Goal: Information Seeking & Learning: Learn about a topic

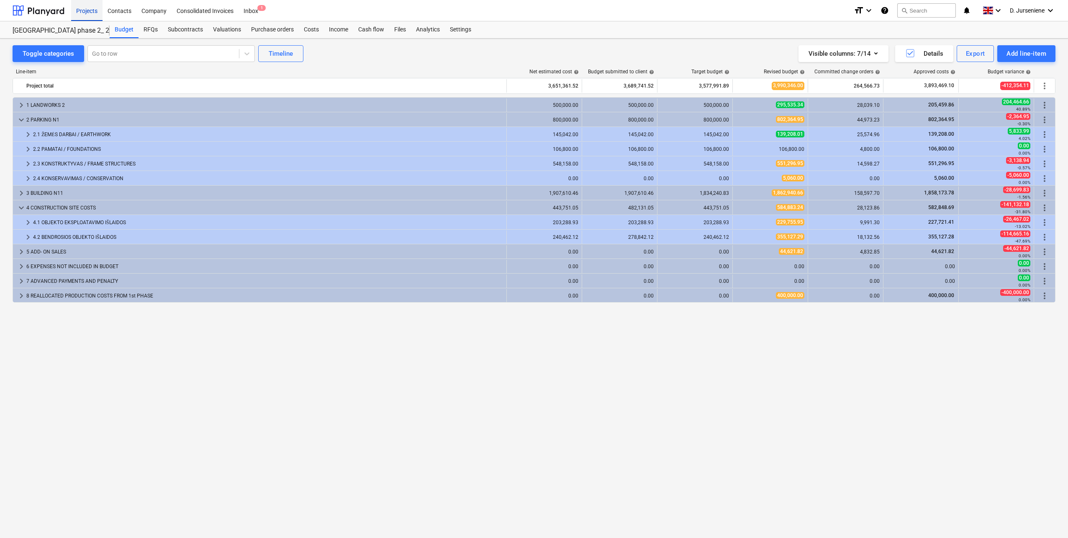
click at [80, 12] on div "Projects" at bounding box center [86, 10] width 31 height 21
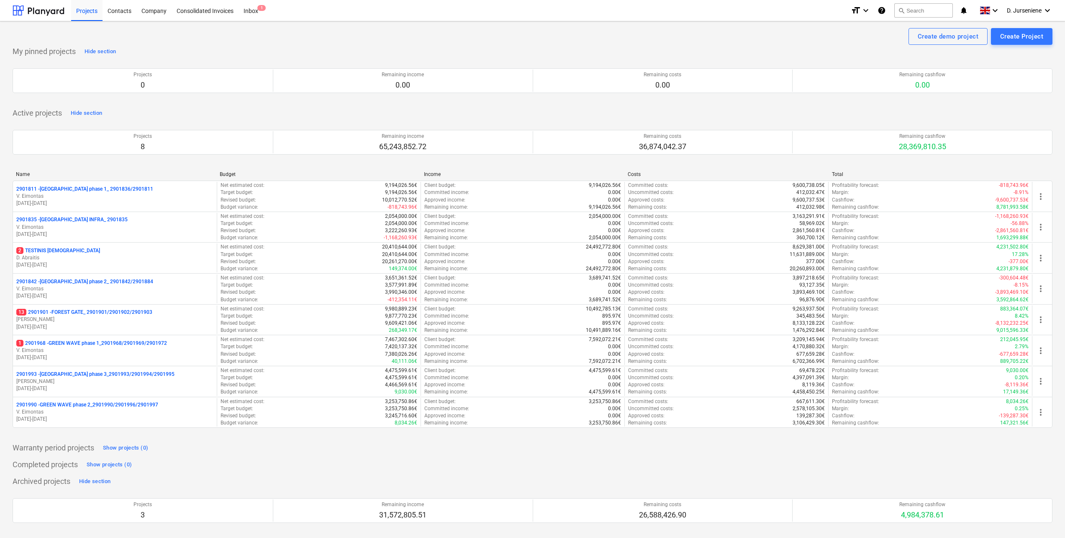
click at [59, 311] on p "13 2901901 - FOREST GATE_ 2901901/2901902/2901903" at bounding box center [84, 312] width 136 height 7
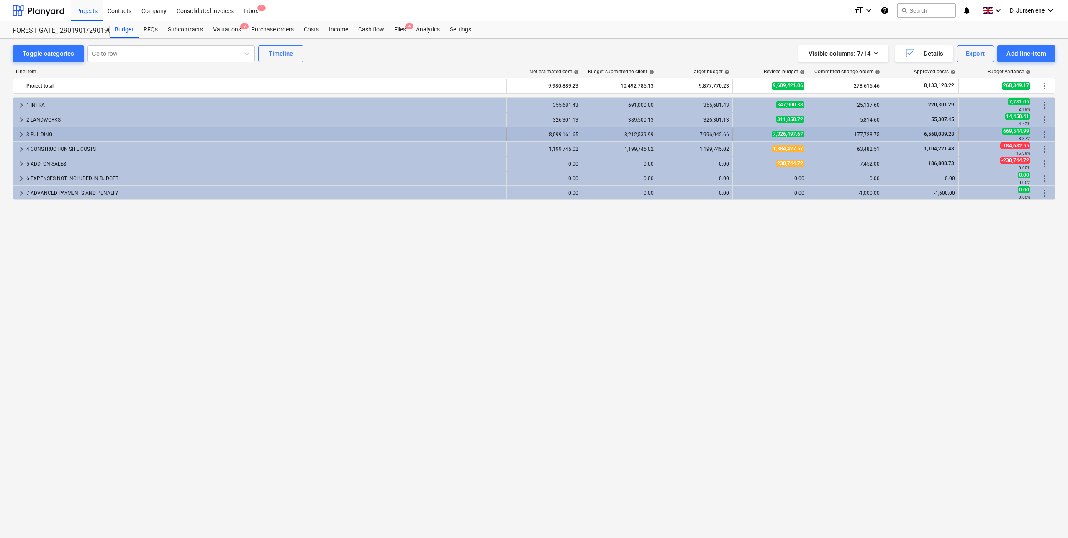
click at [52, 132] on div "3 BUILDING" at bounding box center [264, 134] width 477 height 13
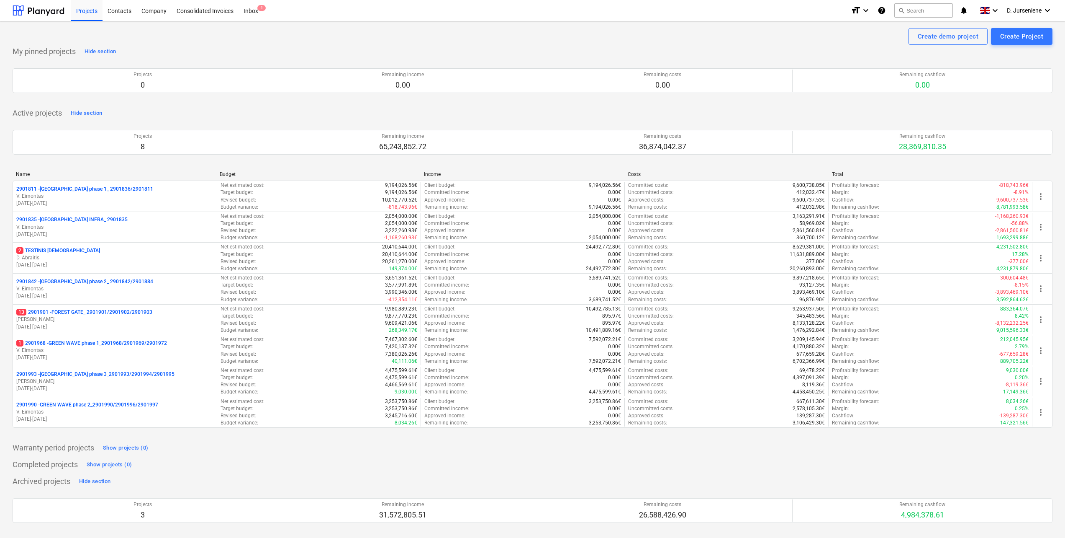
click at [556, 115] on div "Active projects Hide section Projects 8 Remaining income 65,243,852.72 Remainin…" at bounding box center [533, 271] width 1040 height 331
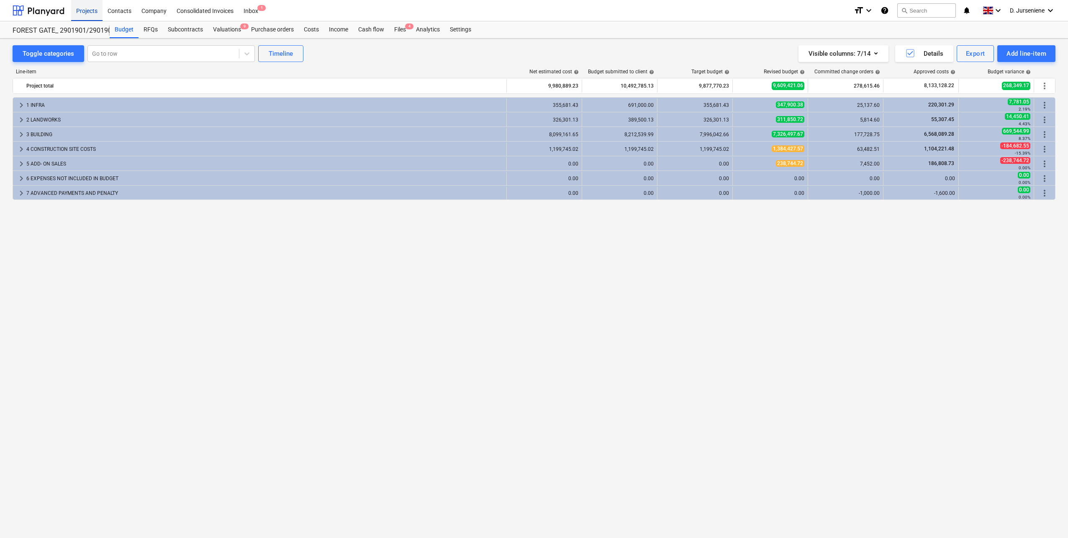
click at [92, 10] on div "Projects" at bounding box center [86, 10] width 31 height 21
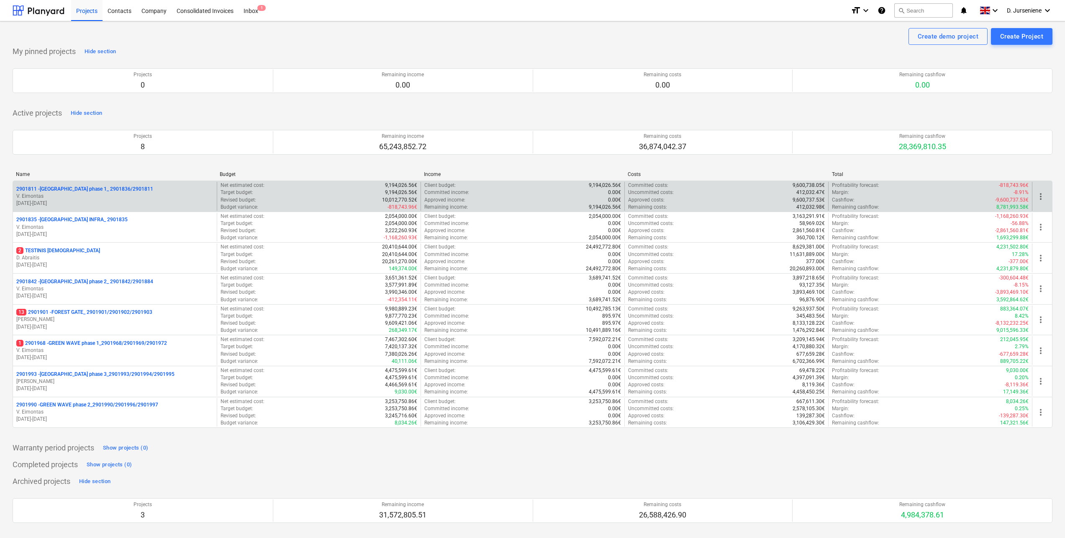
click at [109, 188] on p "2901811 - LAKE TOWN phase 1_ 2901836/2901811" at bounding box center [84, 188] width 137 height 7
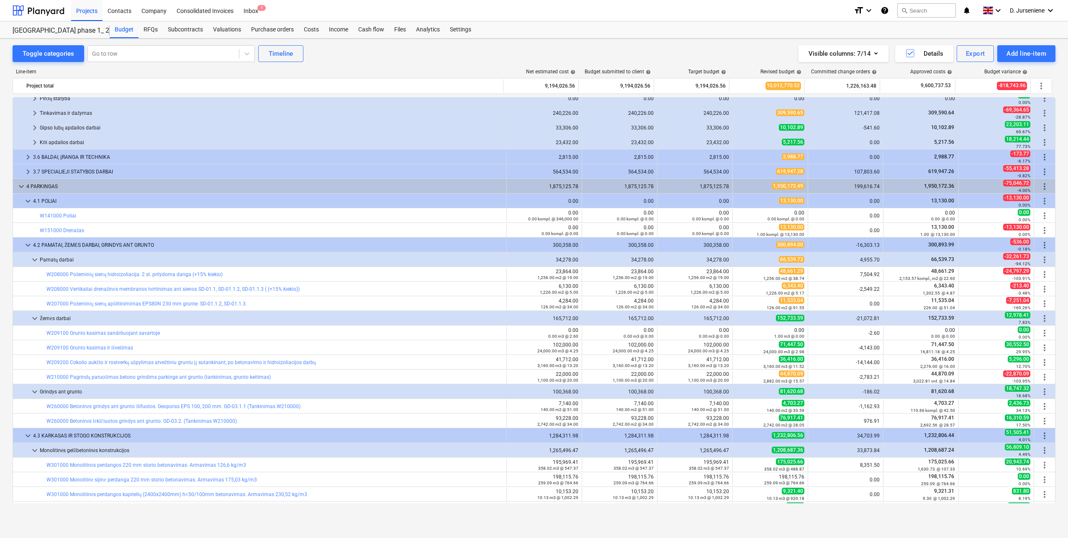
scroll to position [2175, 0]
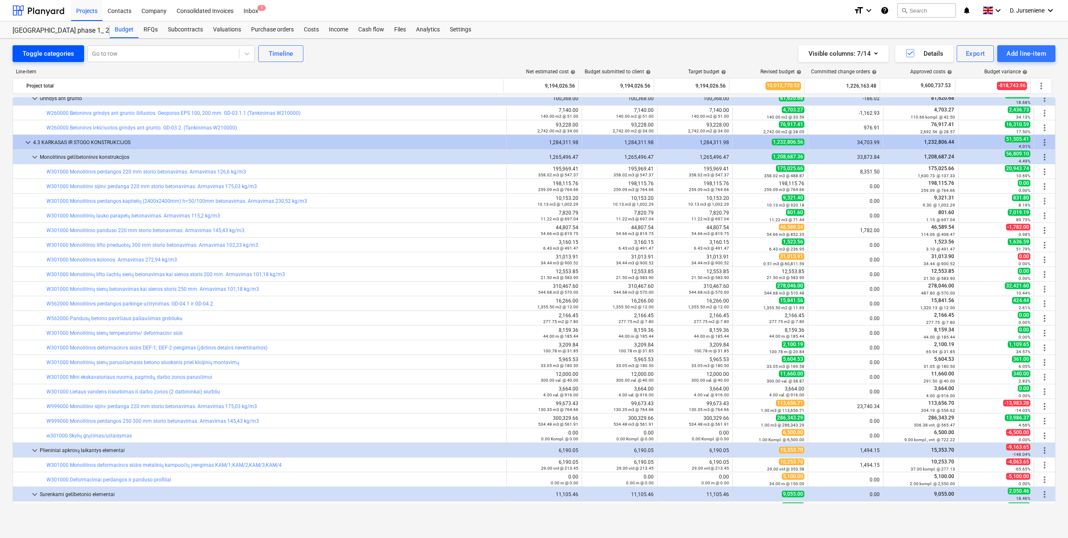
click at [36, 51] on div "Toggle categories" at bounding box center [48, 53] width 51 height 11
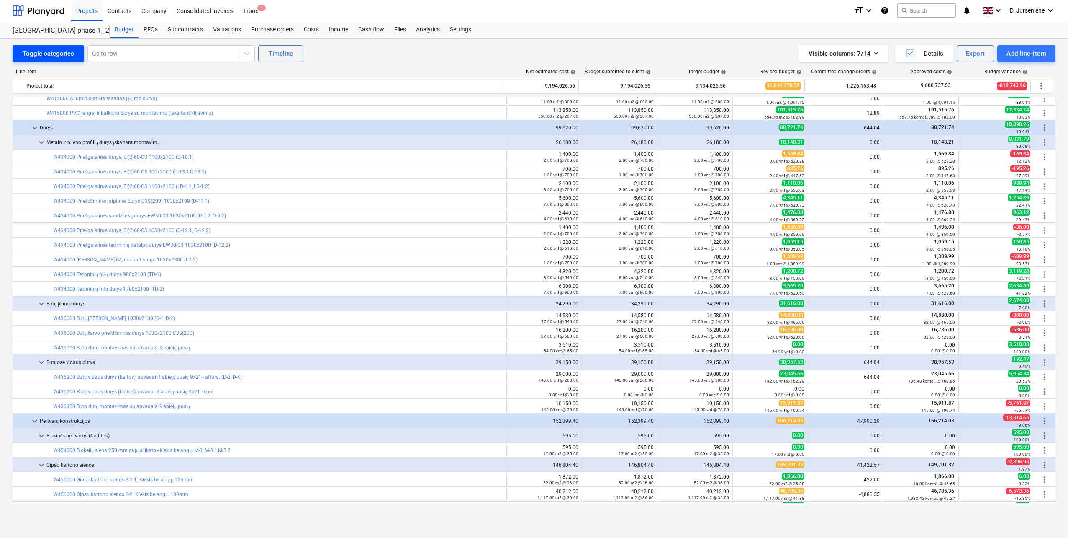
click at [37, 54] on div "Toggle categories" at bounding box center [48, 53] width 51 height 11
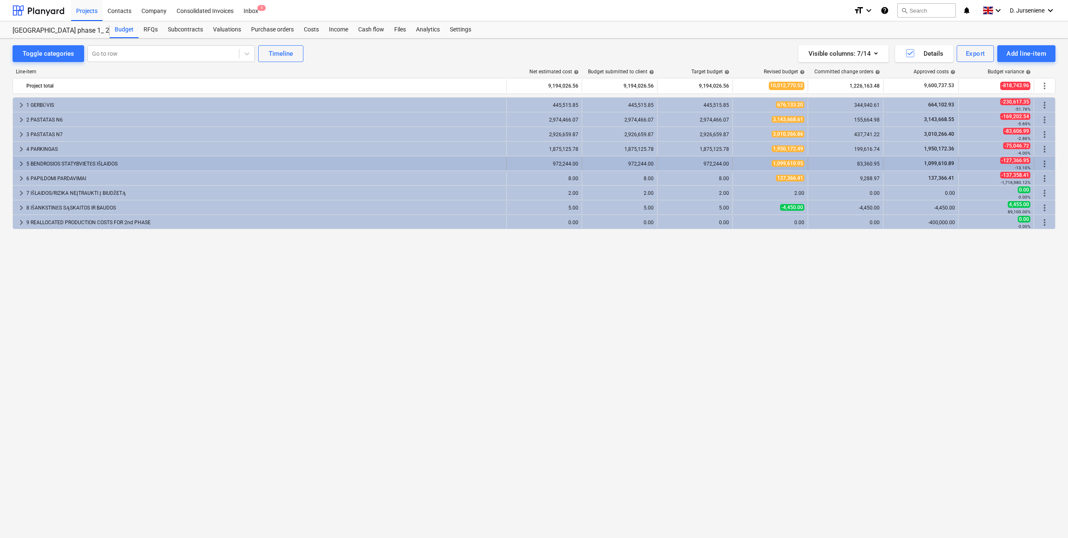
click at [75, 166] on div "5 BENDROSIOS STATYBVIETĖS IŠLAIDOS" at bounding box center [264, 163] width 477 height 13
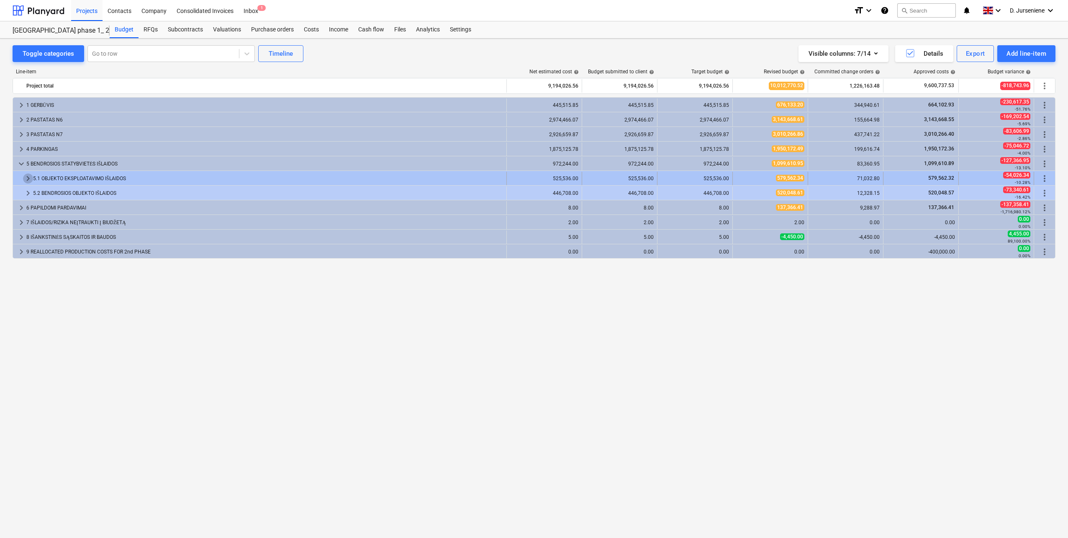
click at [26, 176] on span "keyboard_arrow_right" at bounding box center [28, 178] width 10 height 10
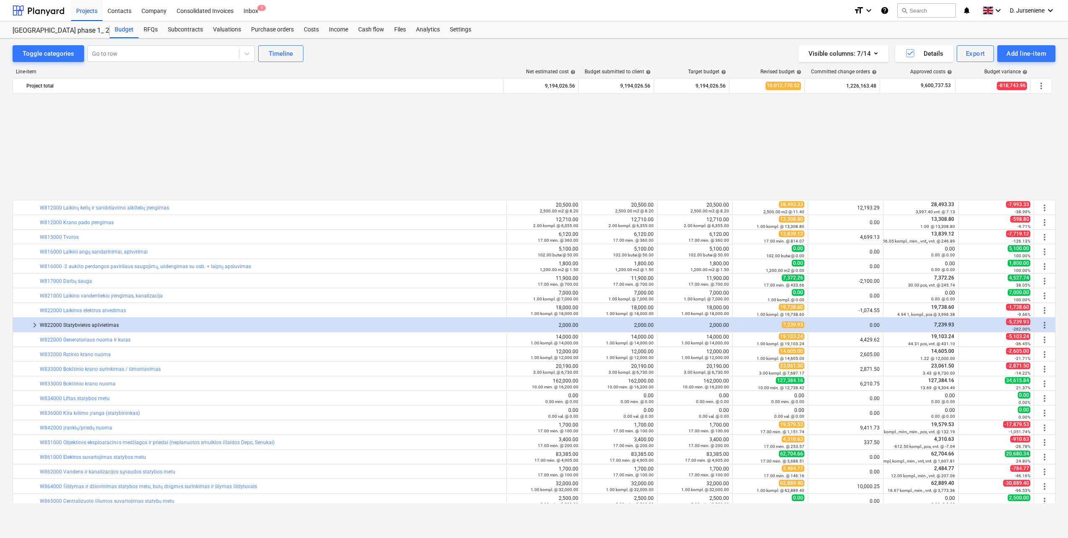
scroll to position [126, 0]
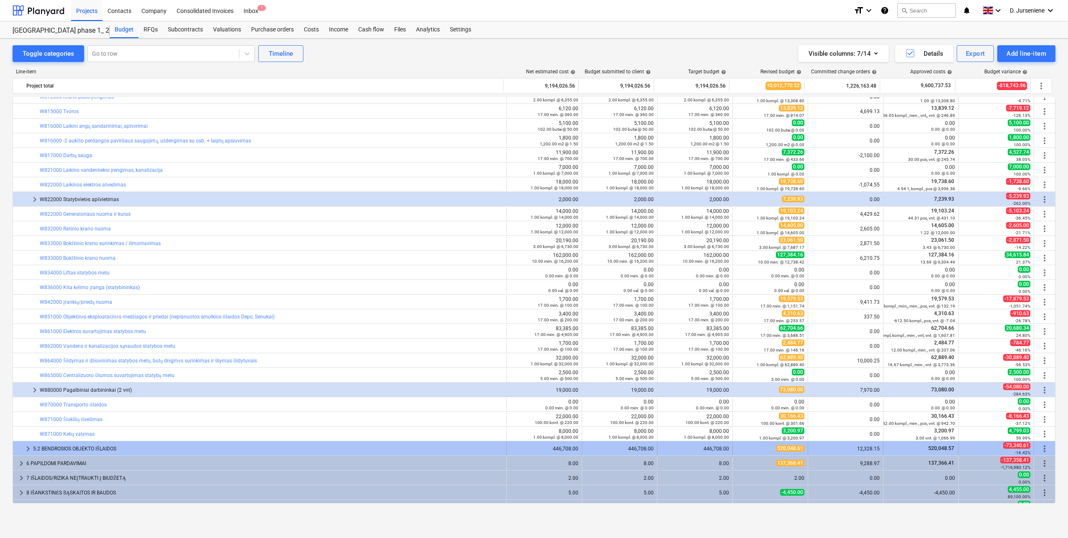
click at [33, 448] on div "5.2 BENDROSIOS OBJEKTO IŠLAIDOS" at bounding box center [268, 448] width 470 height 13
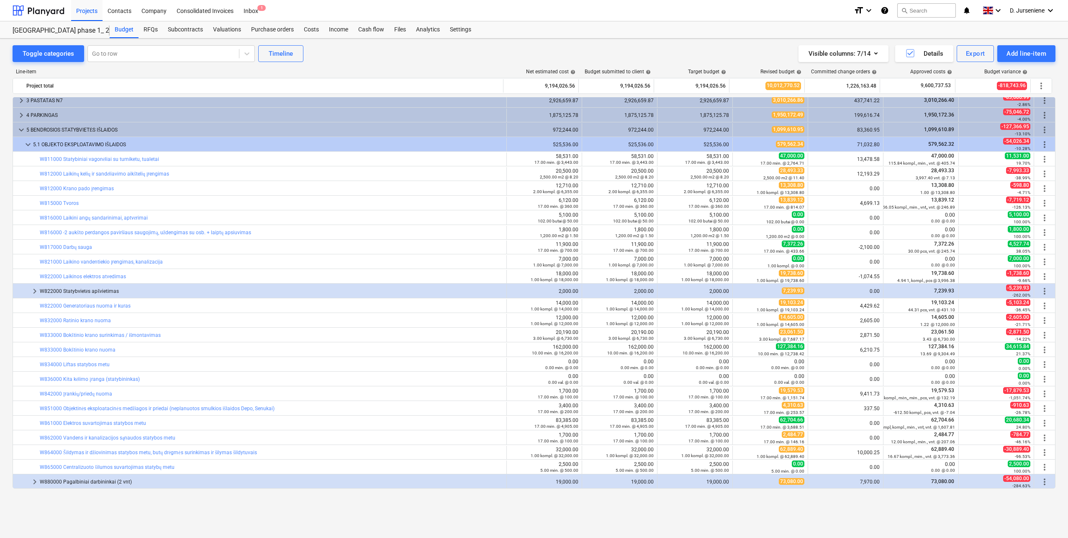
scroll to position [0, 0]
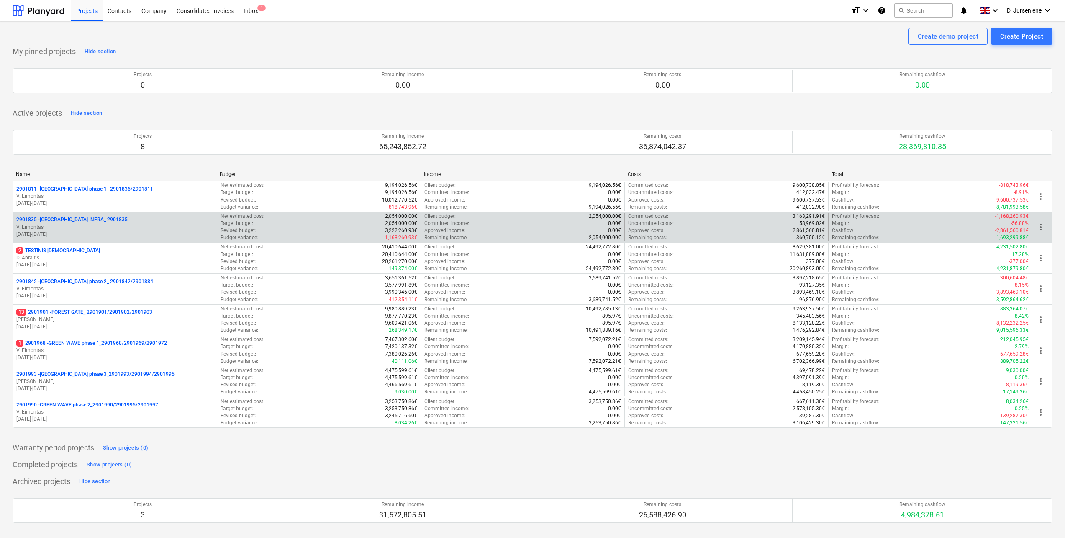
click at [77, 221] on p "2901835 - LAKE TOWN INFRA_ 2901835" at bounding box center [71, 219] width 111 height 7
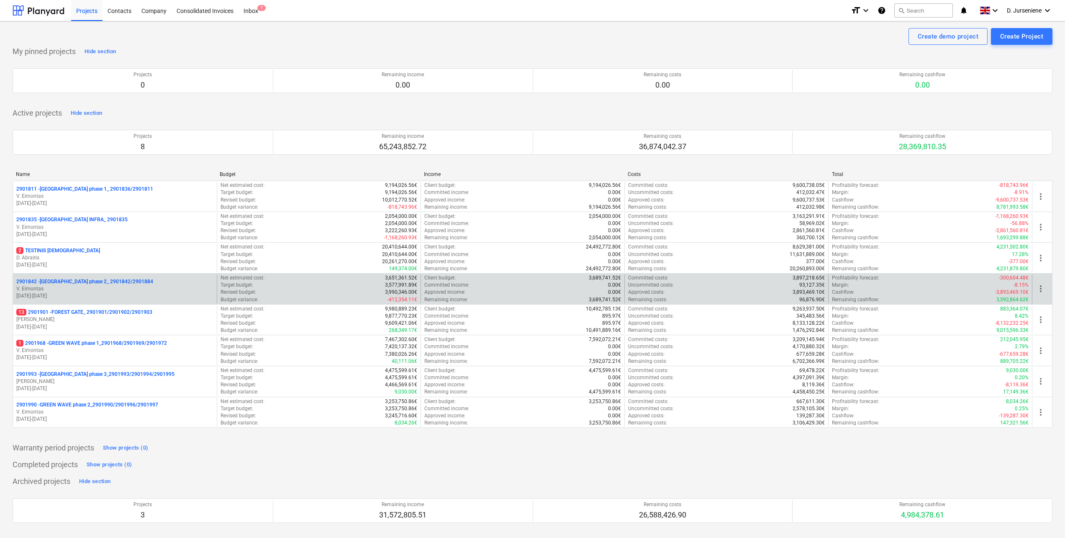
click at [77, 286] on p "V. Eimontas" at bounding box center [114, 288] width 197 height 7
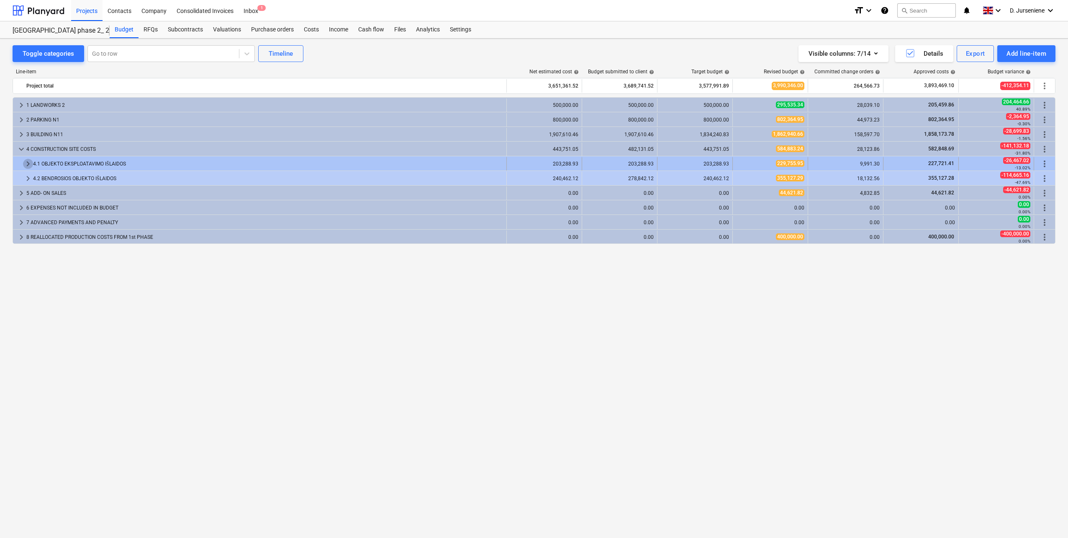
click at [28, 161] on span "keyboard_arrow_right" at bounding box center [28, 164] width 10 height 10
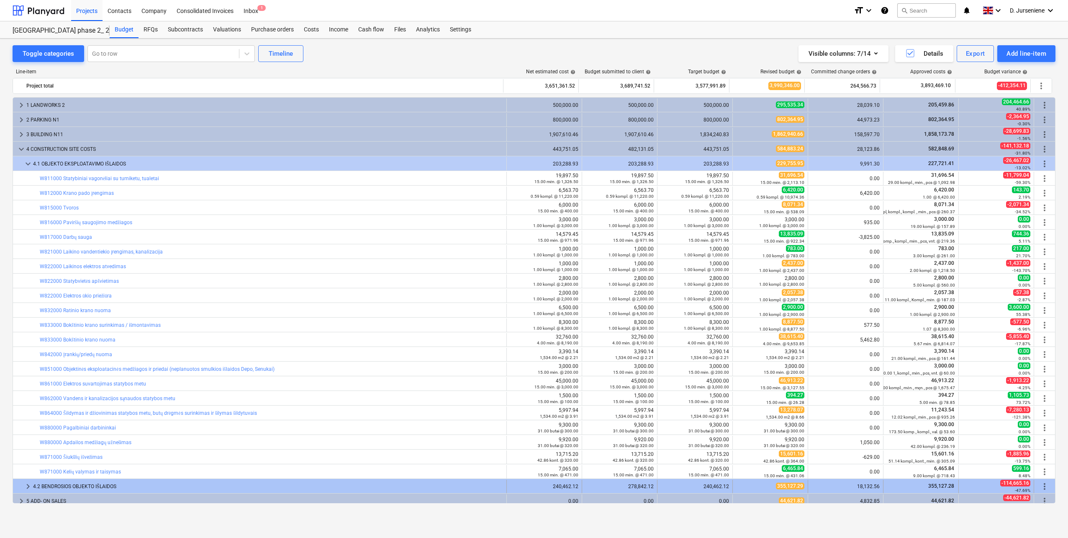
click at [26, 485] on span "keyboard_arrow_right" at bounding box center [28, 486] width 10 height 10
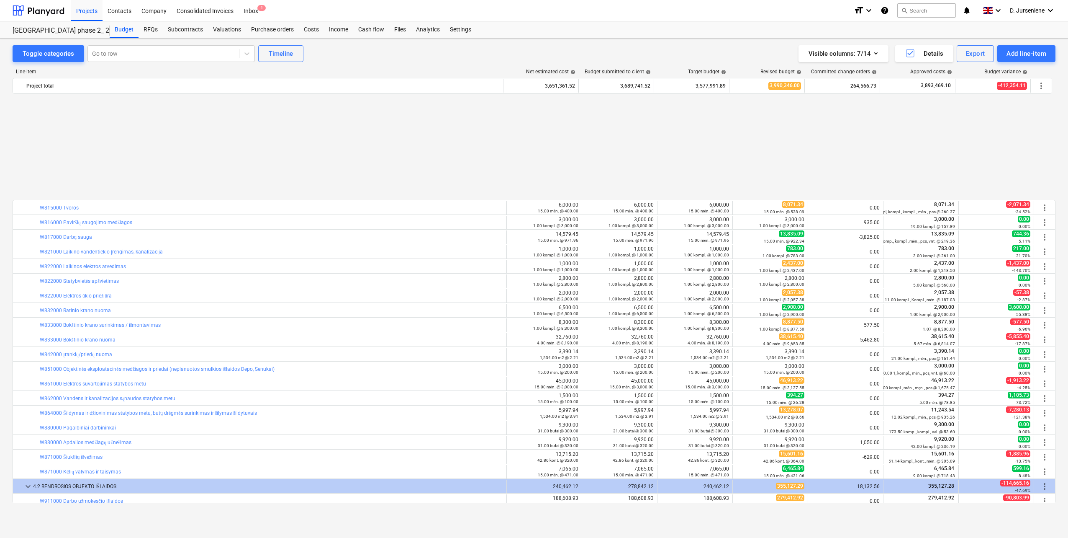
scroll to position [126, 0]
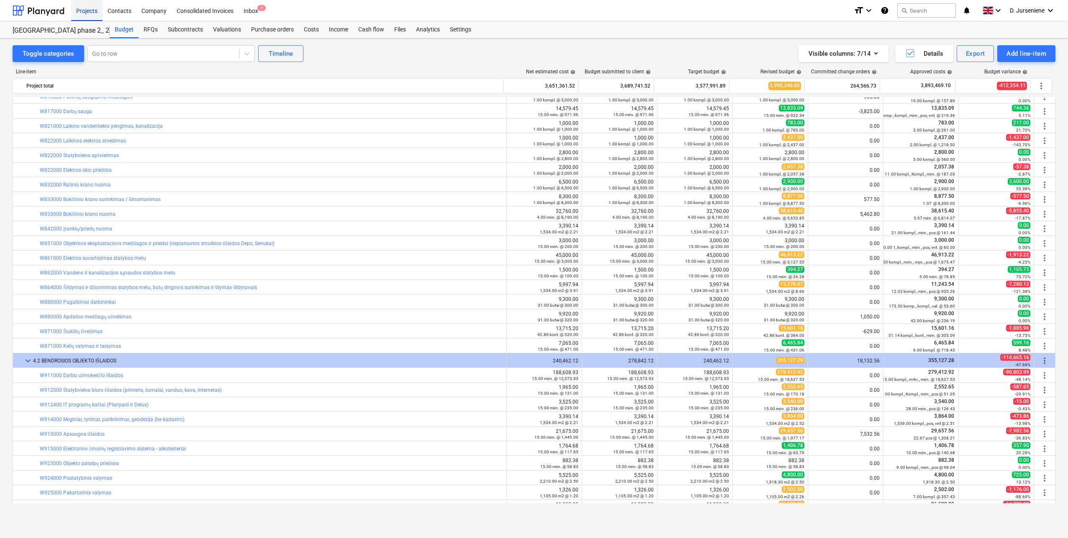
click at [88, 9] on div "Projects" at bounding box center [86, 10] width 31 height 21
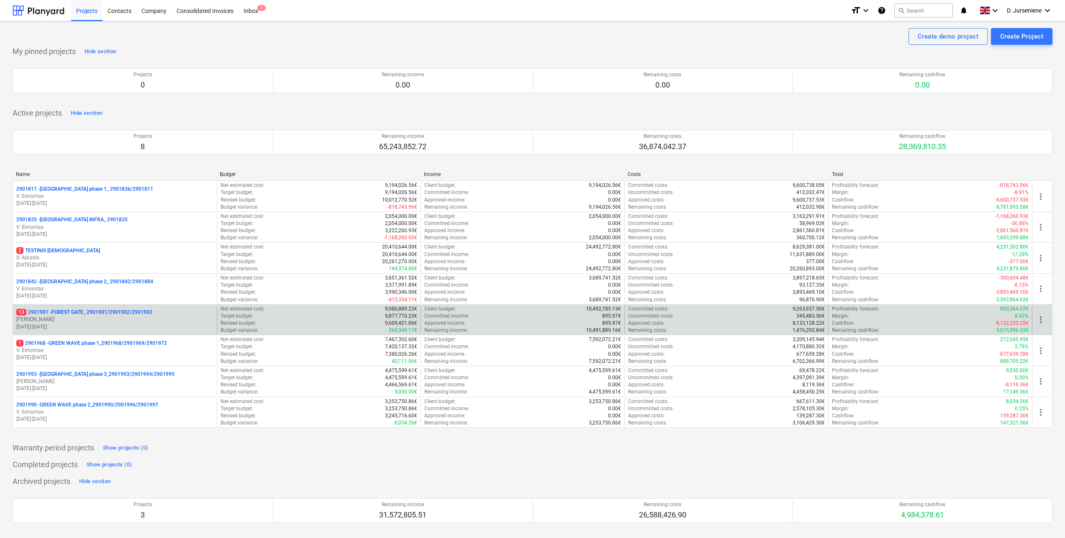
click at [74, 319] on p "J. Karalius" at bounding box center [114, 319] width 197 height 7
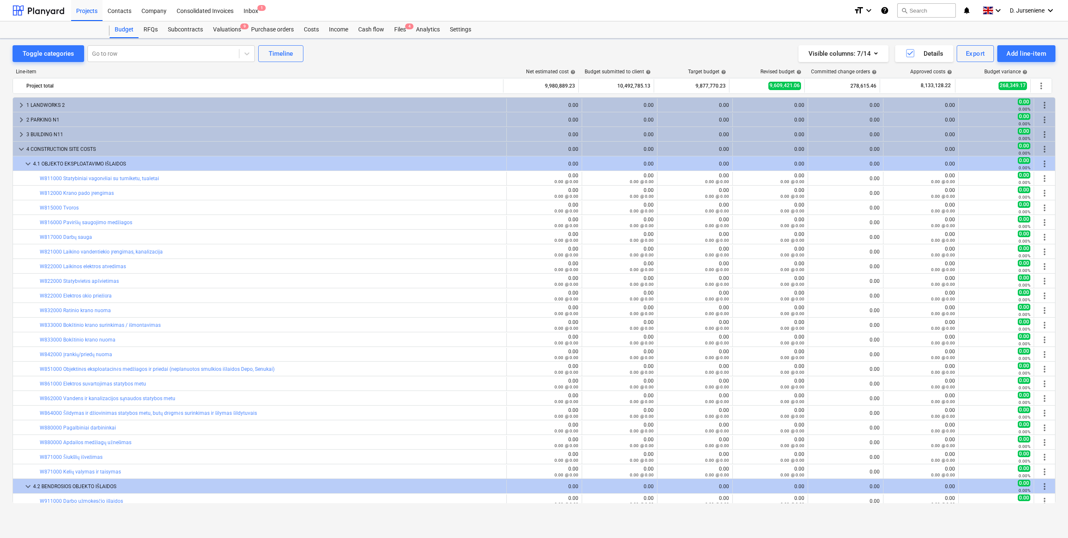
scroll to position [126, 0]
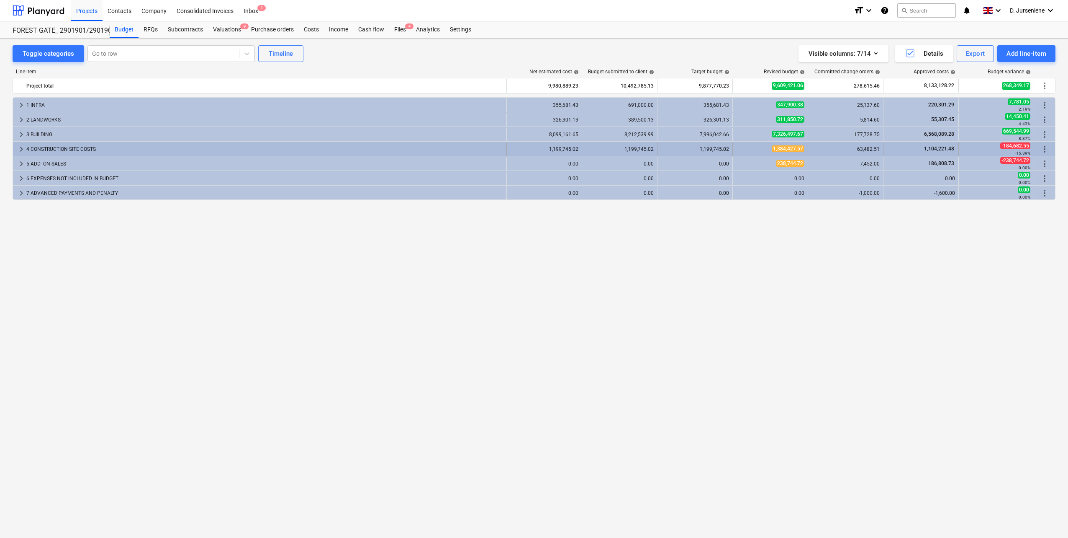
click at [53, 147] on div "4 CONSTRUCTION SITE COSTS" at bounding box center [264, 148] width 477 height 13
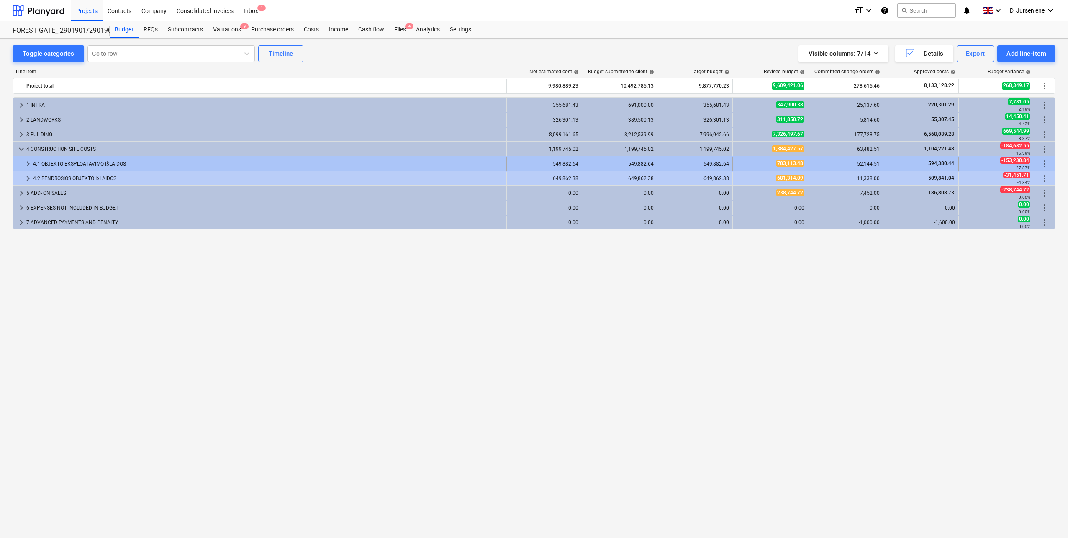
click at [37, 165] on div "4.1 OBJEKTO EKSPLOATAVIMO IŠLAIDOS" at bounding box center [268, 163] width 470 height 13
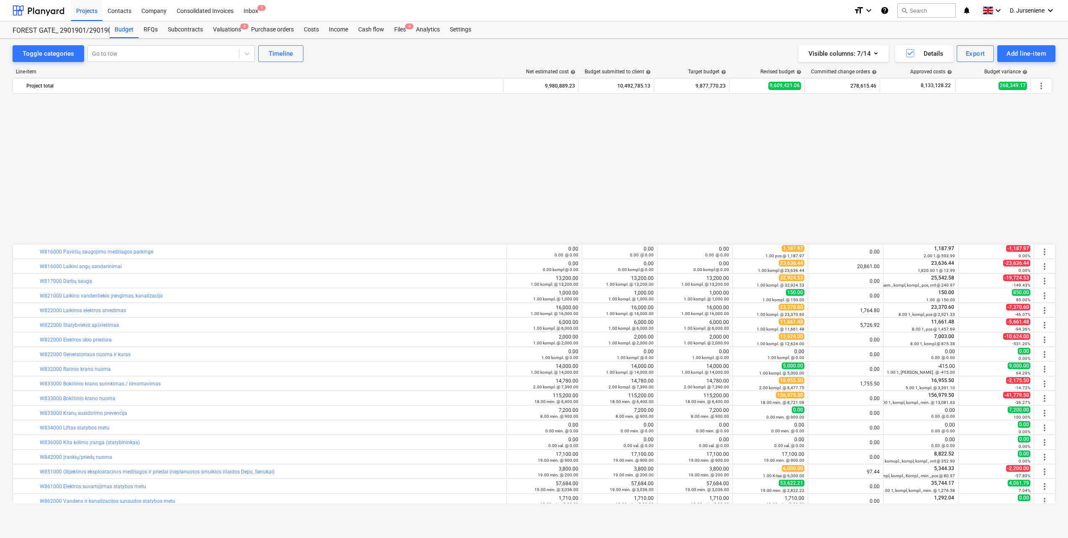
scroll to position [166, 0]
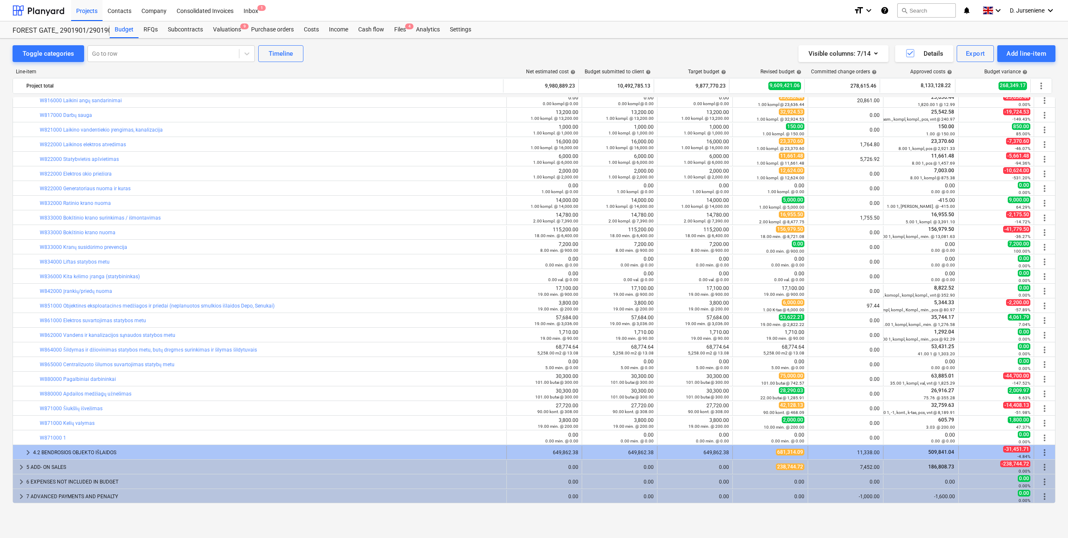
click at [28, 450] on span "keyboard_arrow_right" at bounding box center [28, 452] width 10 height 10
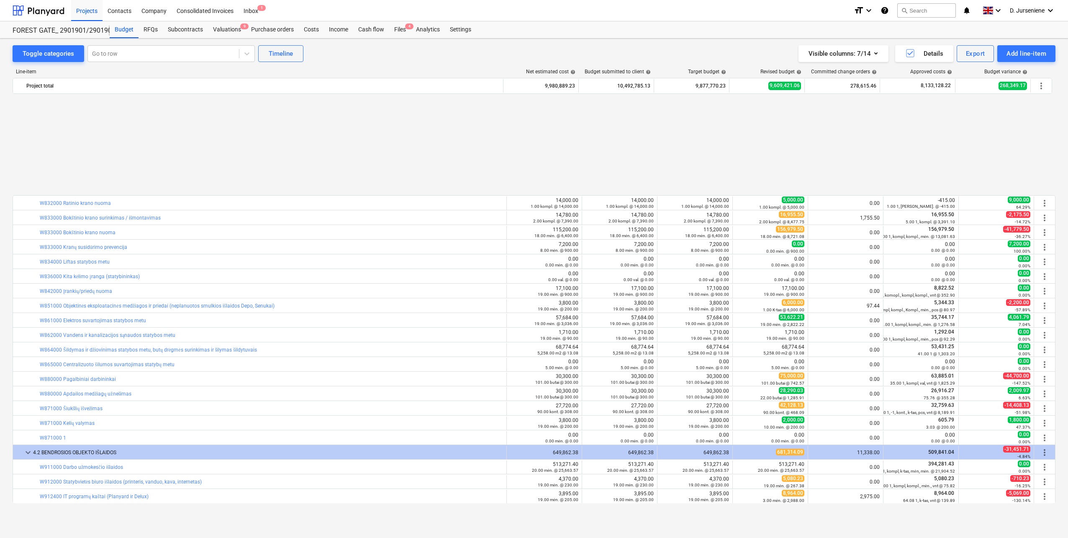
scroll to position [291, 0]
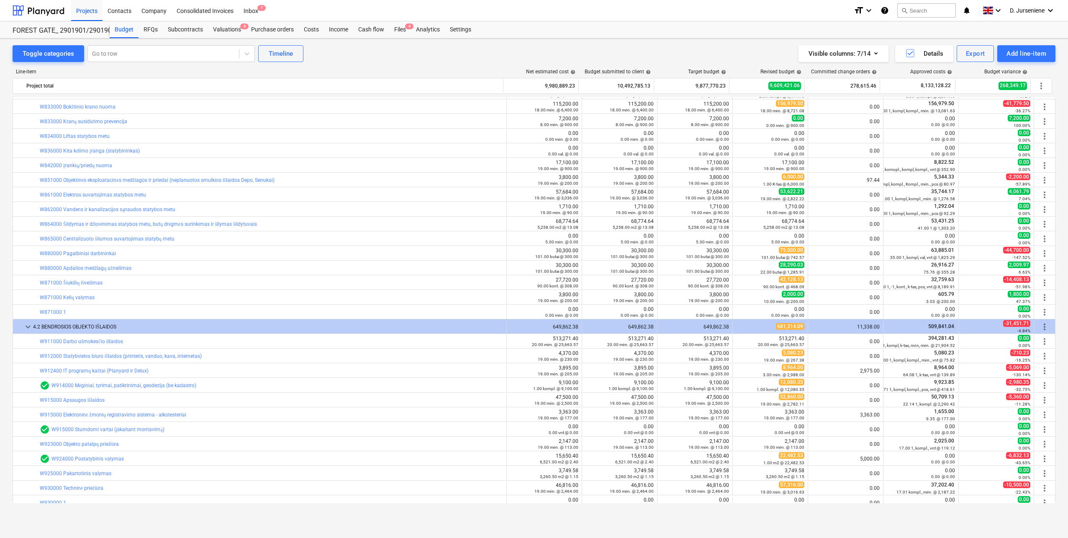
click at [97, 9] on div "Projects" at bounding box center [86, 10] width 31 height 21
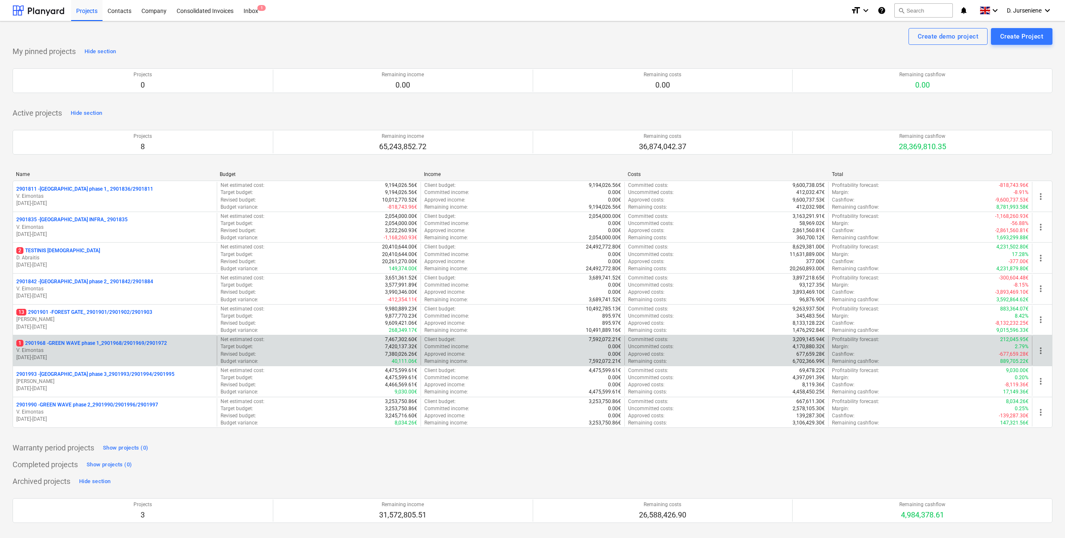
click at [103, 341] on p "1 2901968 - GREEN WAVE phase 1_2901968/2901969/2901972" at bounding box center [91, 343] width 151 height 7
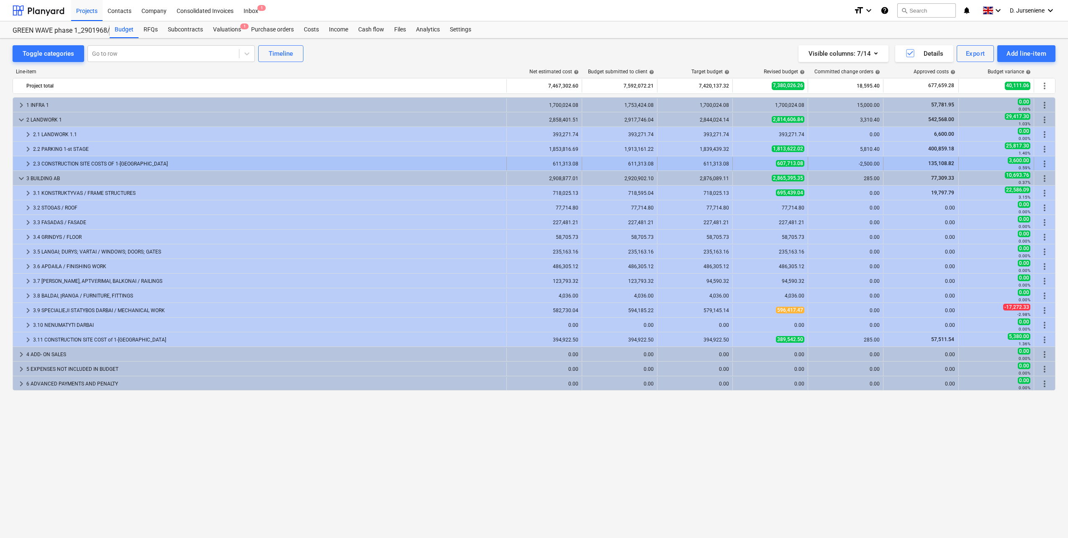
click at [126, 162] on div "2.3 CONSTRUCTION SITE COSTS OF 1-st STAGE" at bounding box center [268, 163] width 470 height 13
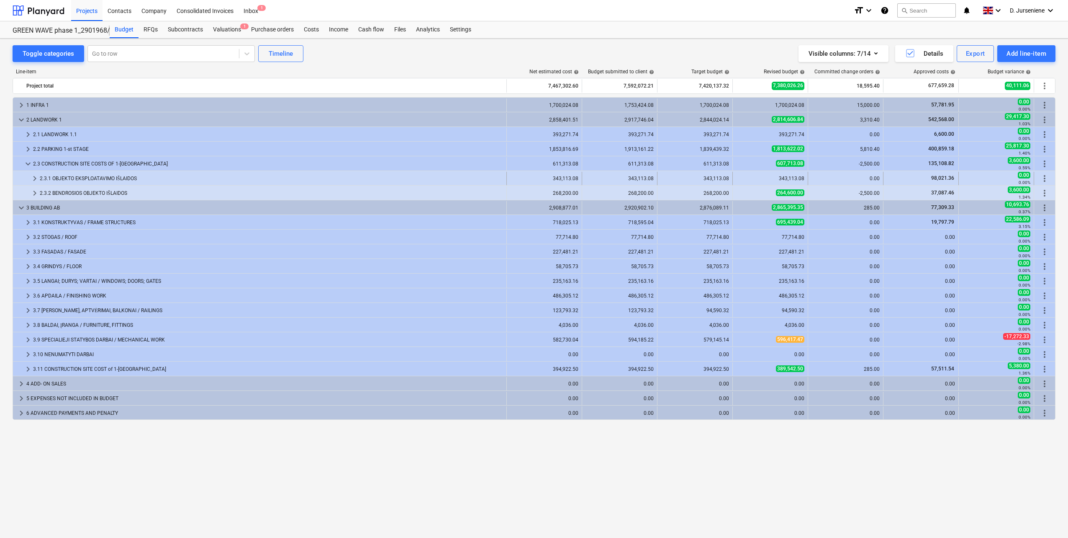
click at [117, 179] on div "2.3.1 OBJEKTO EKSPLOATAVIMO IŠLAIDOS" at bounding box center [271, 178] width 463 height 13
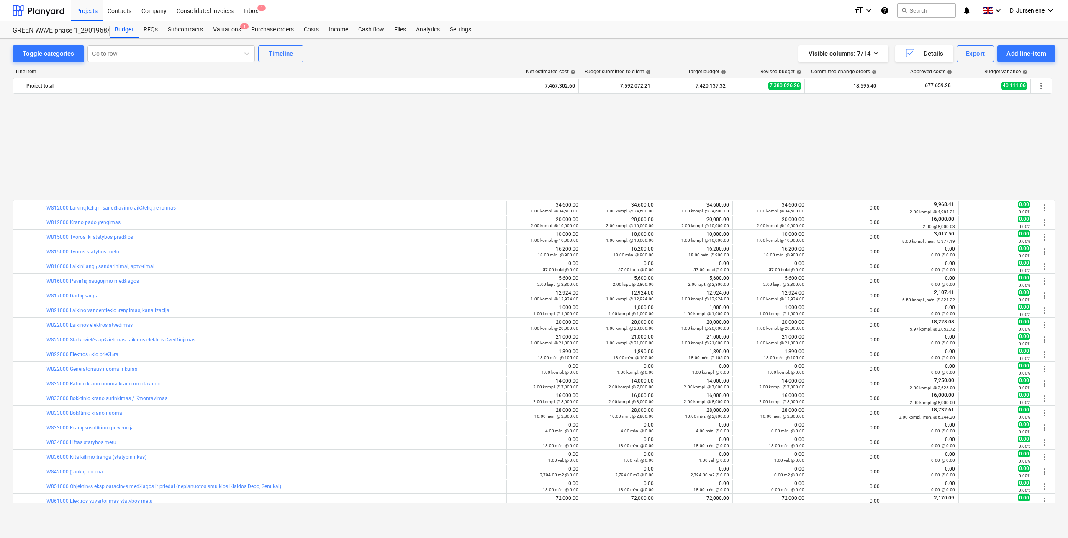
scroll to position [167, 0]
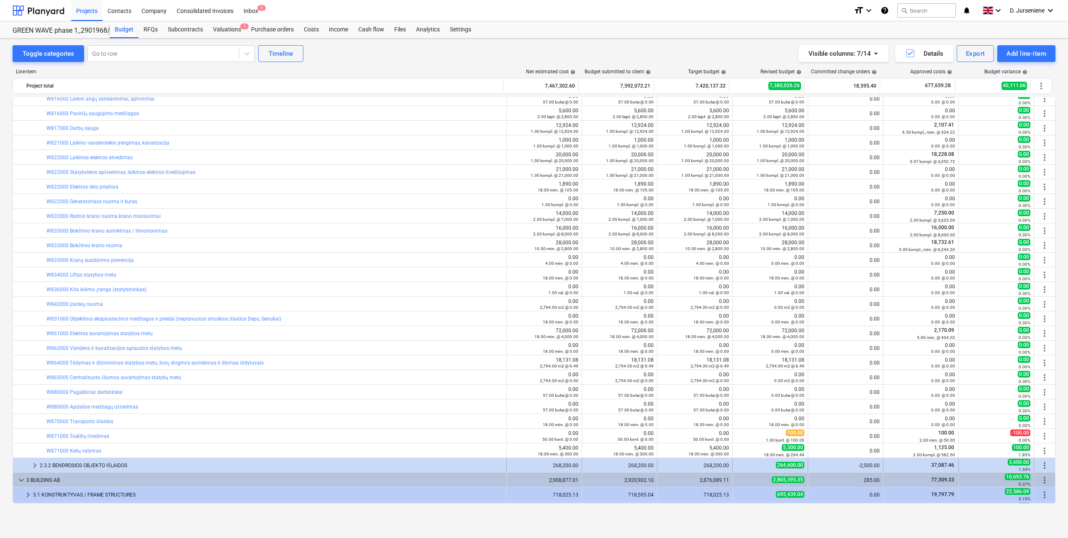
click at [82, 465] on div "2.3.2 BENDROSIOS OBJEKTO IŠLAIDOS" at bounding box center [271, 464] width 463 height 13
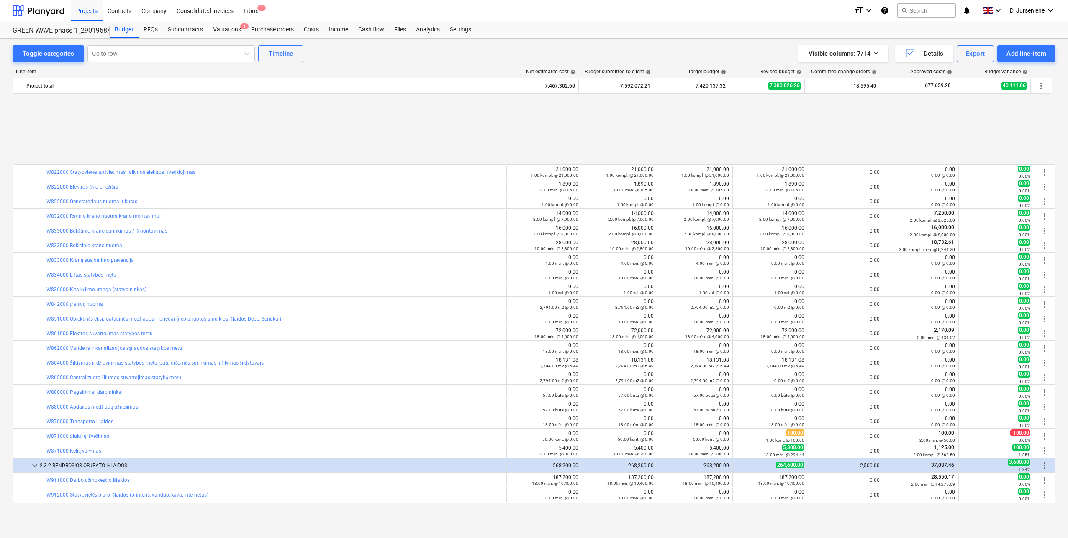
scroll to position [251, 0]
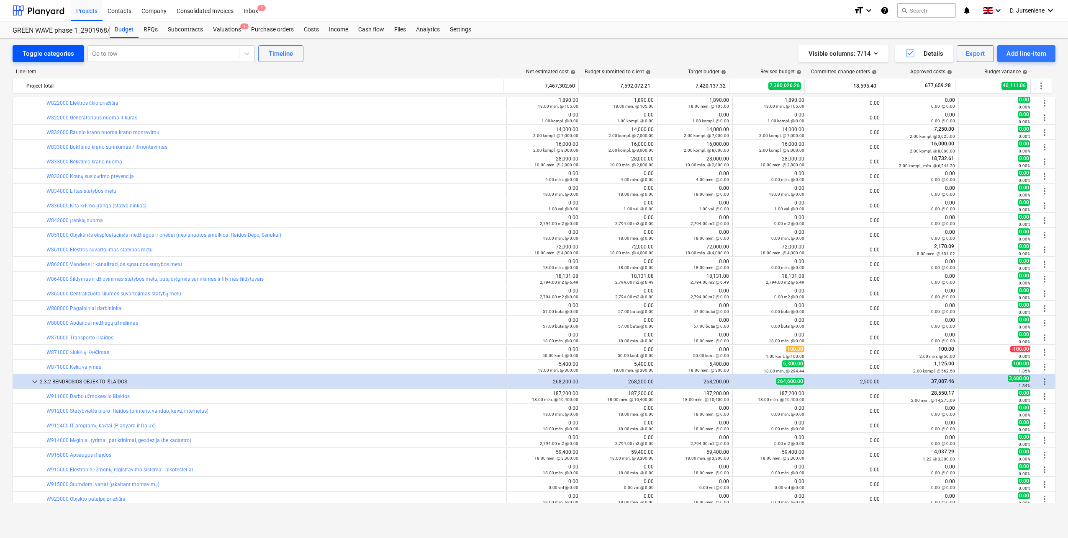
click at [38, 50] on div "Toggle categories" at bounding box center [48, 53] width 51 height 11
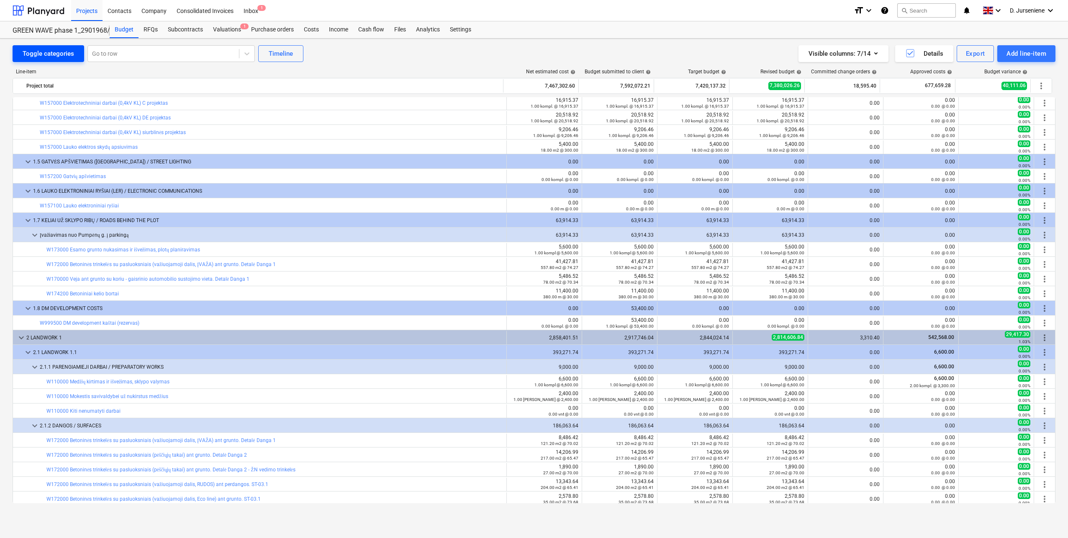
click at [38, 51] on div "Toggle categories" at bounding box center [48, 53] width 51 height 11
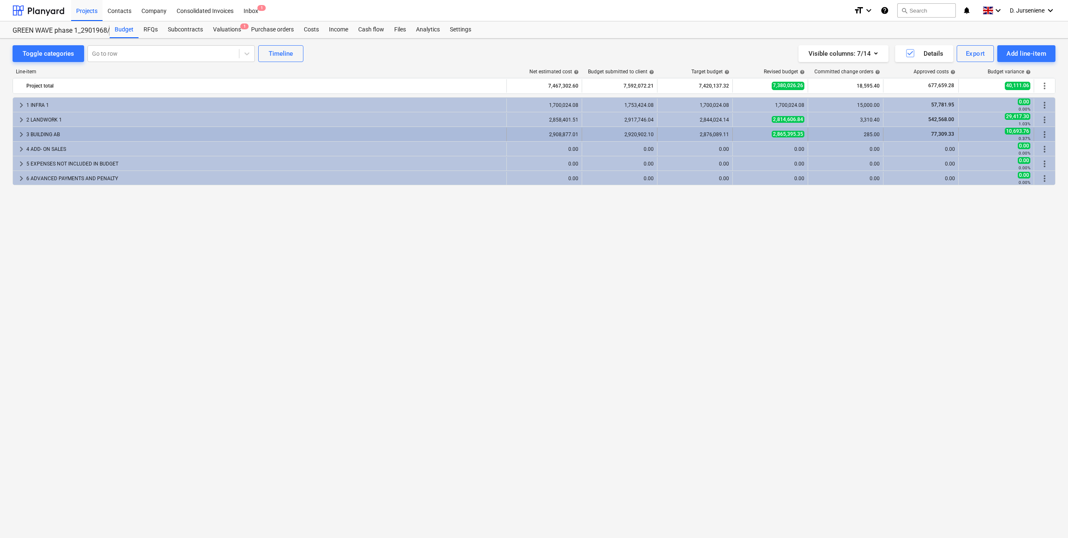
click at [45, 130] on div "3 BUILDING AB" at bounding box center [264, 134] width 477 height 13
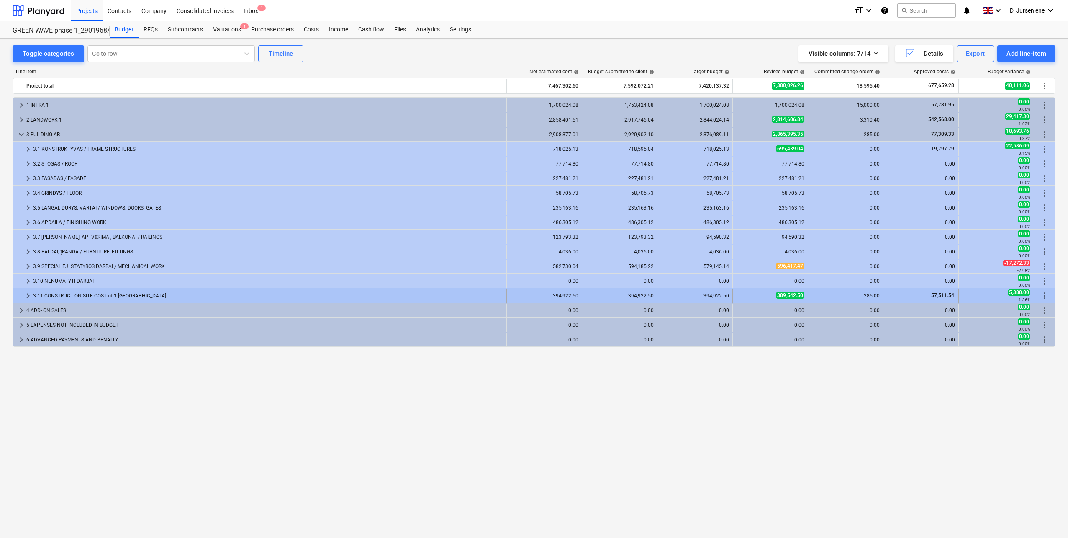
click at [61, 293] on div "3.11 CONSTRUCTION SITE COST of 1-st STAGE" at bounding box center [268, 295] width 470 height 13
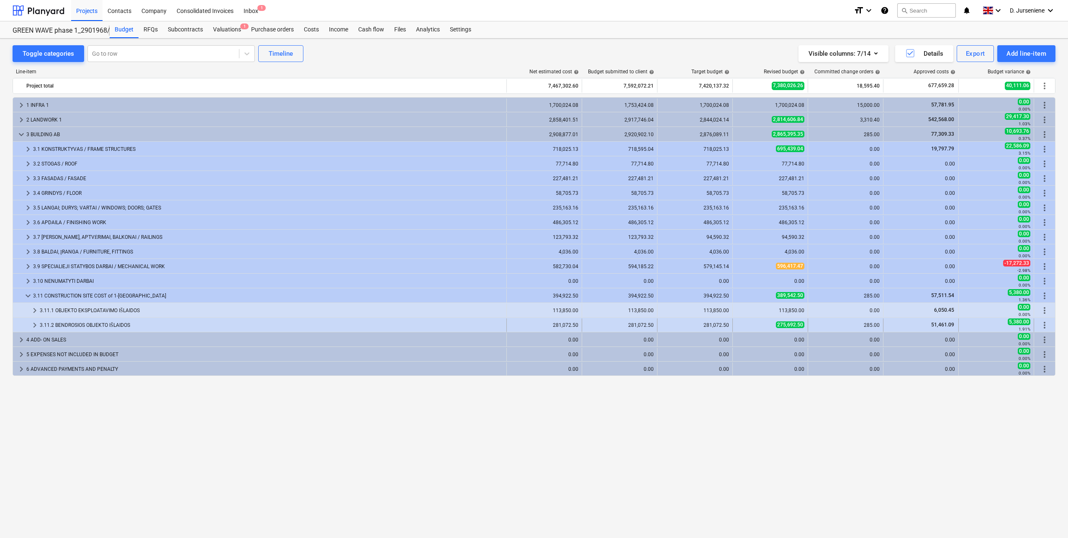
click at [57, 324] on div "3.11.2 BENDROSIOS OBJEKTO IŠLAIDOS" at bounding box center [271, 324] width 463 height 13
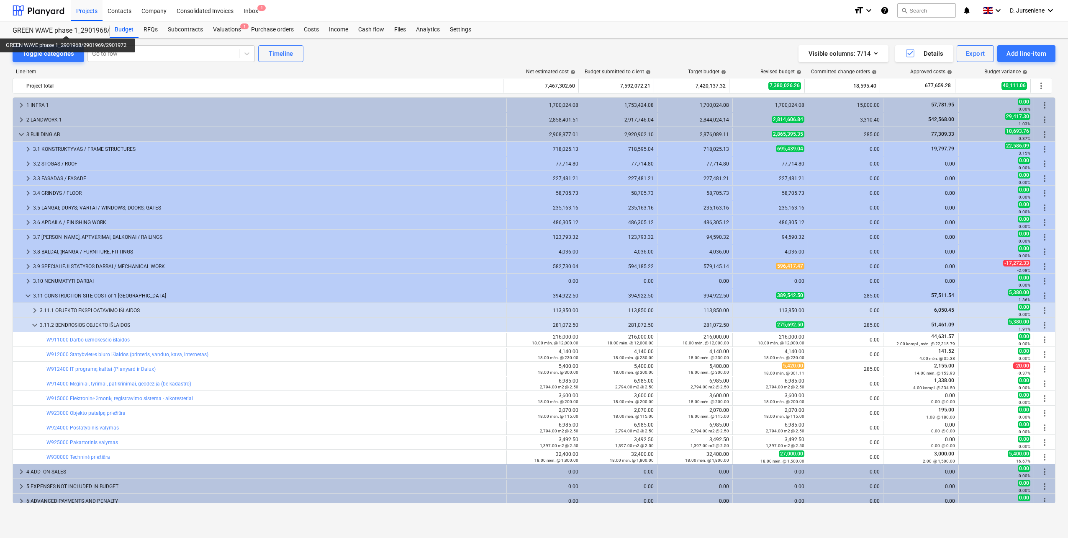
drag, startPoint x: 68, startPoint y: 28, endPoint x: 105, endPoint y: 29, distance: 36.8
click at [68, 28] on div "GREEN WAVE phase 1_2901968/2901969/2901972" at bounding box center [56, 30] width 87 height 9
click at [121, 29] on div "Budget" at bounding box center [124, 29] width 29 height 17
click at [90, 13] on div "Projects" at bounding box center [86, 10] width 31 height 21
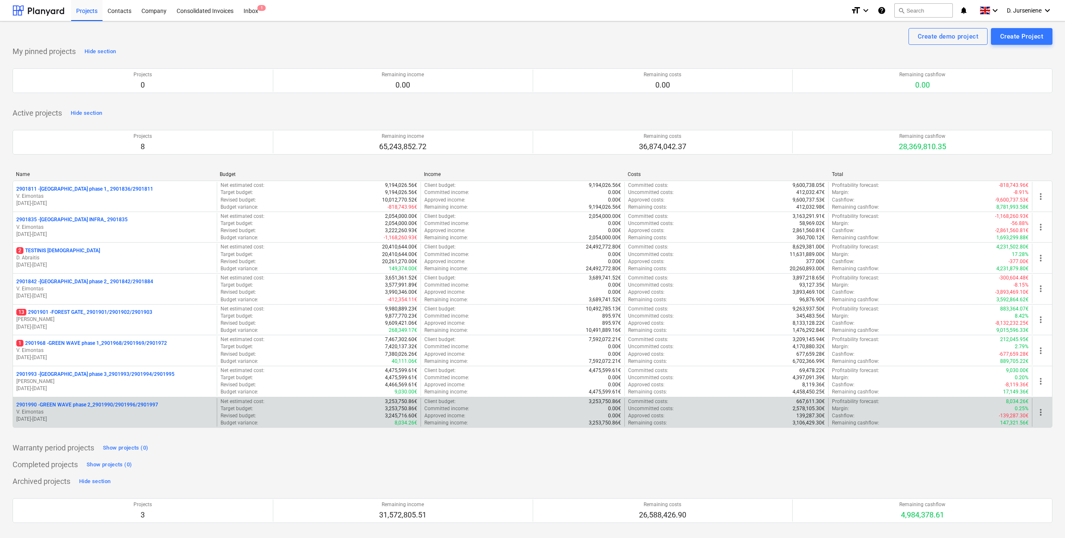
click at [96, 411] on p "V. Eimontas" at bounding box center [114, 411] width 197 height 7
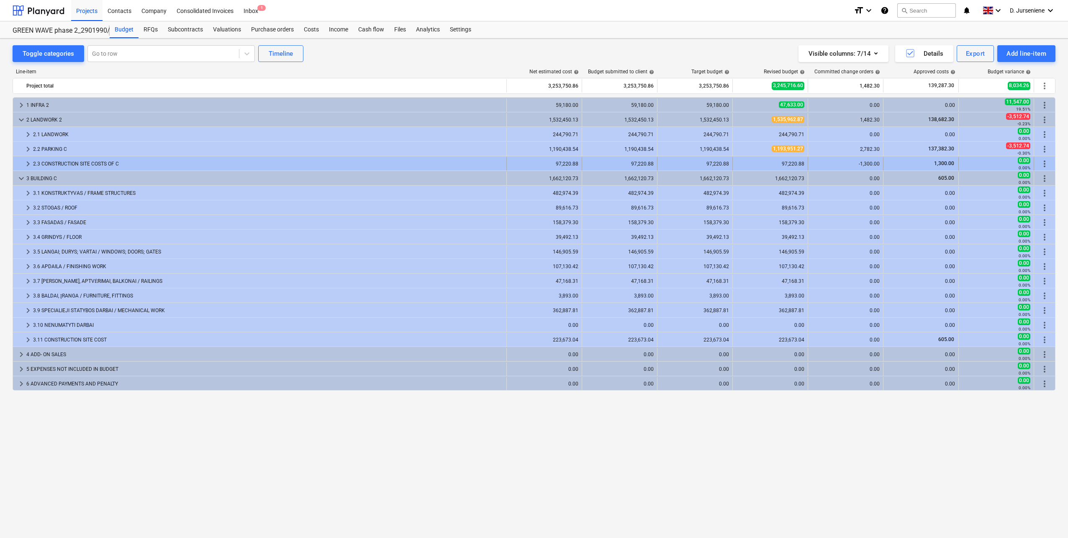
click at [88, 161] on div "2.3 CONSTRUCTION SITE COSTS OF C" at bounding box center [268, 163] width 470 height 13
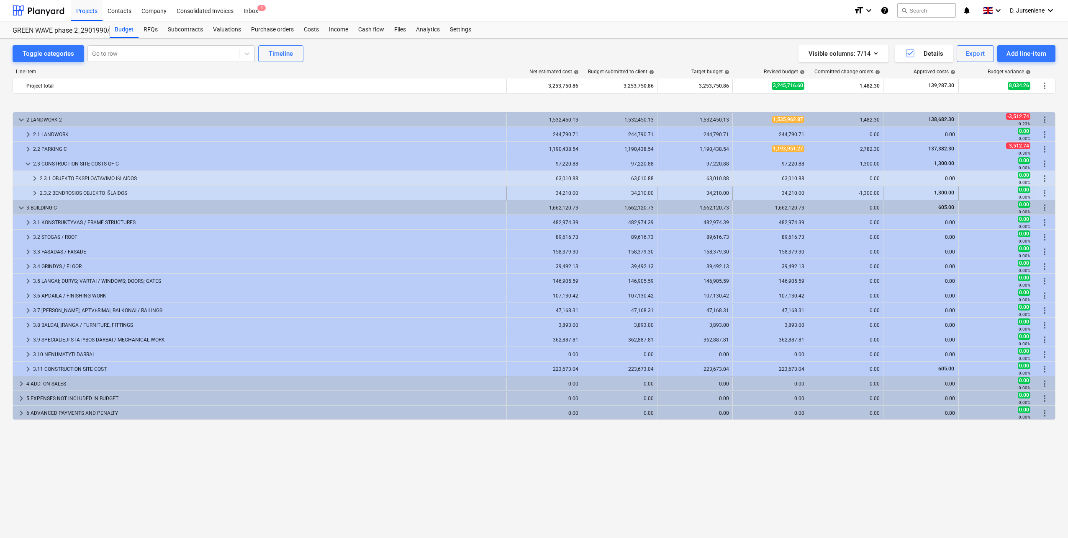
click at [75, 190] on div "2.3.2 BENDROSIOS OBJEKTO IŠLAIDOS" at bounding box center [271, 192] width 463 height 13
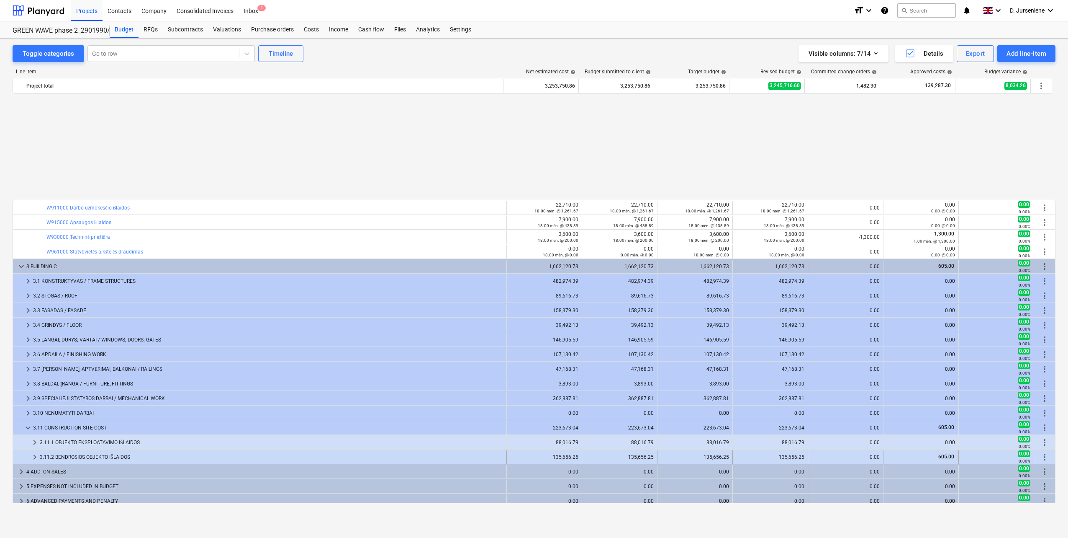
click at [62, 454] on div "3.11.2 BENDROSIOS OBJEKTO IŠLAIDOS" at bounding box center [271, 456] width 463 height 13
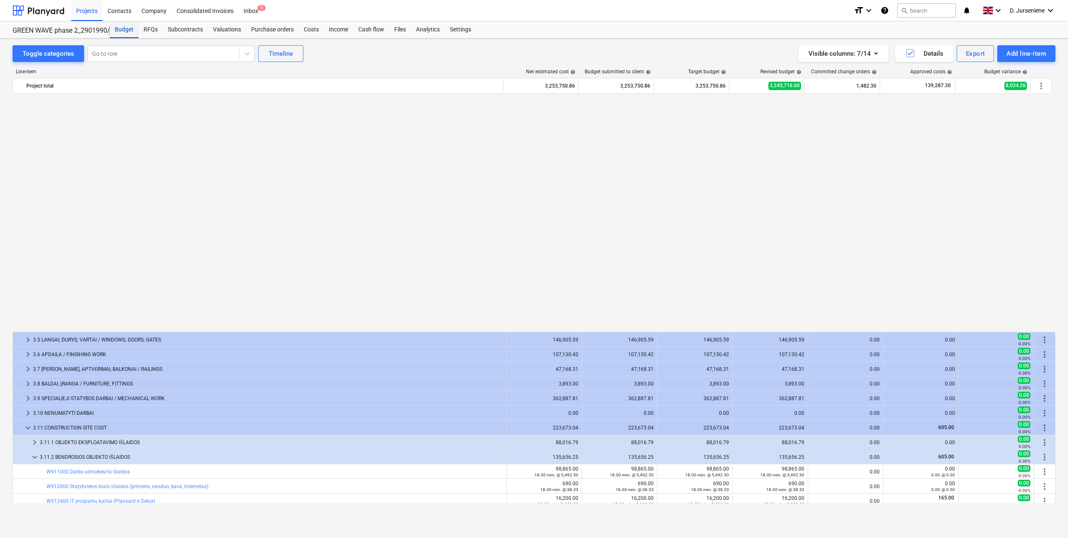
click at [127, 28] on div "Budget" at bounding box center [124, 29] width 29 height 17
click at [95, 10] on div "Projects" at bounding box center [86, 10] width 31 height 21
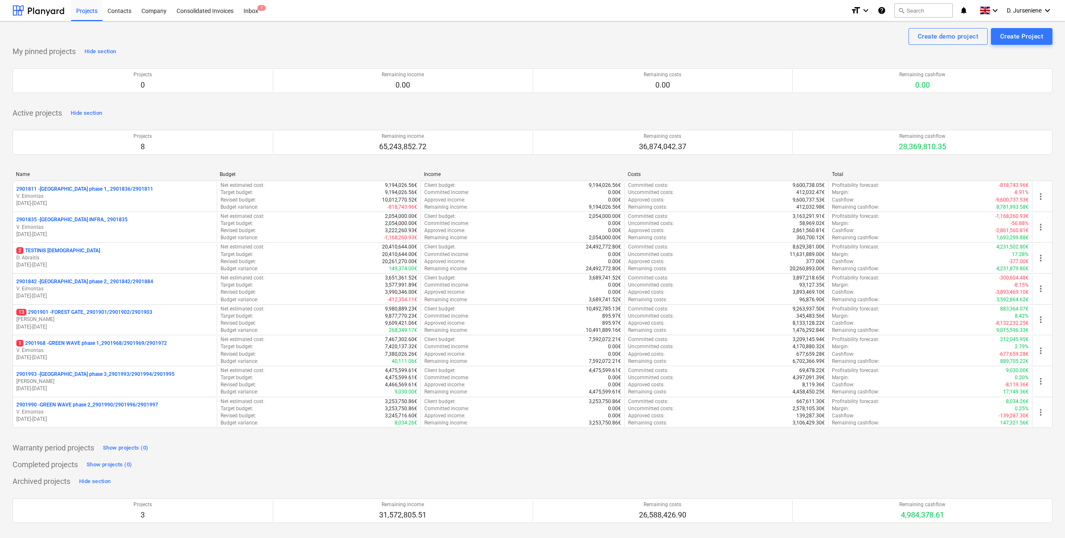
click at [290, 11] on div "Projects Contacts Company Consolidated Invoices Inbox 1" at bounding box center [457, 10] width 773 height 21
click at [95, 9] on div "Projects" at bounding box center [86, 10] width 31 height 21
click at [135, 186] on div "2901811 - LAKE TOWN phase 1_ 2901836/2901811" at bounding box center [114, 188] width 197 height 7
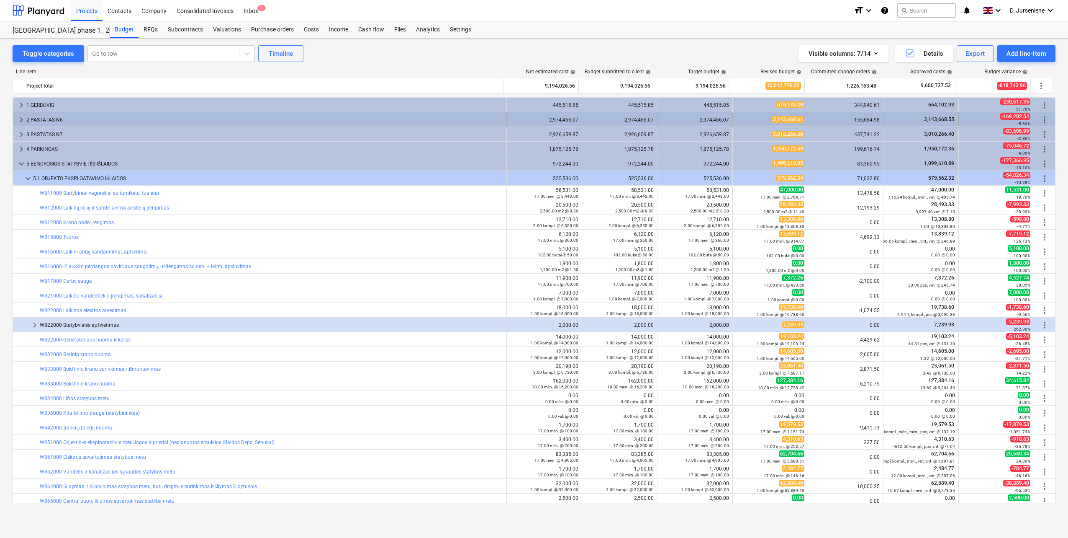
click at [159, 118] on div "2 PASTATAS N6" at bounding box center [264, 119] width 477 height 13
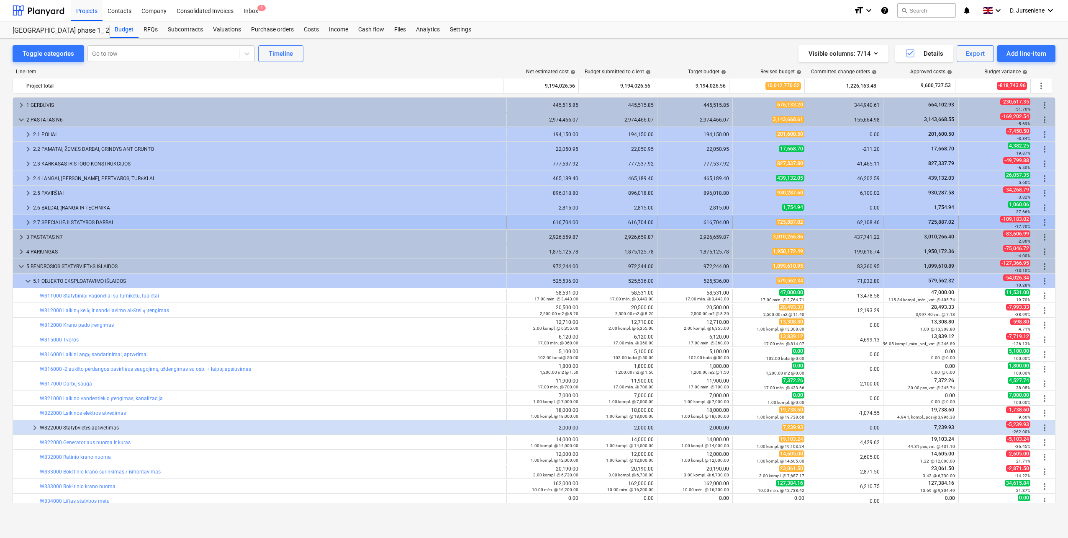
click at [100, 221] on div "2.7 SPECIALIEJI STATYBOS DARBAI" at bounding box center [268, 222] width 470 height 13
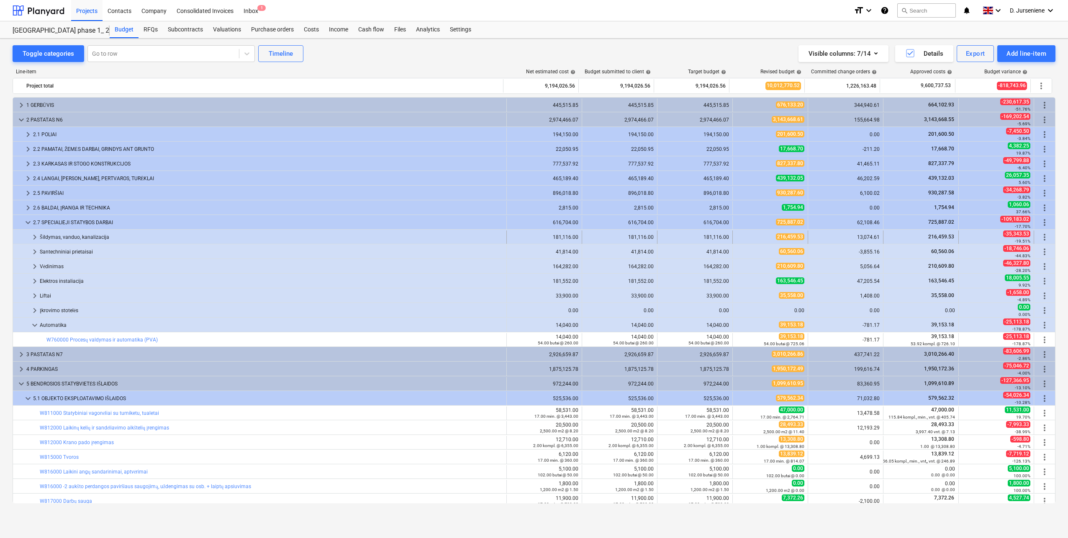
click at [37, 238] on span "keyboard_arrow_right" at bounding box center [35, 237] width 10 height 10
click at [31, 251] on span "keyboard_arrow_right" at bounding box center [35, 252] width 10 height 10
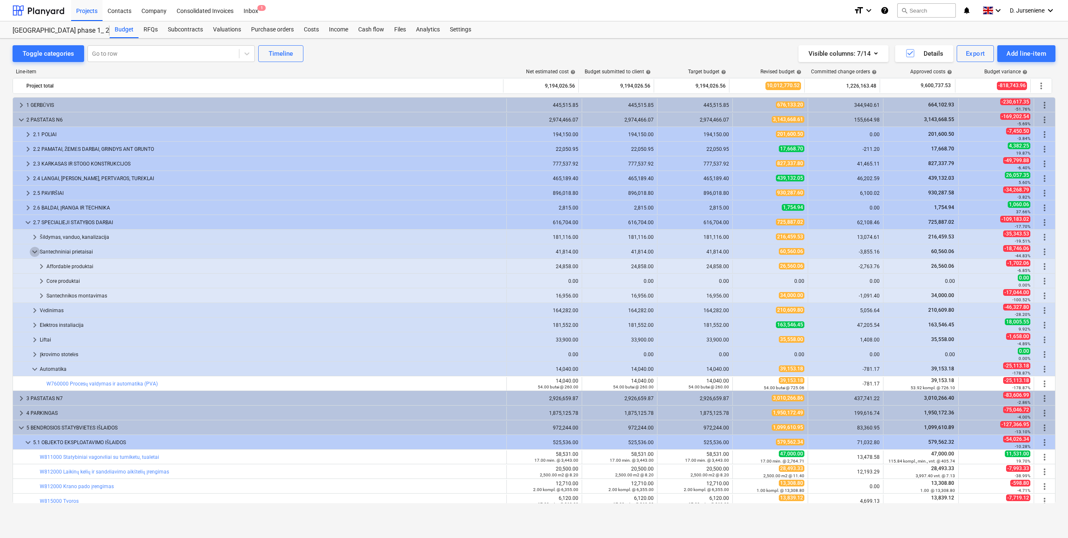
click at [31, 251] on span "keyboard_arrow_down" at bounding box center [35, 252] width 10 height 10
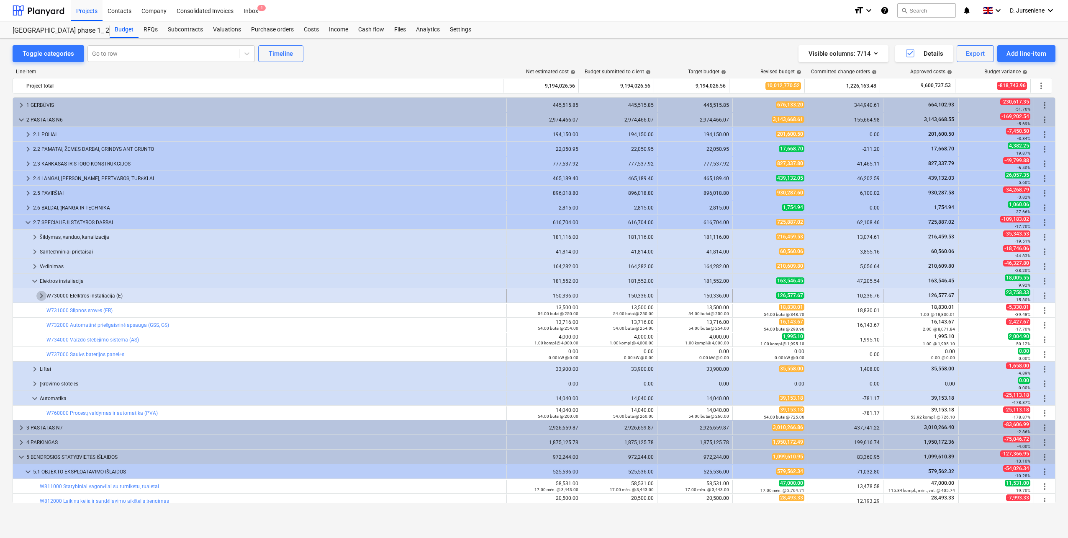
click at [39, 293] on span "keyboard_arrow_right" at bounding box center [41, 296] width 10 height 10
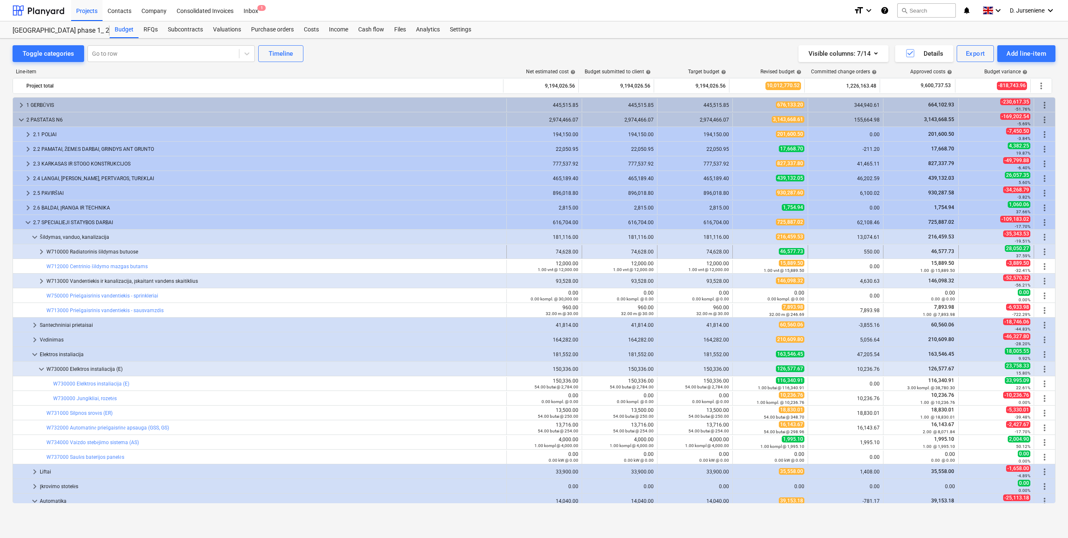
click at [41, 248] on span "keyboard_arrow_right" at bounding box center [41, 252] width 10 height 10
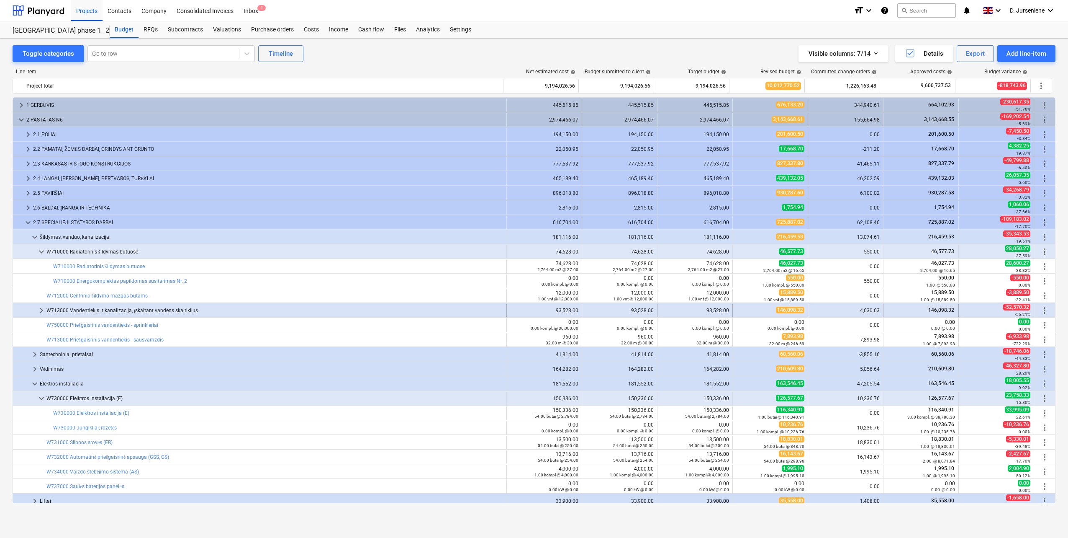
click at [39, 310] on span "keyboard_arrow_right" at bounding box center [41, 310] width 10 height 10
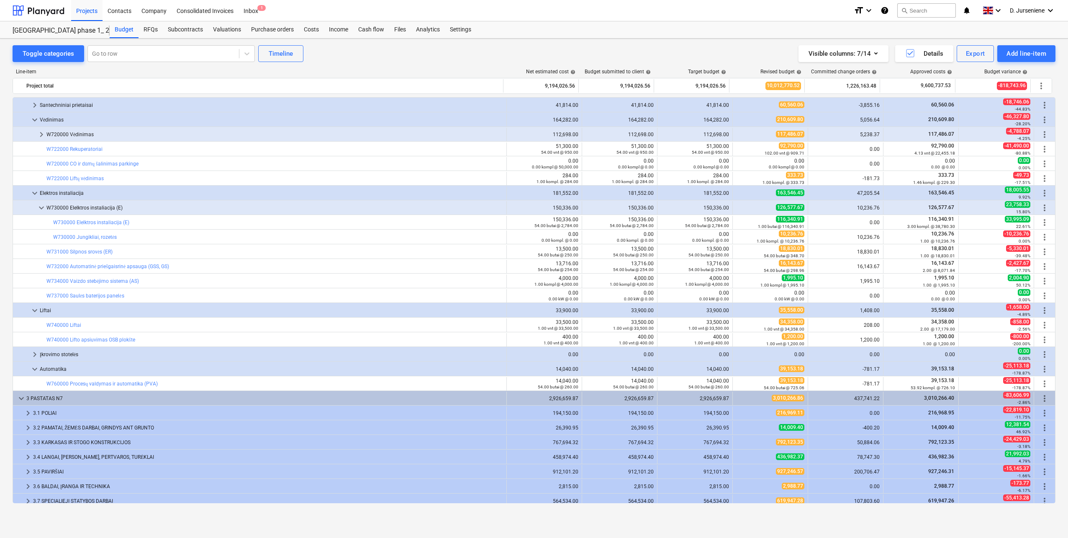
scroll to position [419, 0]
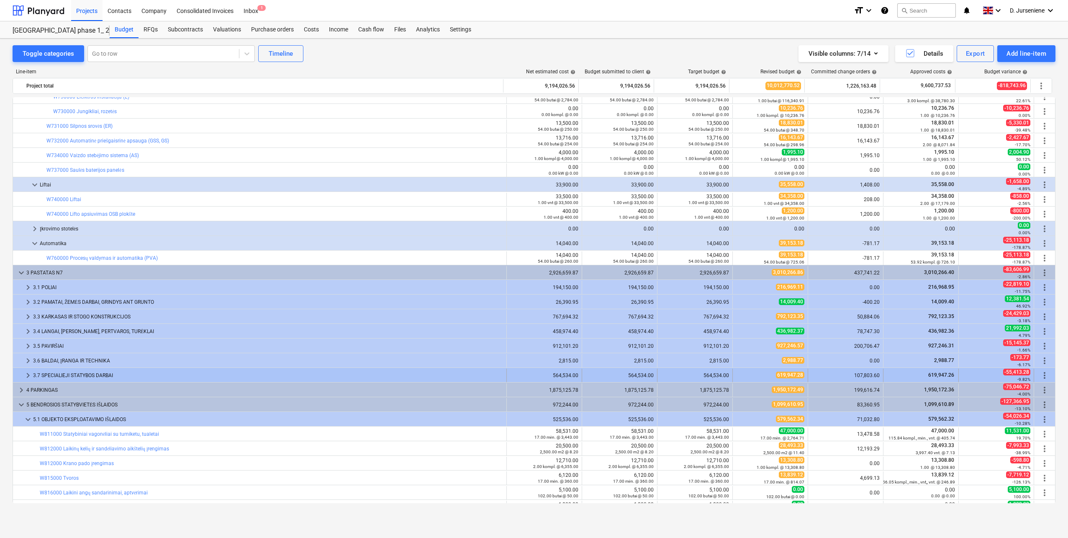
click at [40, 370] on div "3.7 SPECIALIEJI STATYBOS DARBAI" at bounding box center [268, 374] width 470 height 13
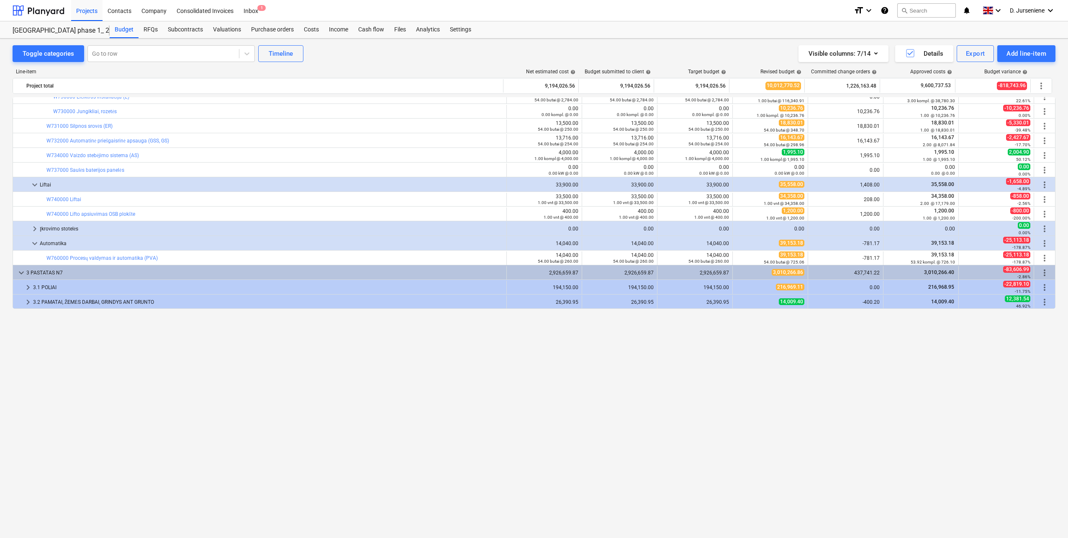
scroll to position [0, 0]
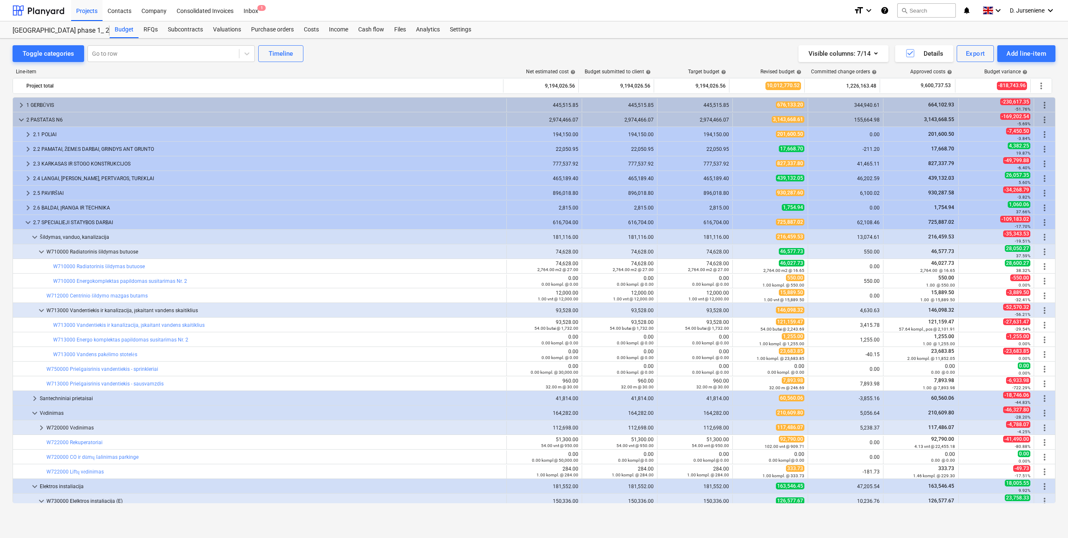
click at [49, 43] on div "Toggle categories Go to row Timeline Visible columns : 7/14 Details Export Add …" at bounding box center [534, 279] width 1068 height 481
click at [44, 54] on div "Toggle categories" at bounding box center [48, 53] width 51 height 11
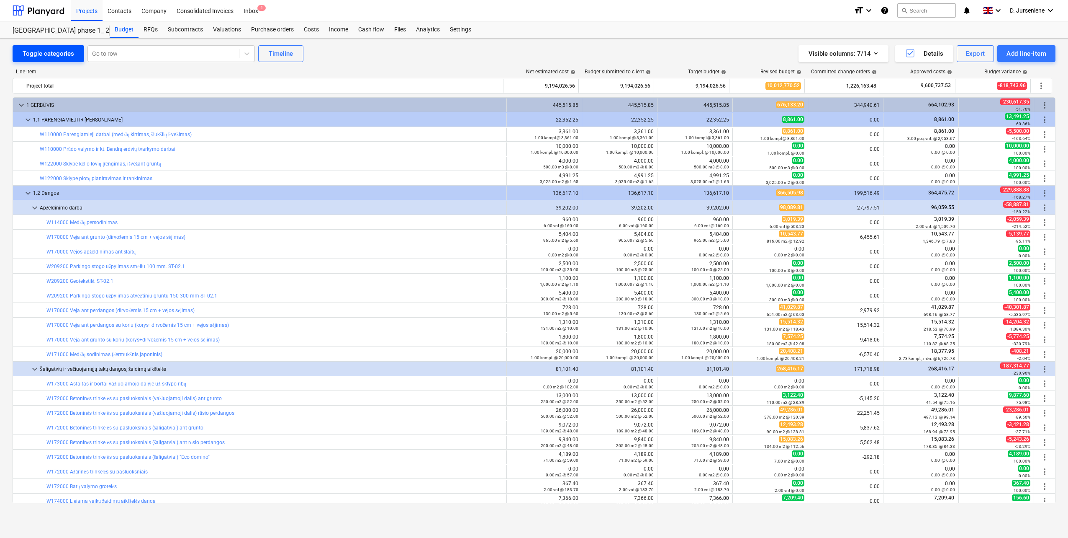
click at [45, 54] on div "Toggle categories" at bounding box center [48, 53] width 51 height 11
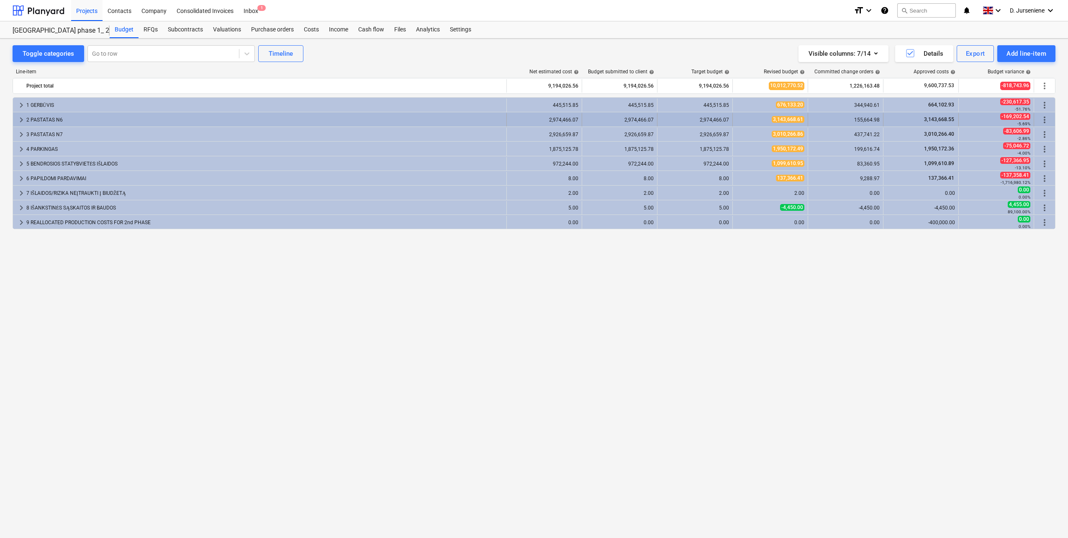
click at [21, 117] on span "keyboard_arrow_right" at bounding box center [21, 120] width 10 height 10
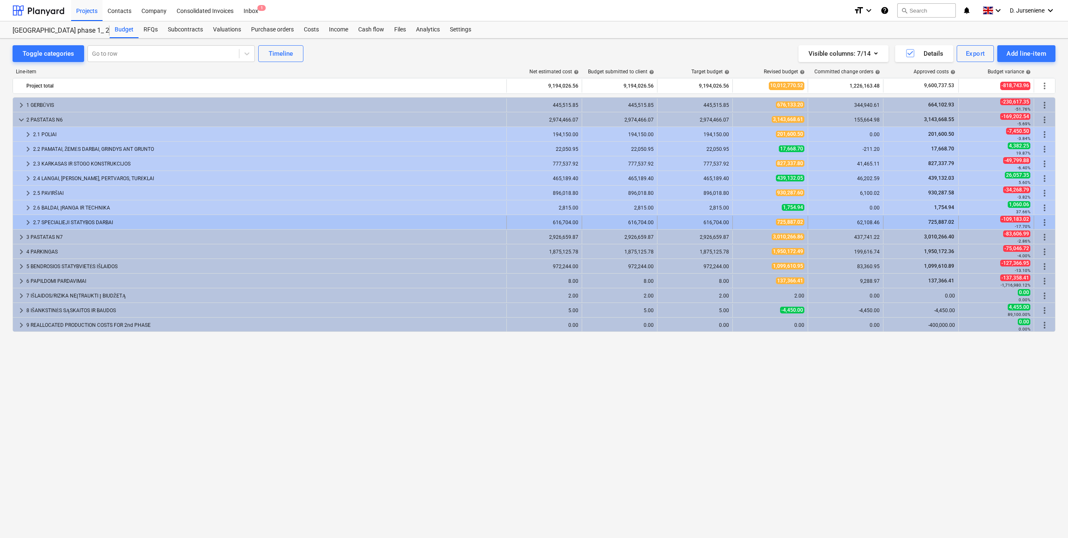
click at [24, 220] on span "keyboard_arrow_right" at bounding box center [28, 222] width 10 height 10
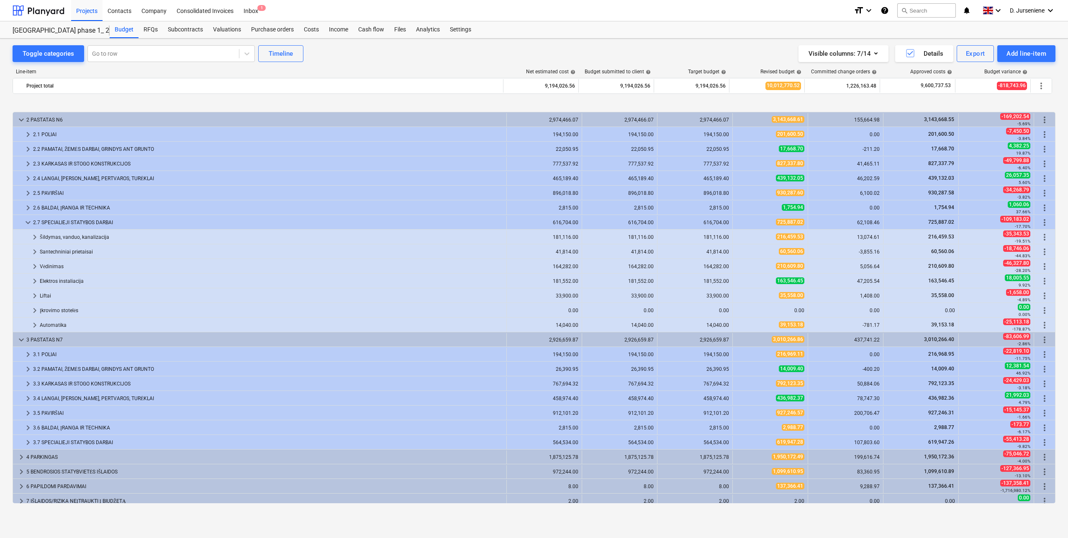
scroll to position [34, 0]
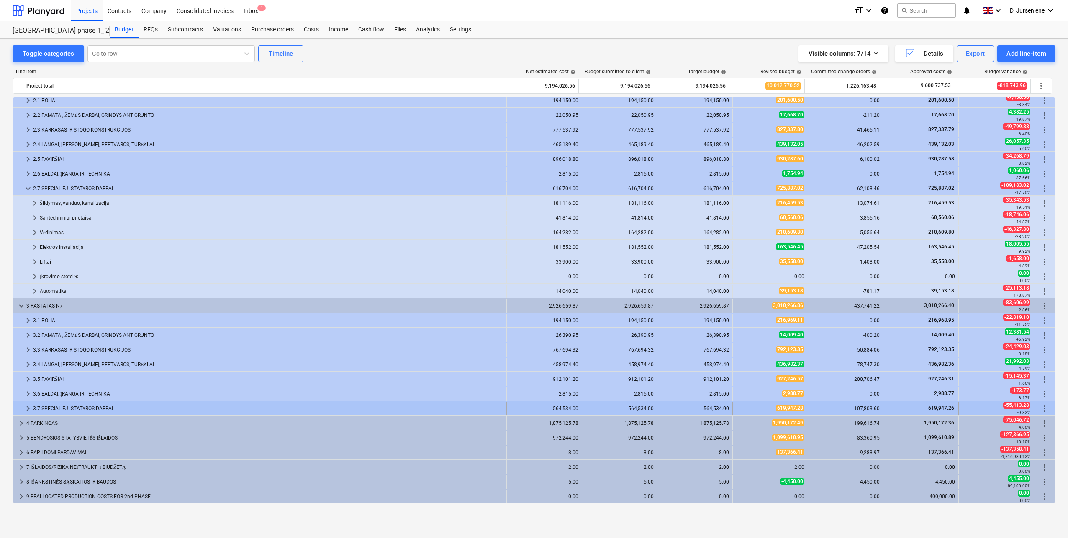
click at [24, 407] on span "keyboard_arrow_right" at bounding box center [28, 408] width 10 height 10
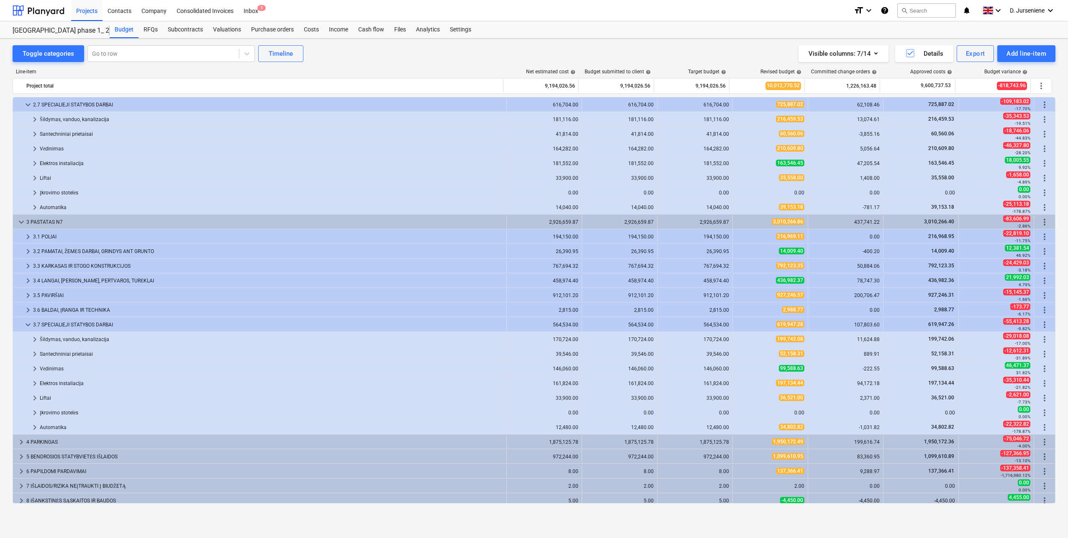
scroll to position [136, 0]
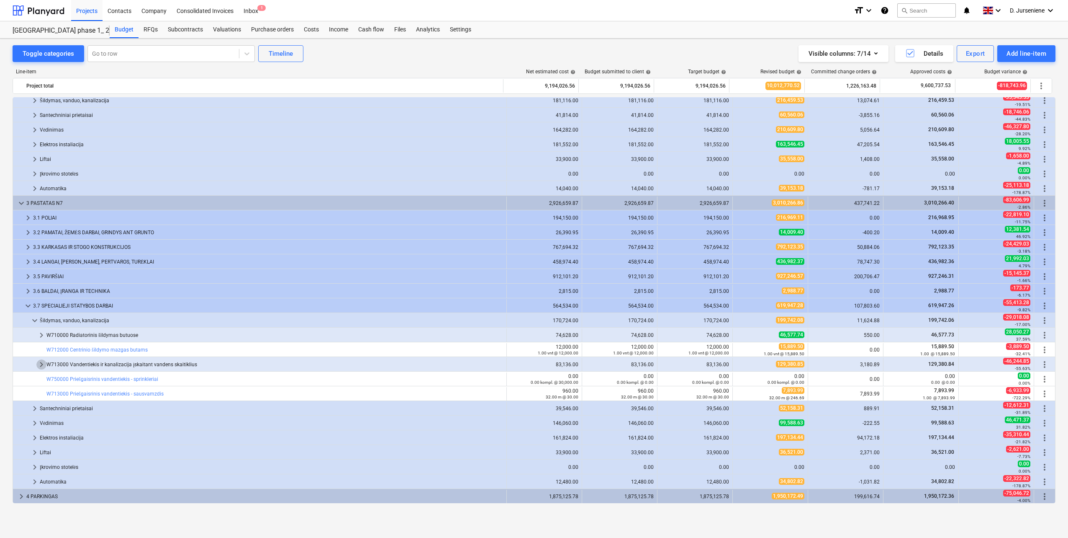
click at [38, 364] on span "keyboard_arrow_right" at bounding box center [41, 364] width 10 height 10
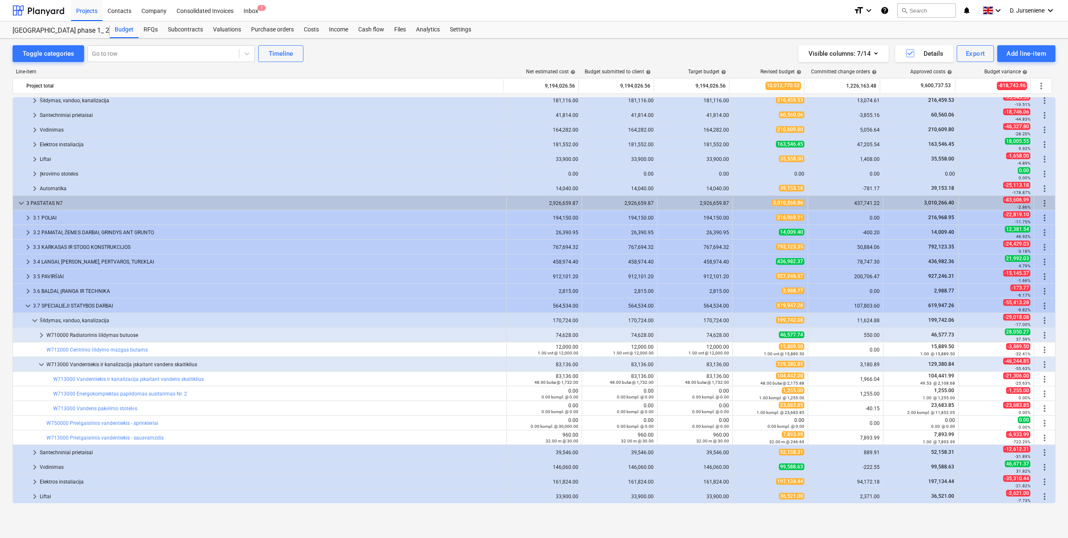
click at [36, 322] on span "keyboard_arrow_down" at bounding box center [35, 320] width 10 height 10
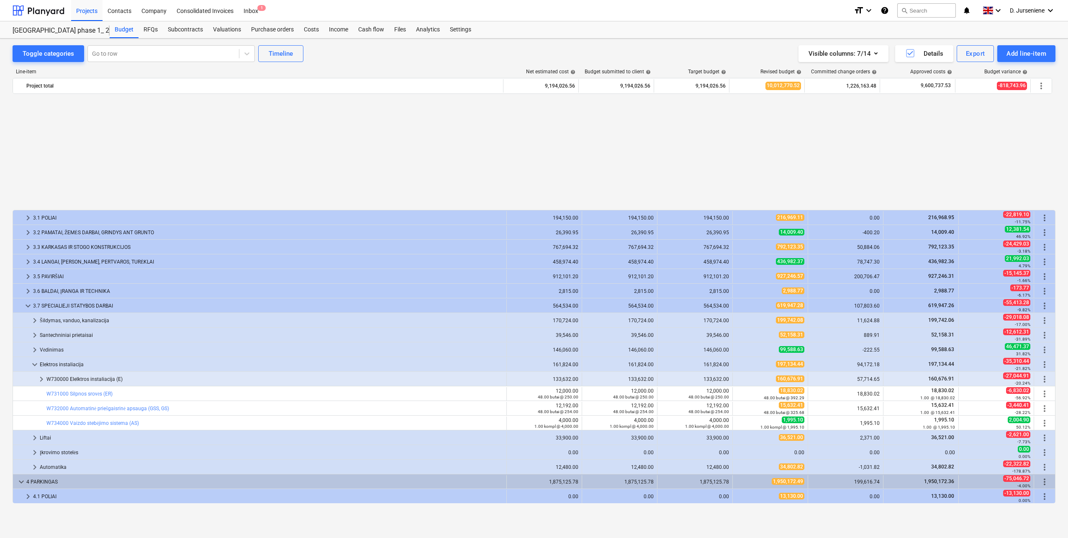
scroll to position [298, 0]
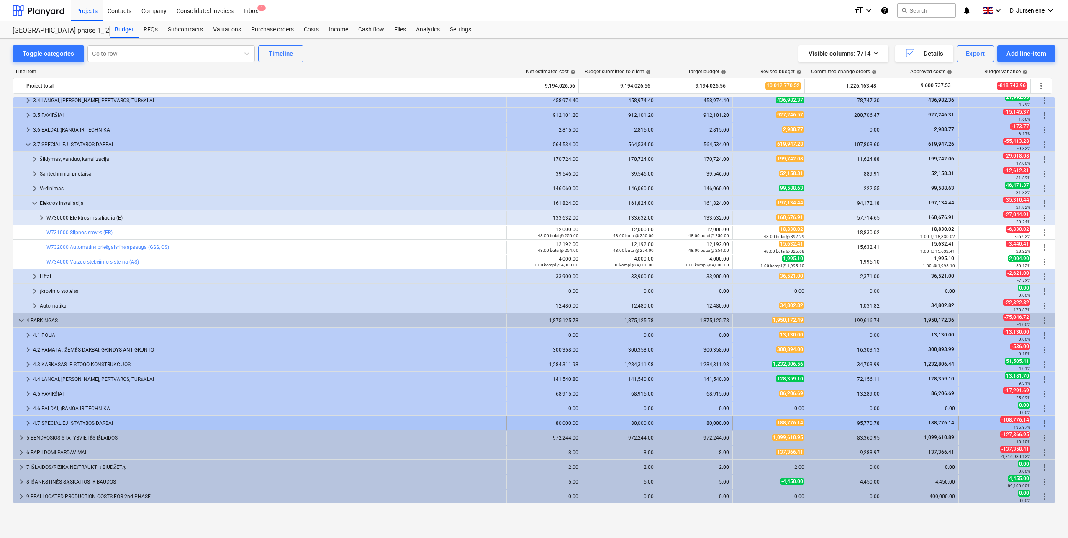
click at [91, 417] on div "4.7 SPECIALIEJI STATYBOS DARBAI" at bounding box center [268, 422] width 470 height 13
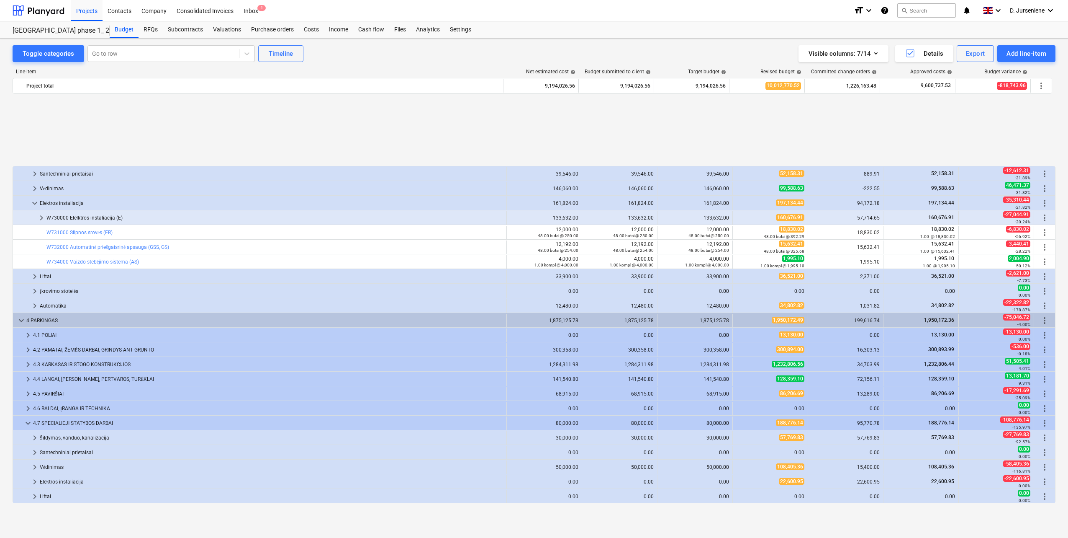
scroll to position [381, 0]
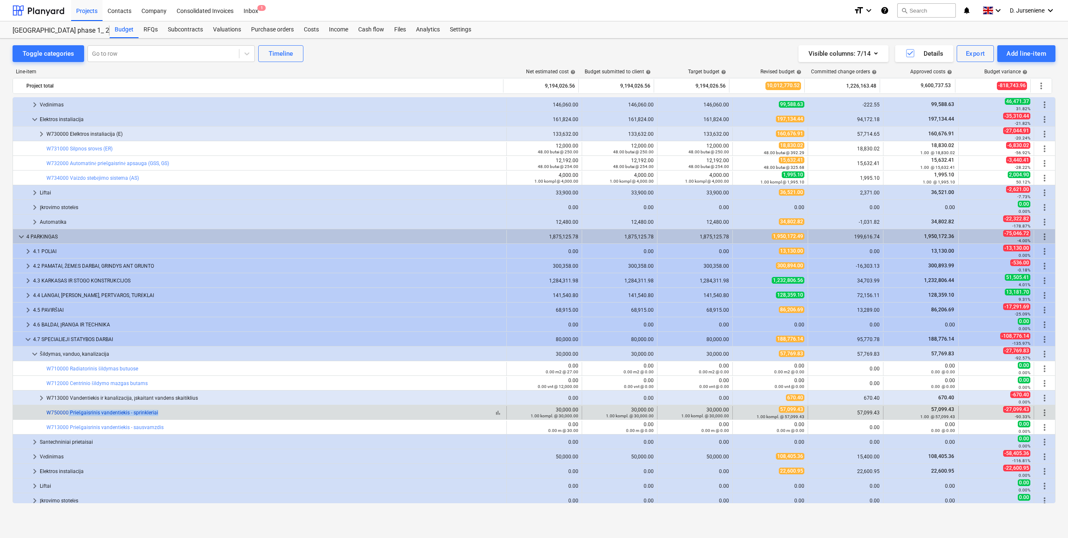
click at [68, 412] on div "bar_chart W750000 Priešgaisrinis vandentiekis - sprinkleriai" at bounding box center [274, 412] width 457 height 6
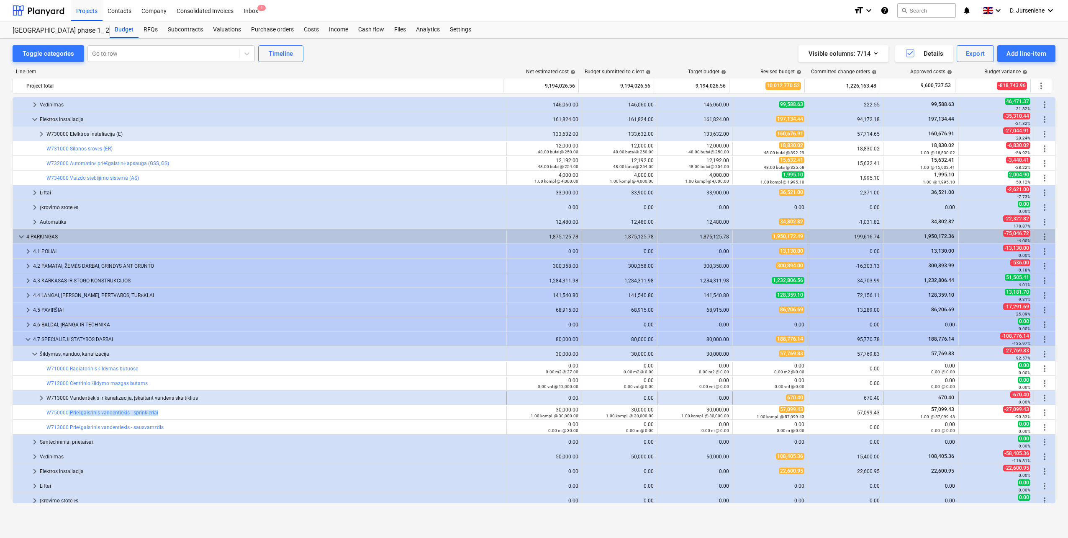
copy link "Priešgaisrinis vandentiekis - sprinkleriai"
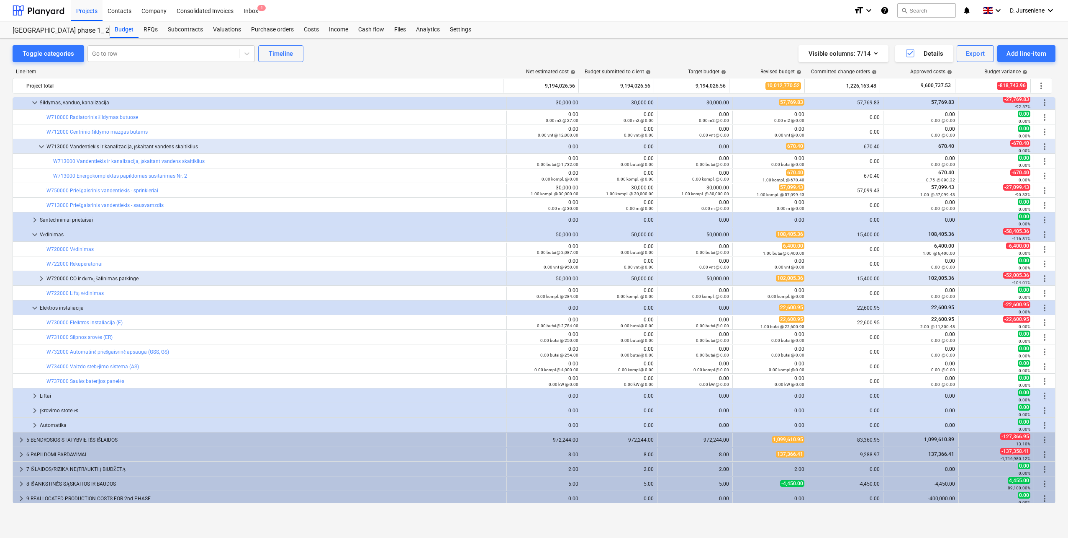
scroll to position [635, 0]
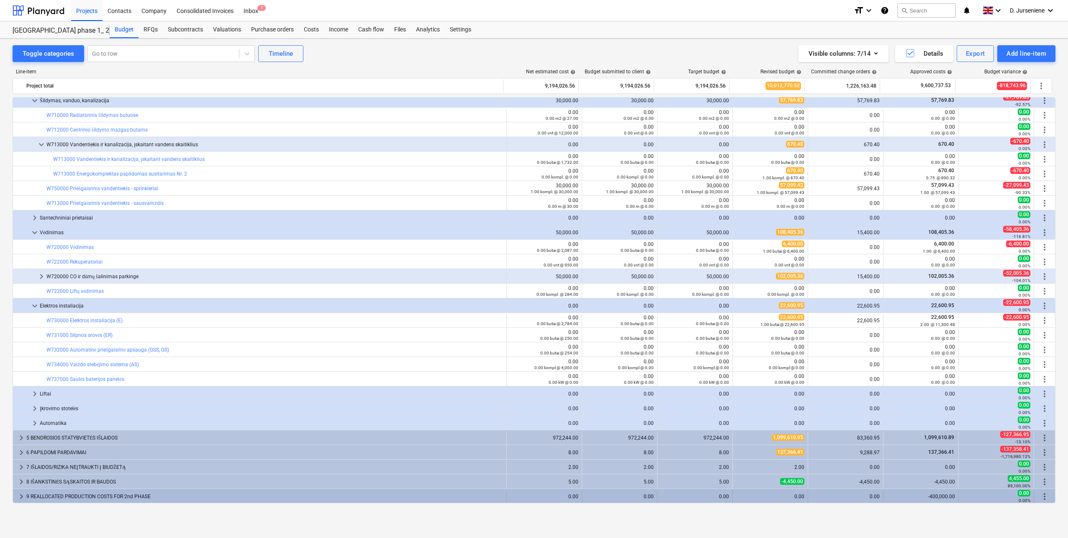
click at [154, 495] on div "9 REALLOCATED PRODUCTION COSTS FOR 2nd PHASE" at bounding box center [264, 495] width 477 height 13
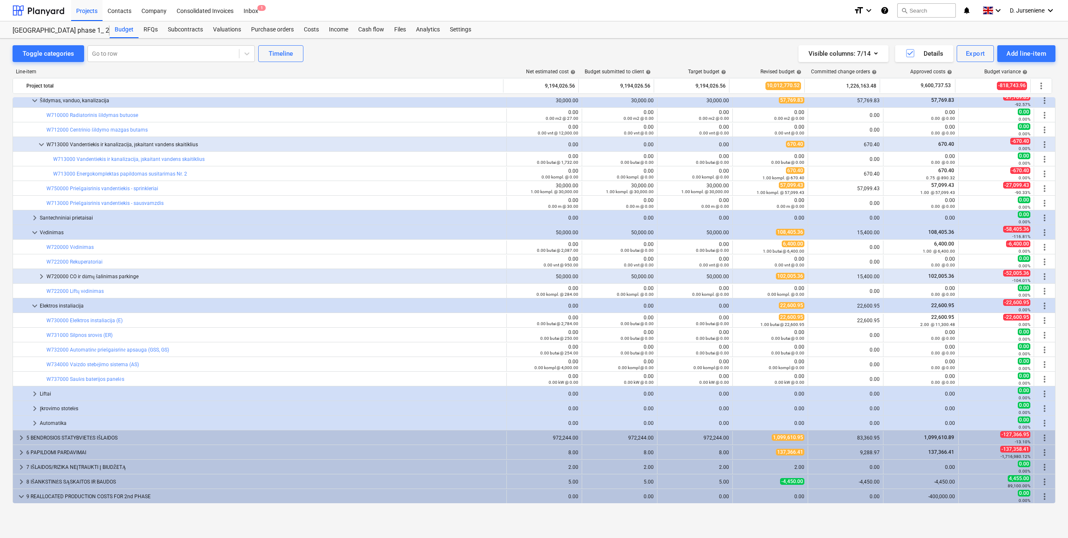
scroll to position [649, 0]
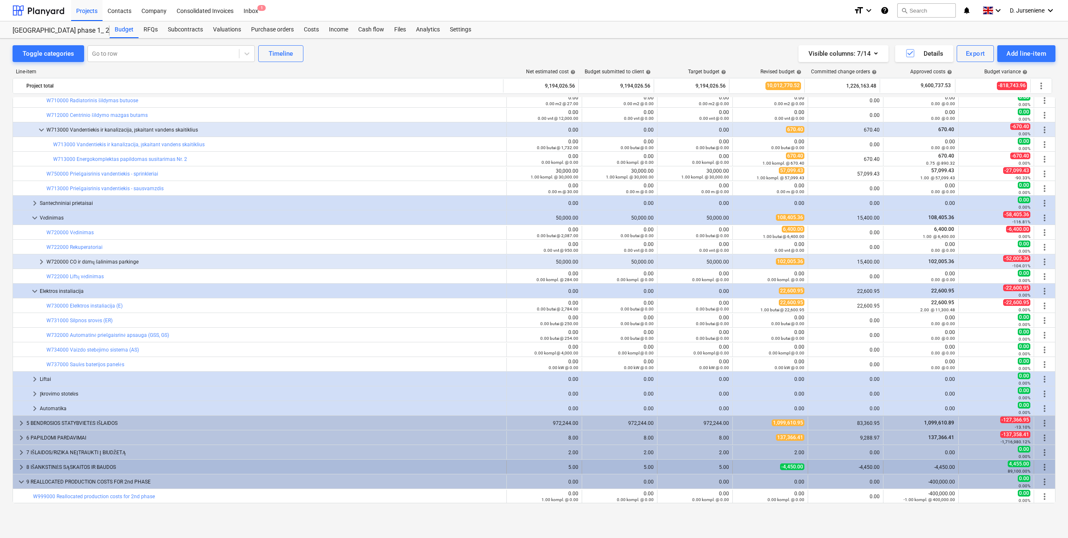
click at [53, 464] on div "8 IŠANKSTINĖS SĄSKAITOS IR BAUDOS" at bounding box center [264, 466] width 477 height 13
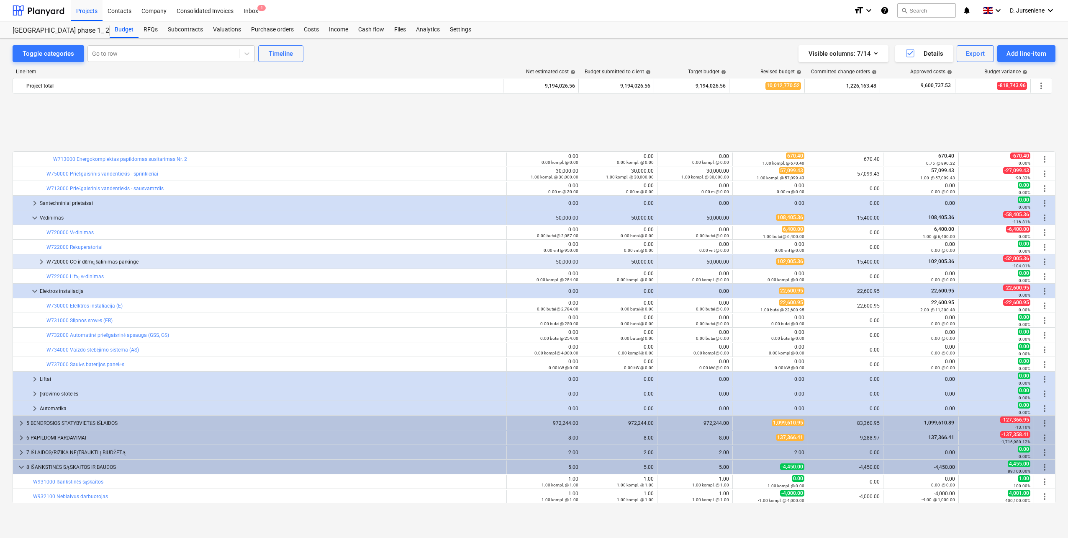
scroll to position [723, 0]
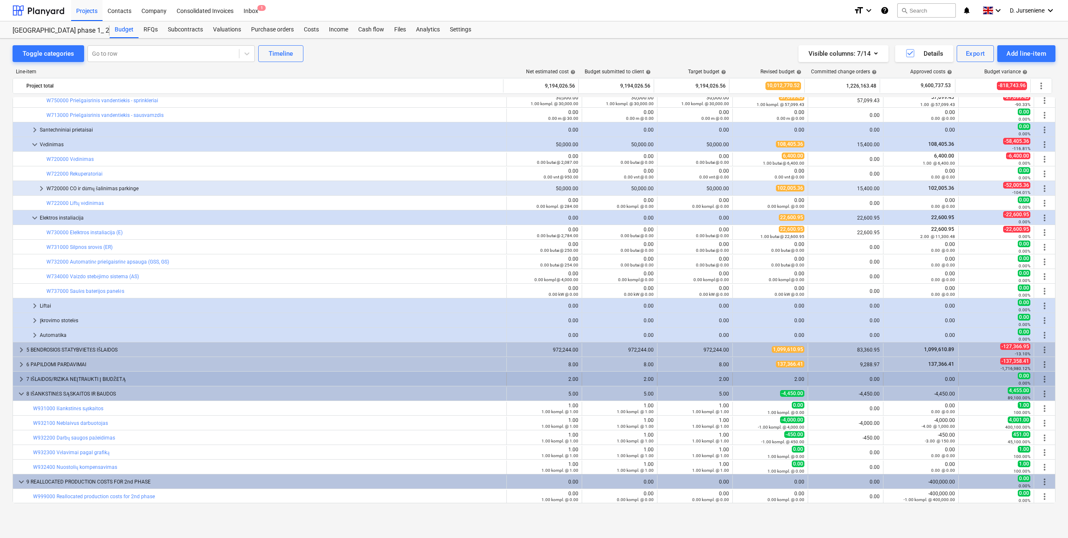
click at [68, 378] on div "7 IŠLAIDOS/RIZIKA NEĮTRAUKTI Į BIUDŽETĄ" at bounding box center [264, 378] width 477 height 13
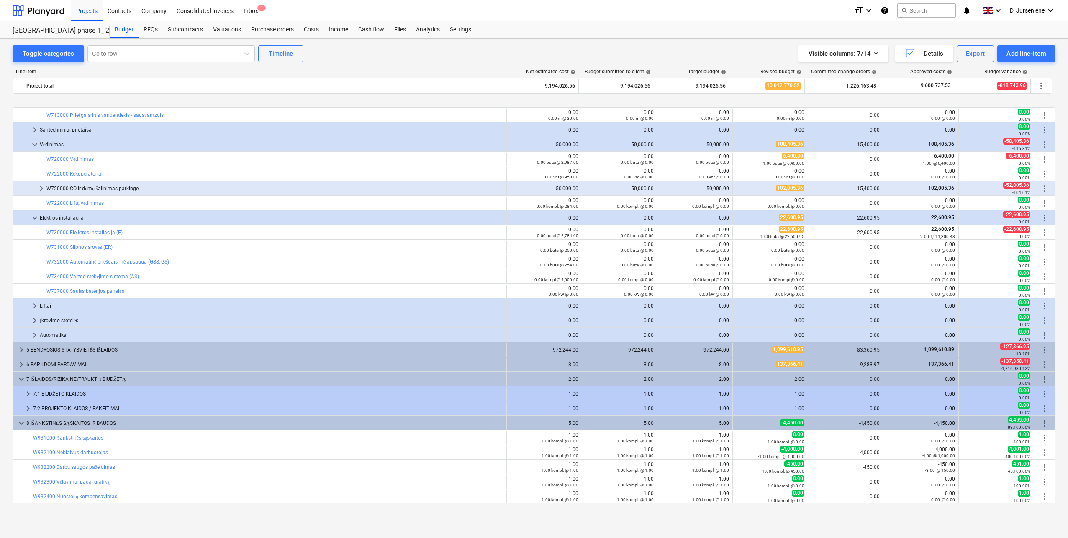
scroll to position [752, 0]
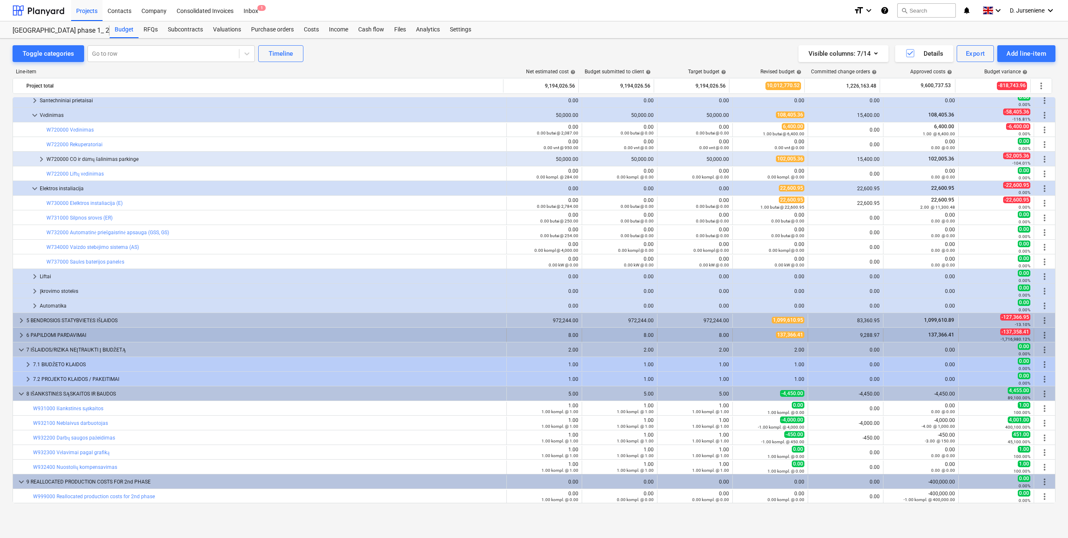
click at [17, 333] on span "keyboard_arrow_right" at bounding box center [21, 335] width 10 height 10
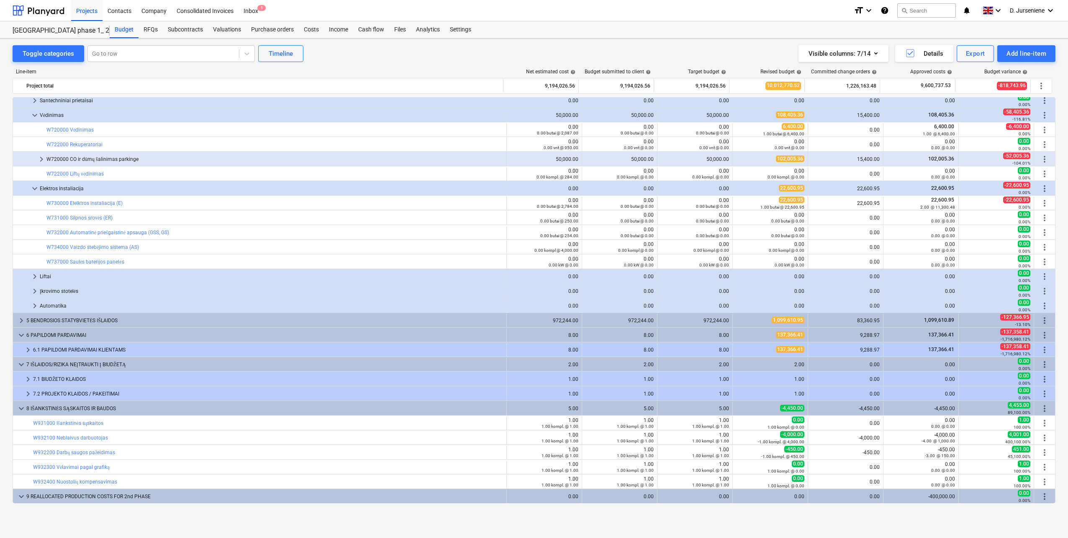
scroll to position [767, 0]
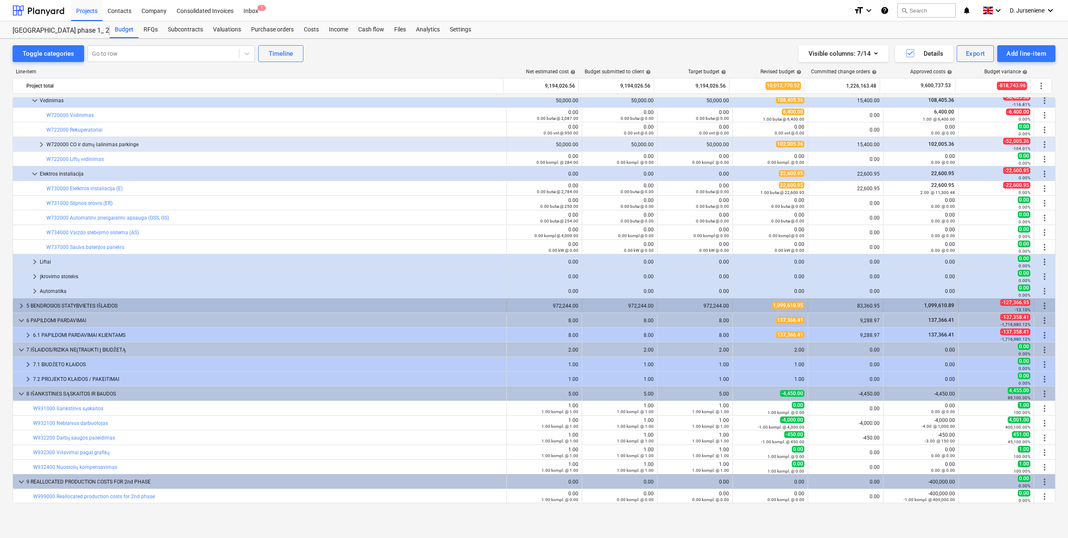
click at [49, 299] on div "5 BENDROSIOS STATYBVIETĖS IŠLAIDOS" at bounding box center [264, 305] width 477 height 13
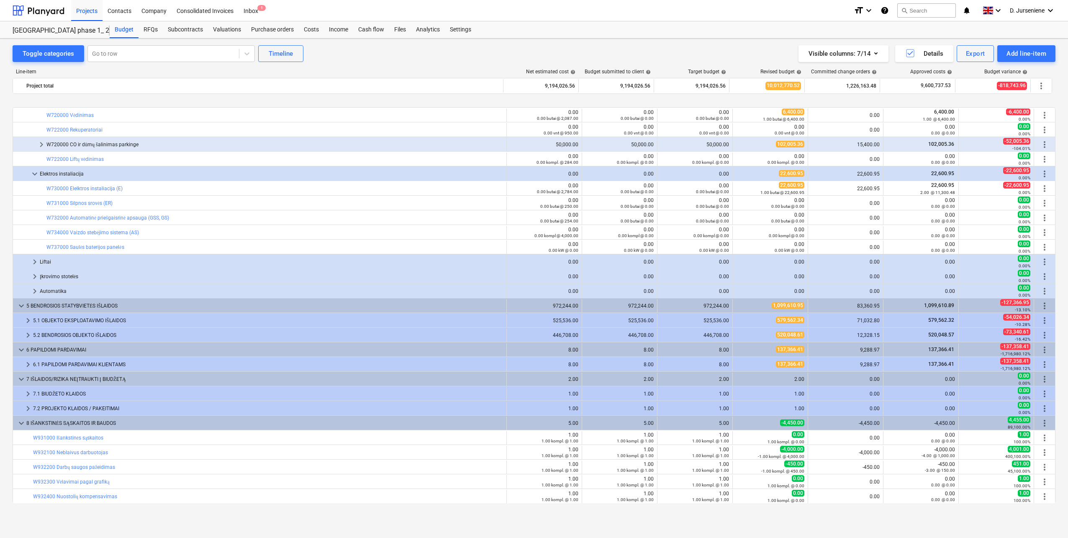
scroll to position [796, 0]
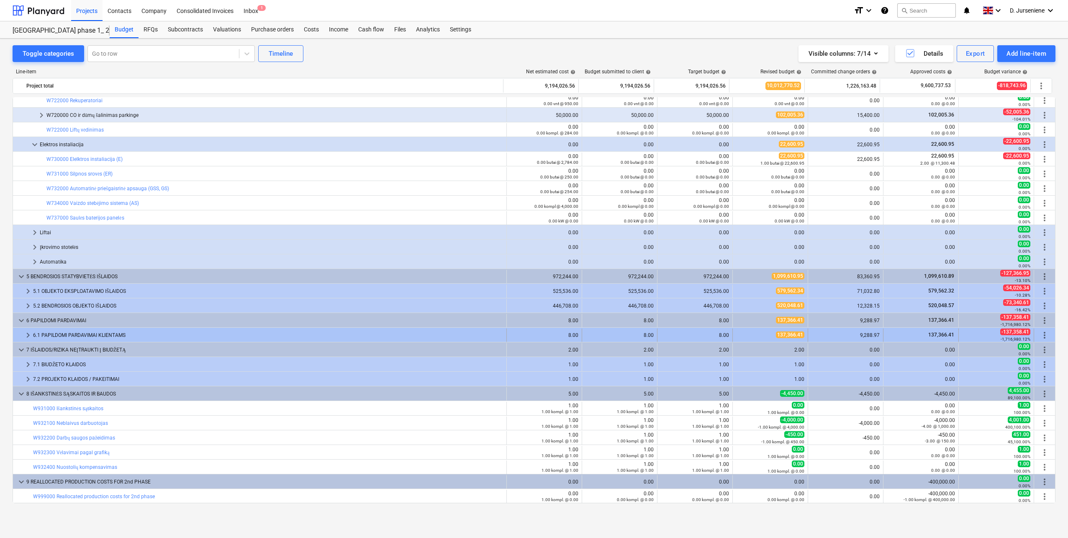
click at [27, 334] on span "keyboard_arrow_right" at bounding box center [28, 335] width 10 height 10
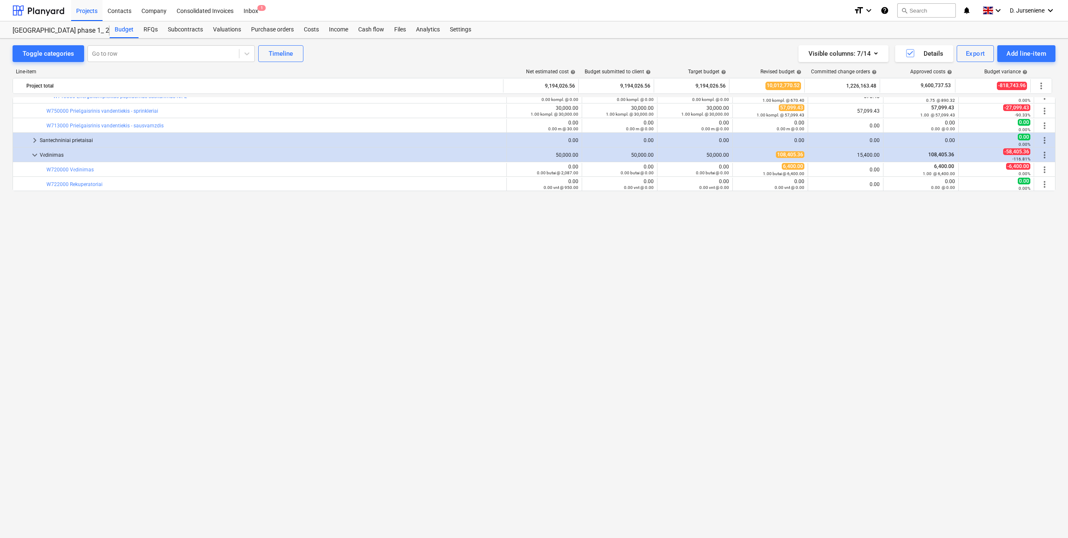
scroll to position [377, 0]
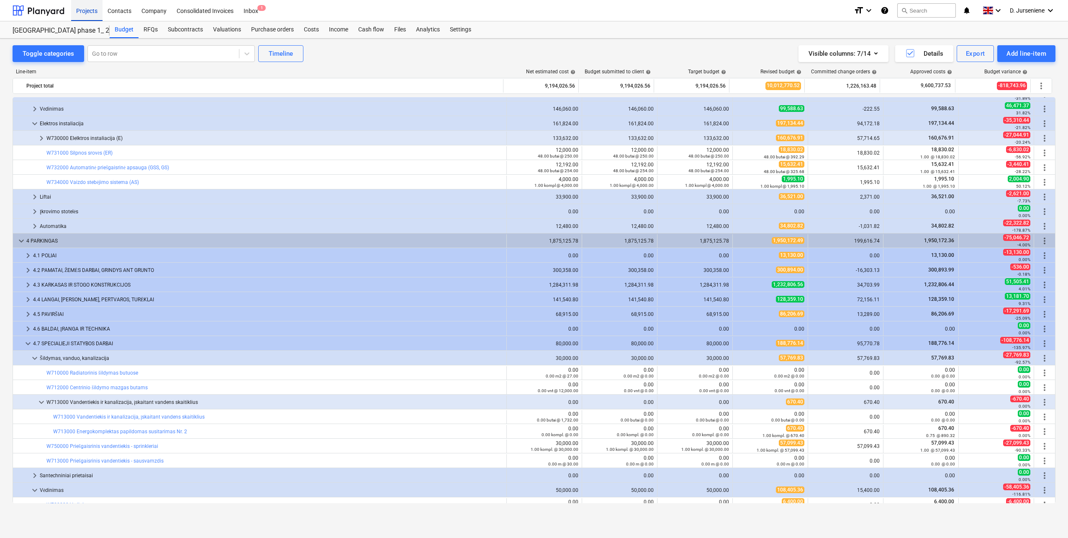
click at [97, 10] on div "Projects" at bounding box center [86, 10] width 31 height 21
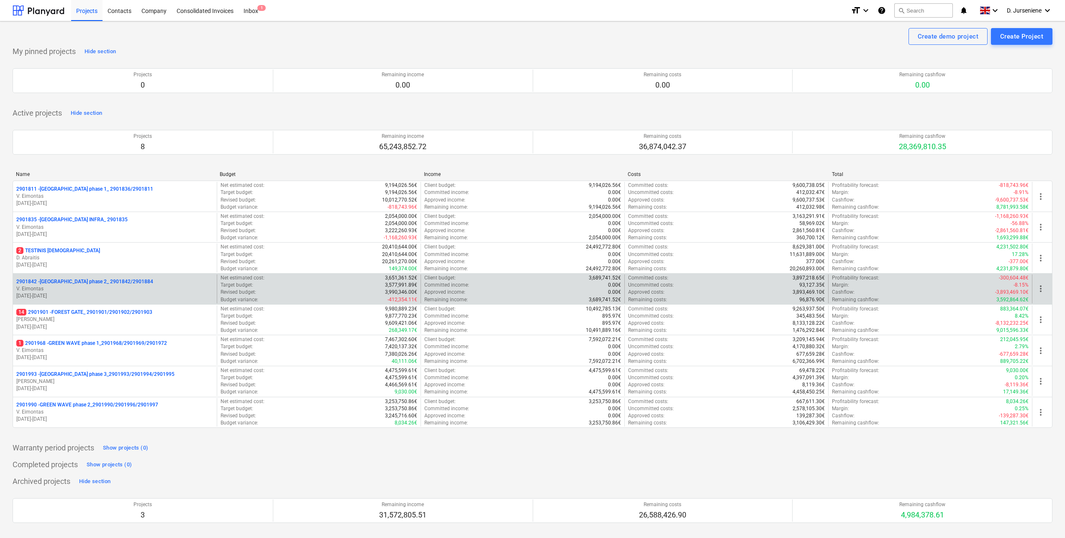
click at [85, 285] on p "V. Eimontas" at bounding box center [114, 288] width 197 height 7
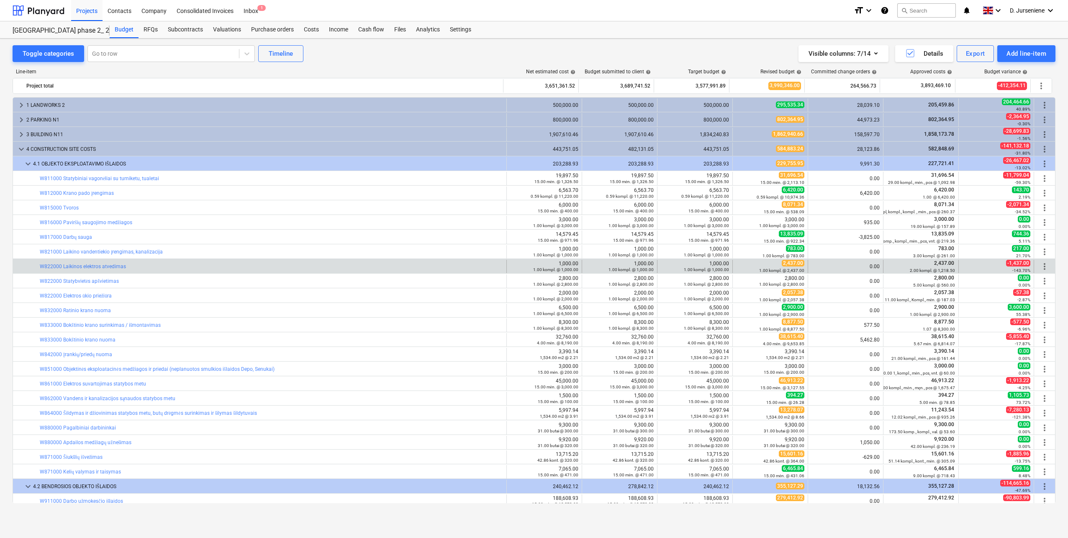
scroll to position [126, 0]
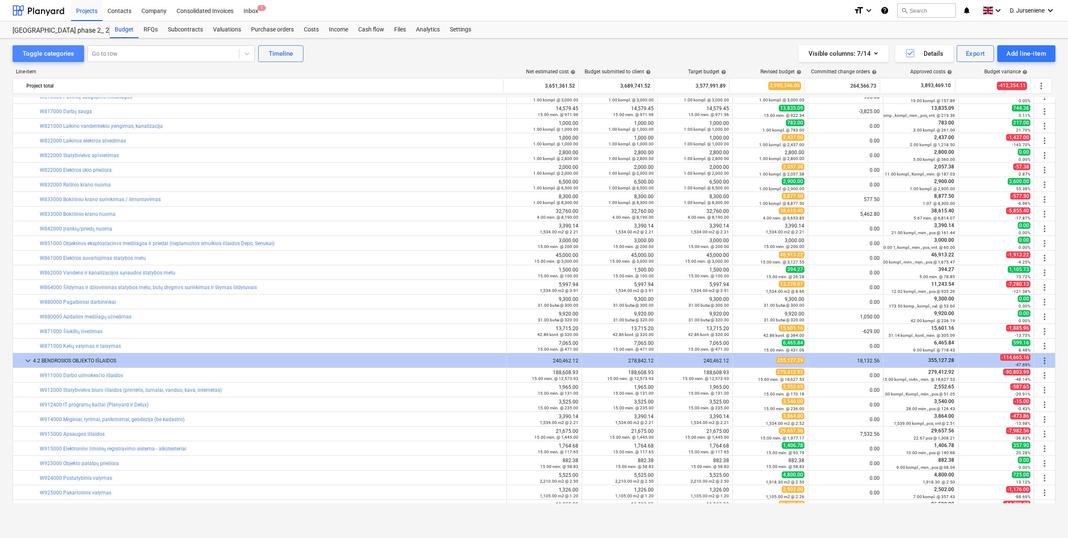
click at [54, 51] on div "Toggle categories" at bounding box center [48, 53] width 51 height 11
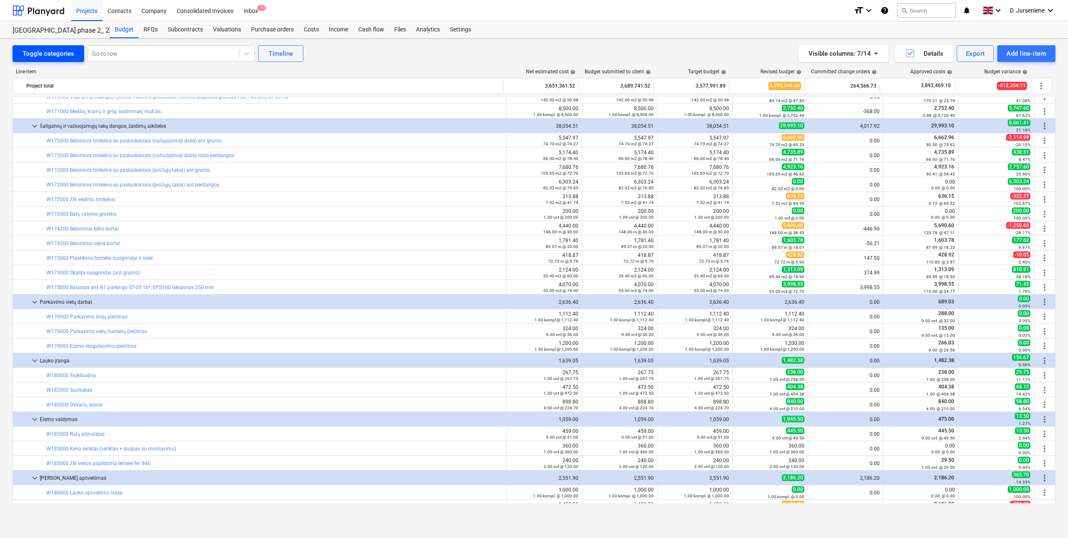
click at [54, 51] on div "Toggle categories" at bounding box center [48, 53] width 51 height 11
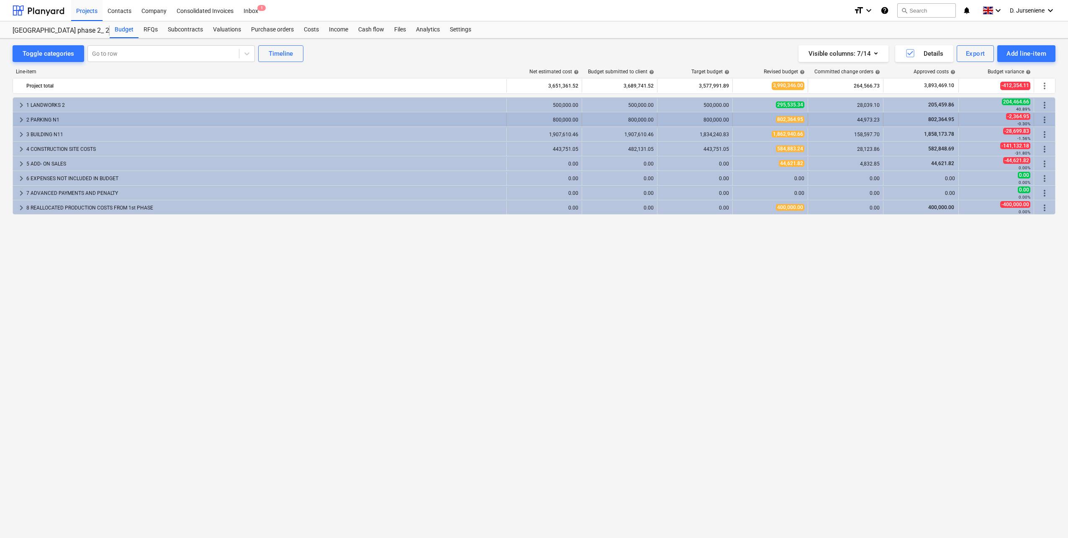
click at [62, 117] on div "2 PARKING N1" at bounding box center [264, 119] width 477 height 13
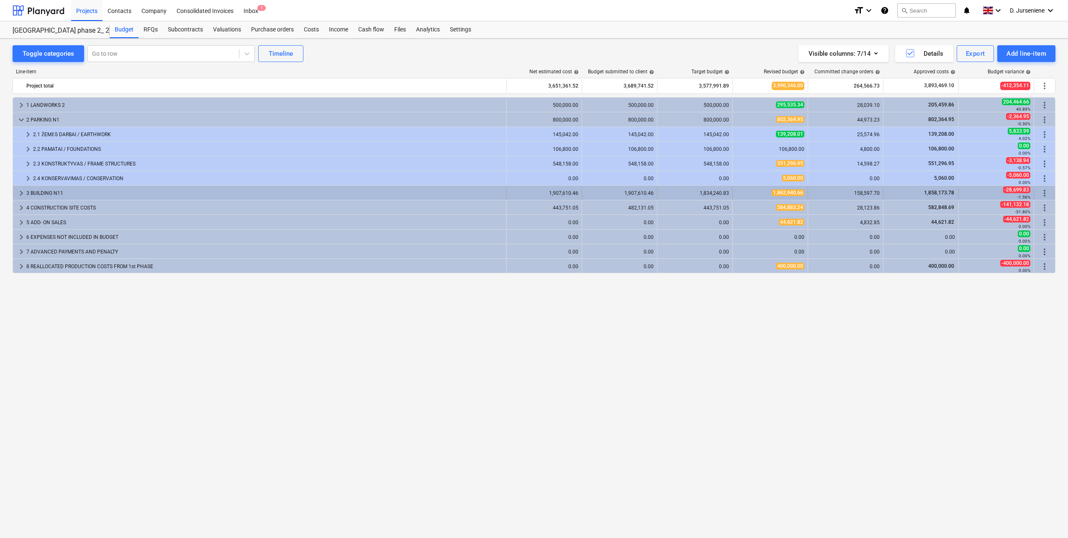
click at [51, 193] on div "3 BUILDING N11" at bounding box center [264, 192] width 477 height 13
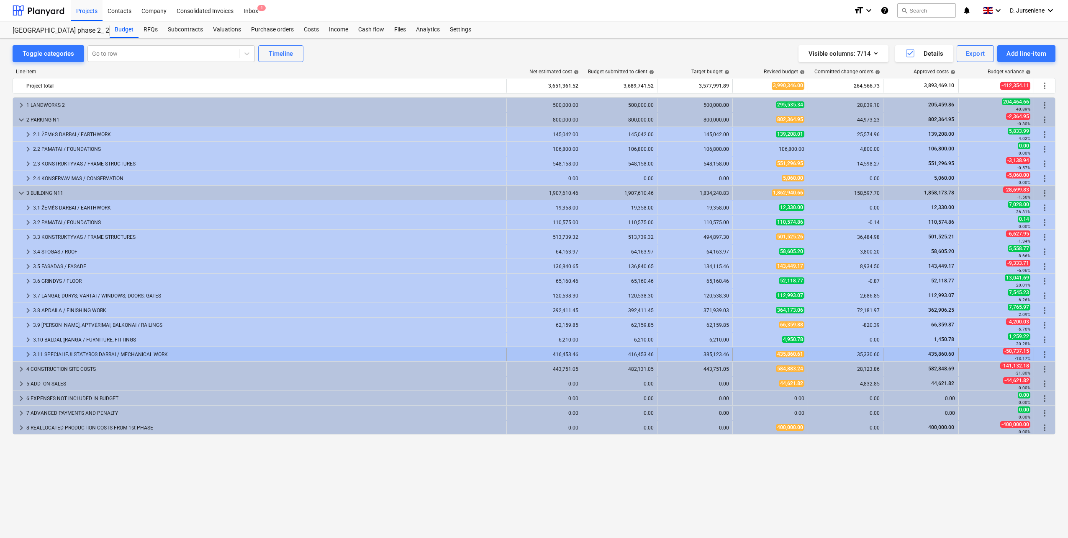
click at [68, 354] on div "3.11 SPECIALIEJI STATYBOS DARBAI / MECHANICAL WORK" at bounding box center [268, 353] width 470 height 13
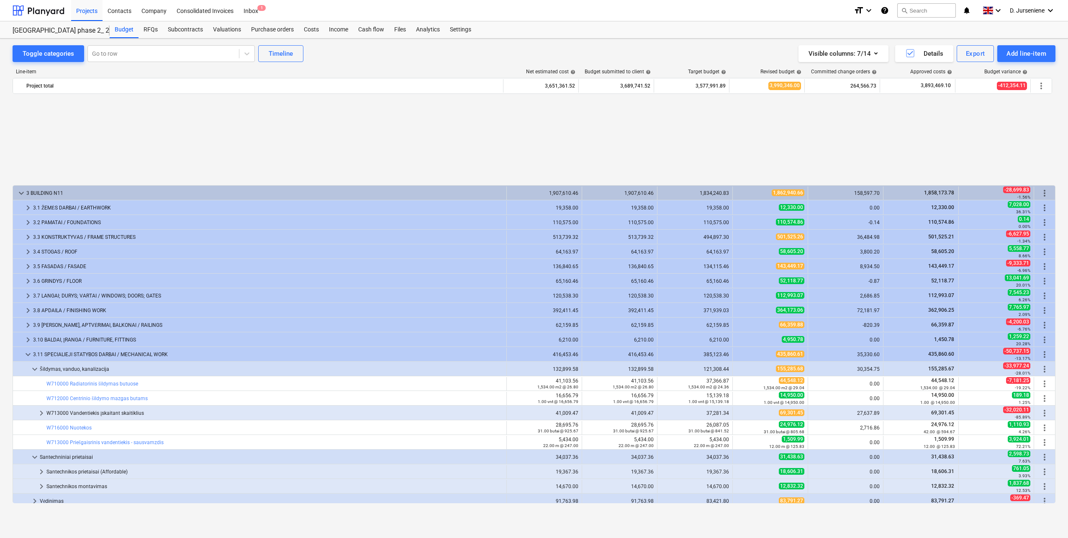
scroll to position [107, 0]
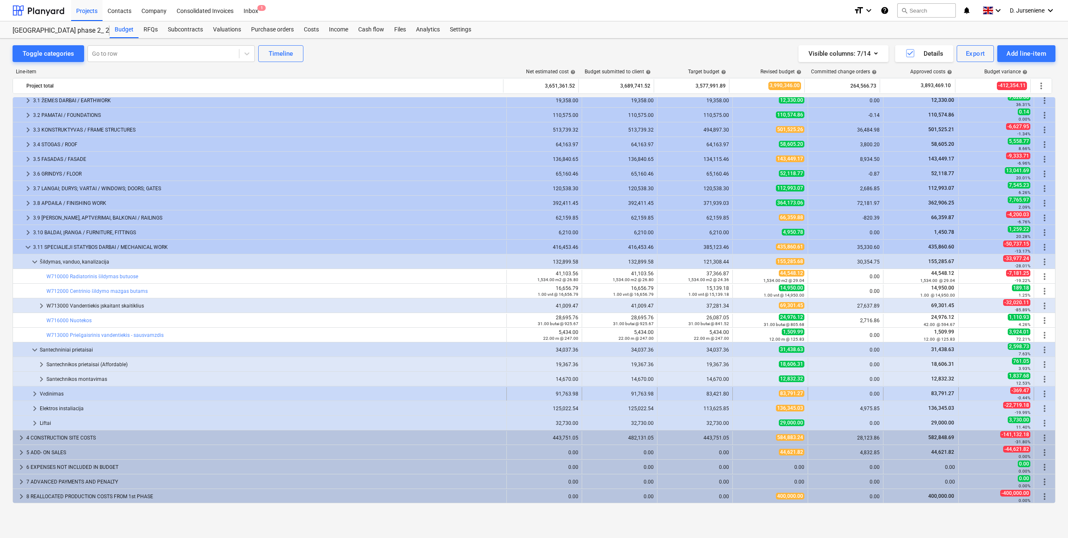
click at [62, 389] on div "Vėdinimas" at bounding box center [271, 393] width 463 height 13
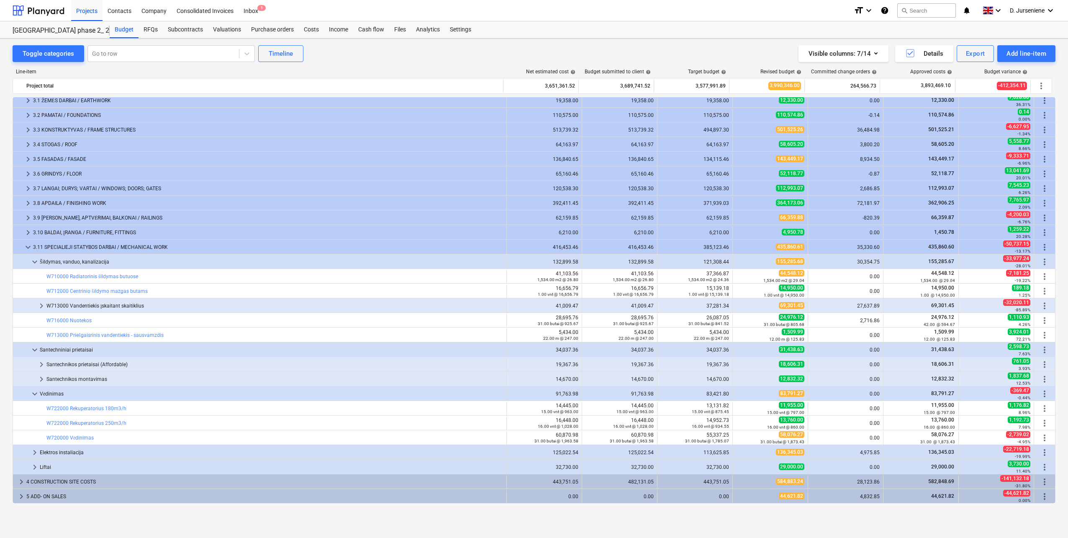
scroll to position [149, 0]
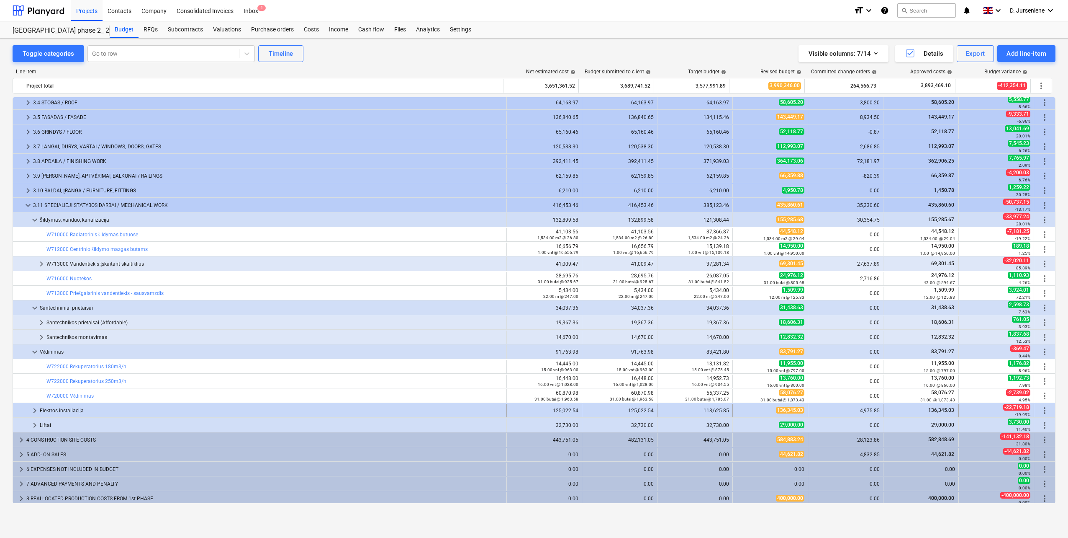
click at [67, 409] on div "Elektros instaliacija" at bounding box center [271, 410] width 463 height 13
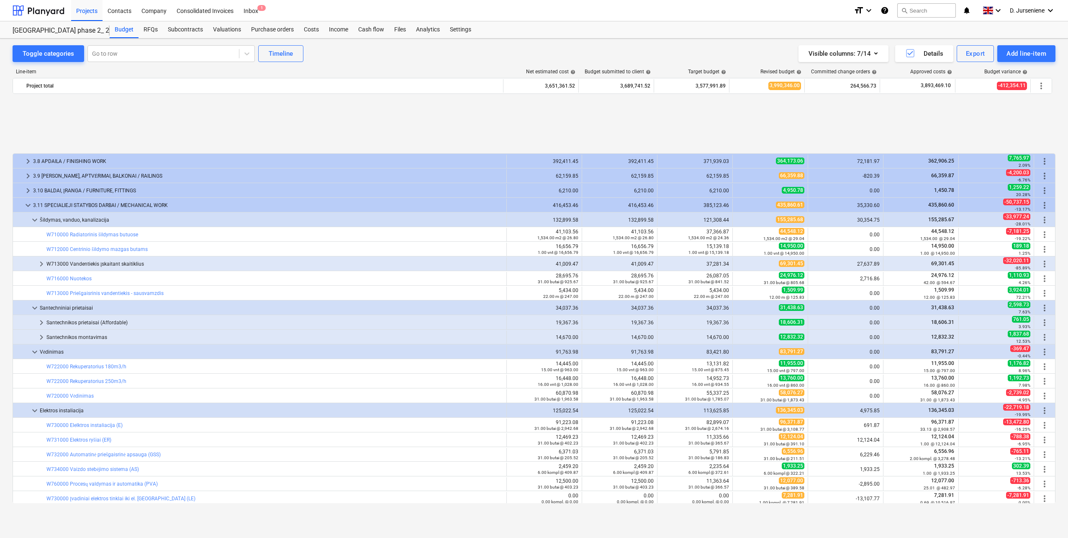
scroll to position [239, 0]
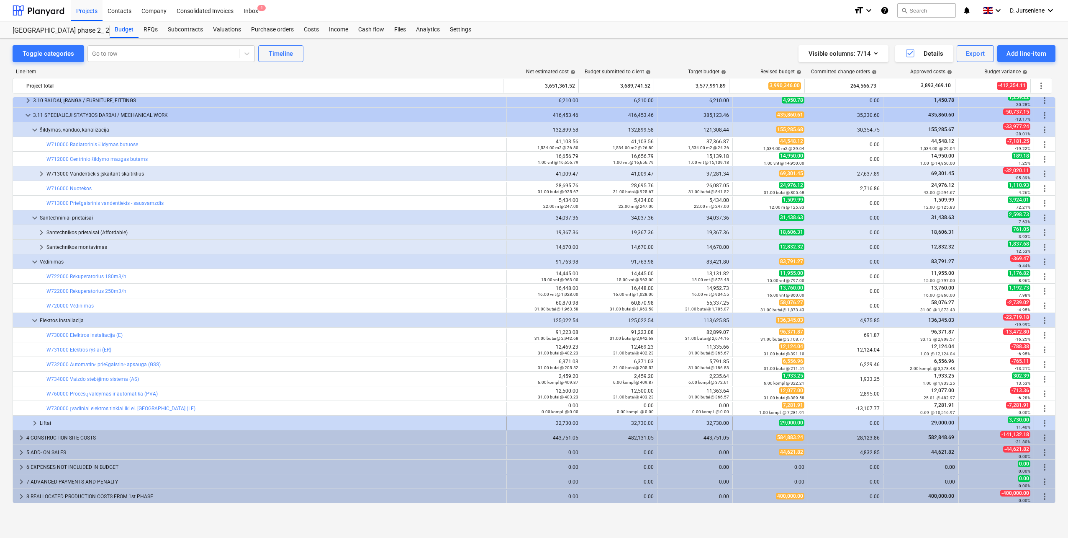
click at [274, 423] on div "Liftai" at bounding box center [271, 422] width 463 height 13
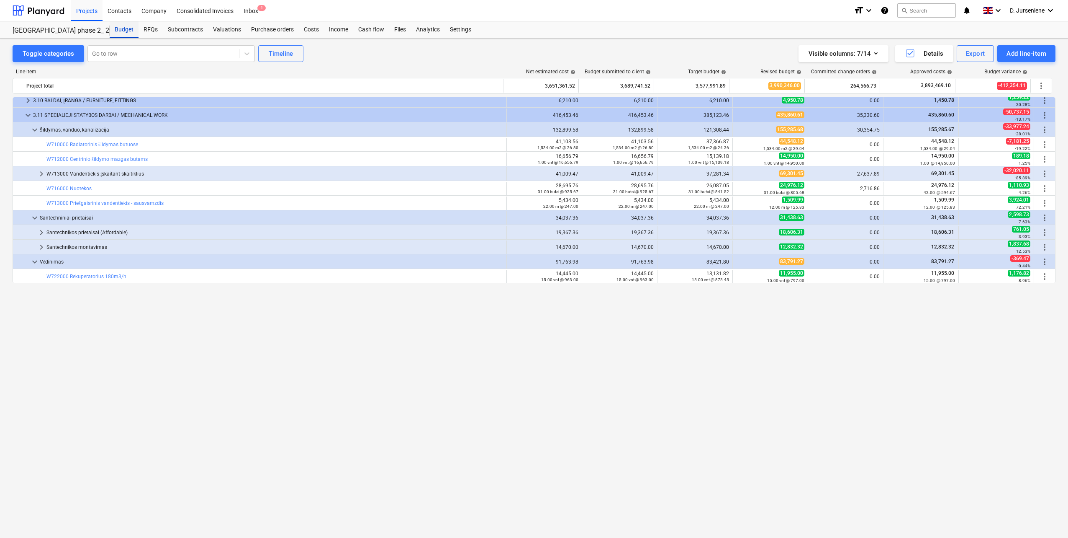
scroll to position [0, 0]
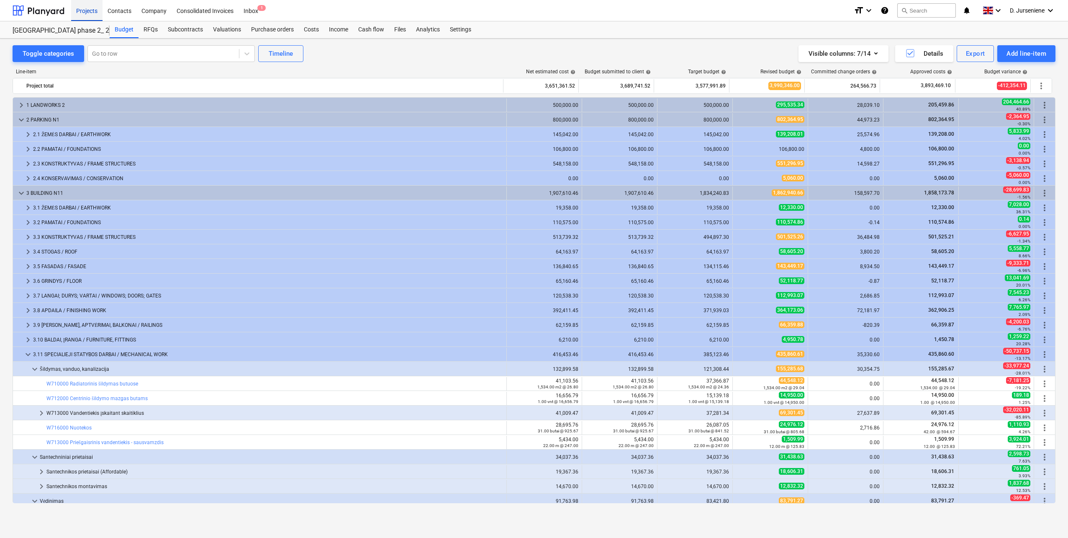
click at [82, 9] on div "Projects" at bounding box center [86, 10] width 31 height 21
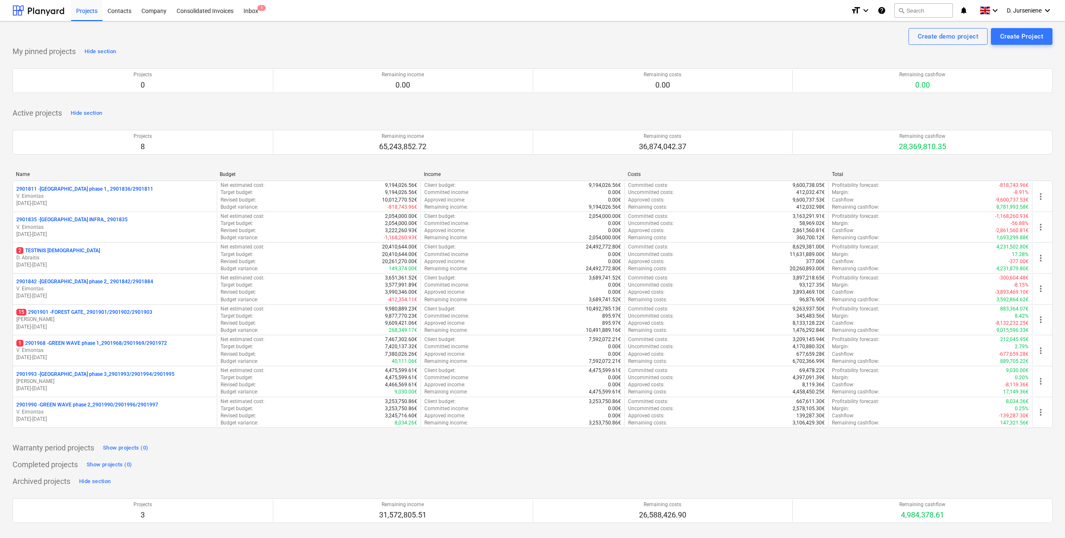
click at [85, 325] on p "18.03.2024 - 03.11.2025" at bounding box center [114, 326] width 197 height 7
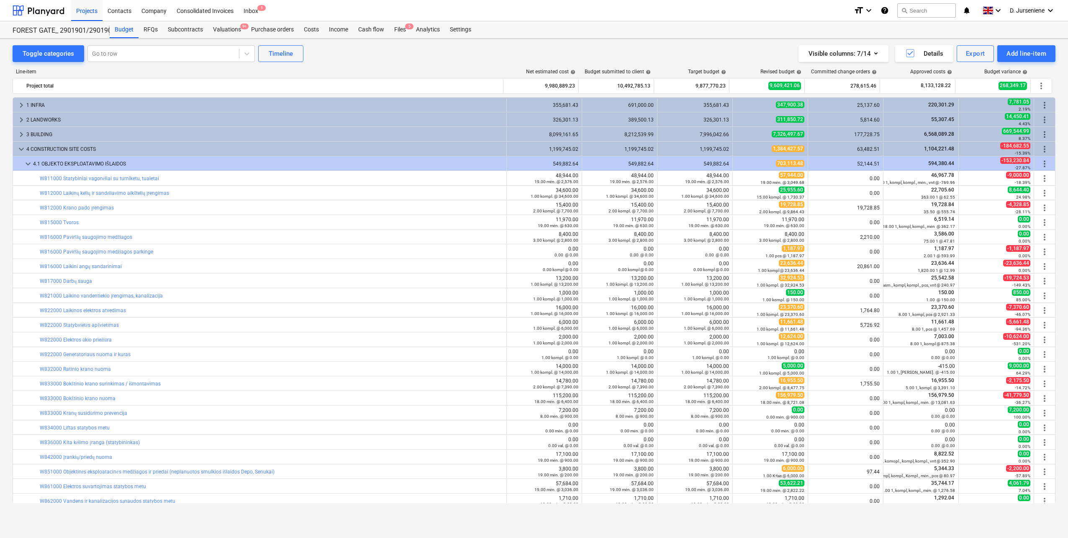
scroll to position [291, 0]
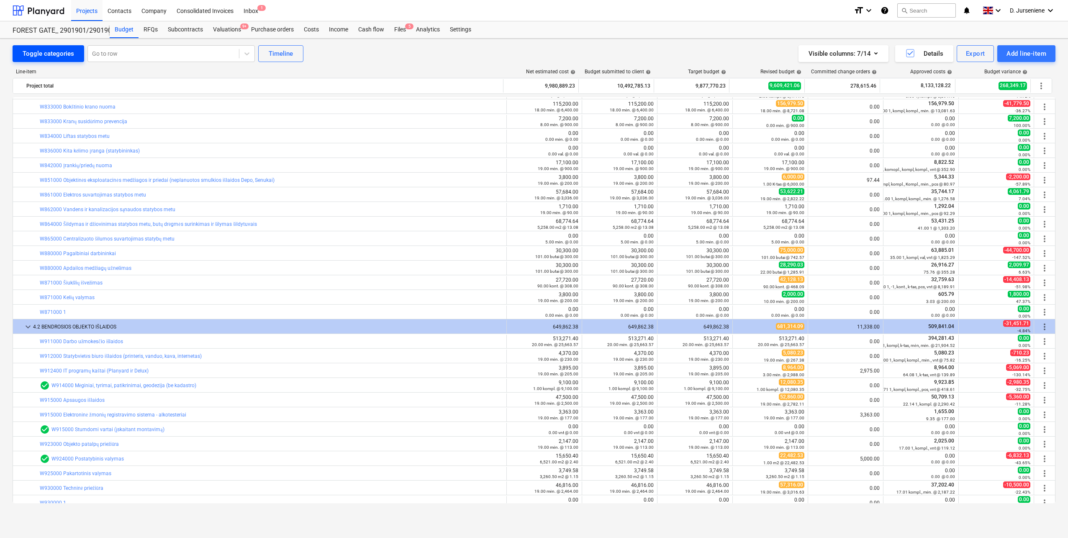
click at [65, 56] on div "Toggle categories" at bounding box center [48, 53] width 51 height 11
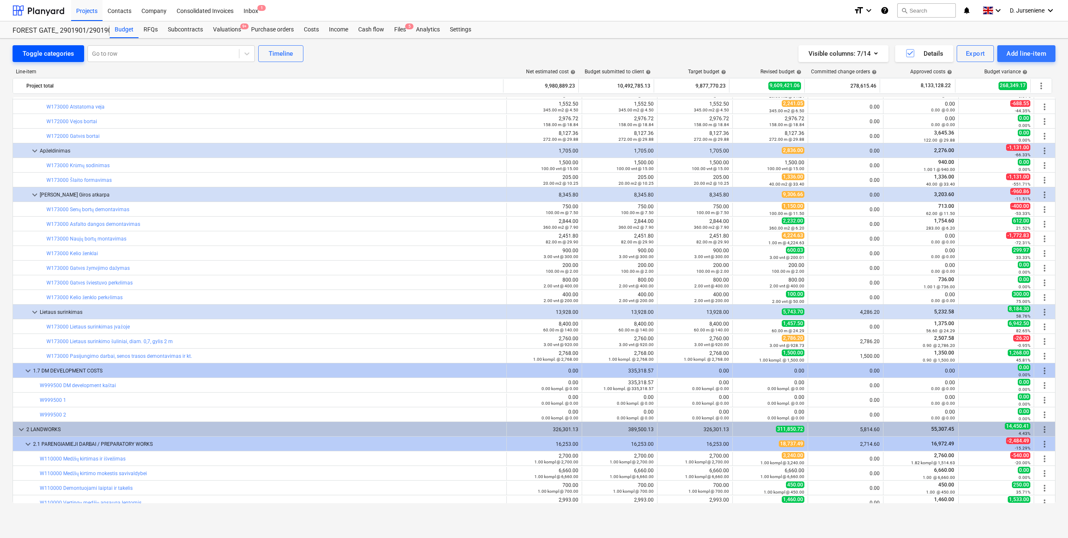
click at [65, 55] on div "Toggle categories" at bounding box center [48, 53] width 51 height 11
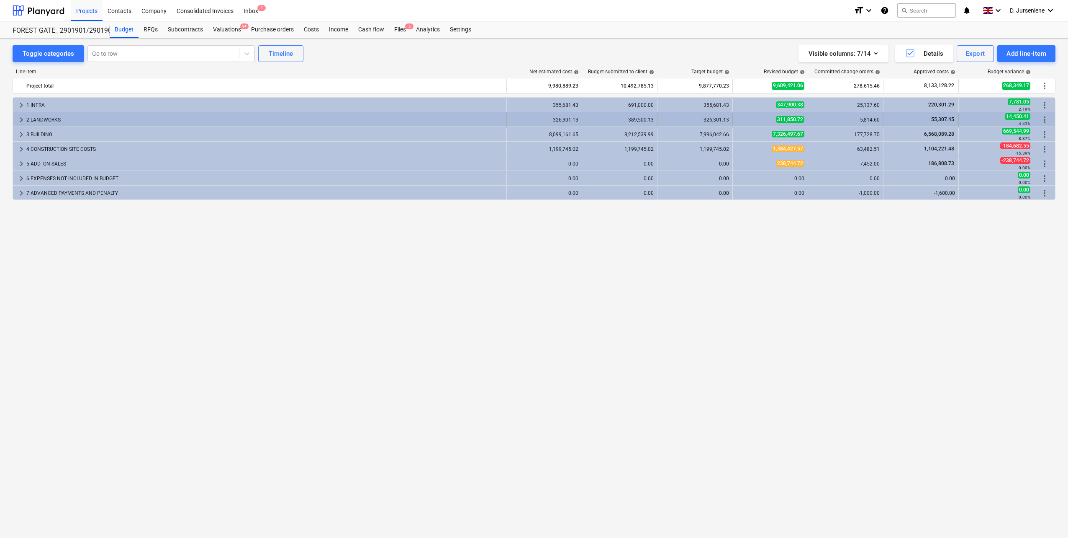
click at [49, 116] on div "2 LANDWORKS" at bounding box center [264, 119] width 477 height 13
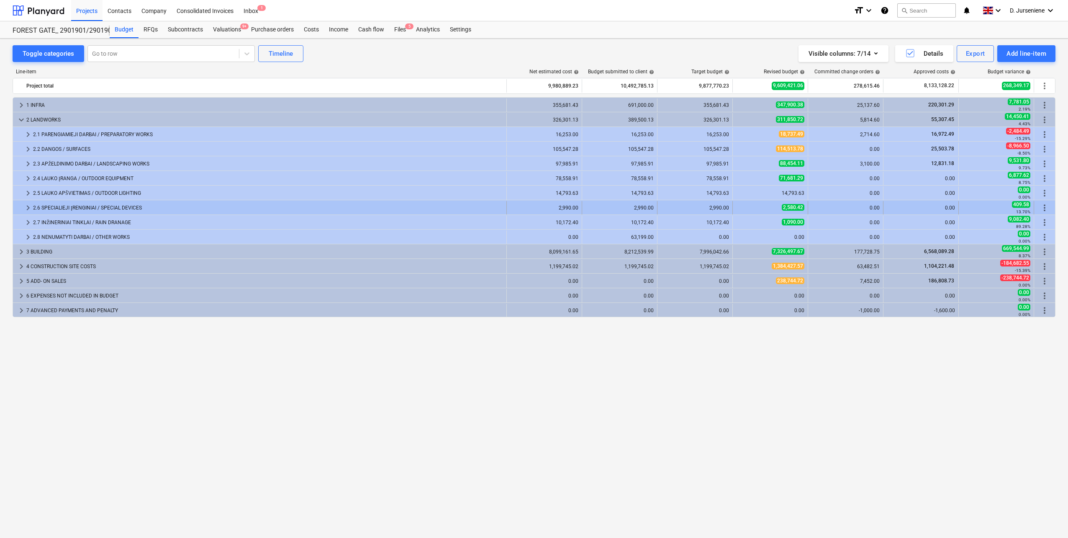
click at [66, 203] on div "2.6 SPECIALIEJI ĮRENGINIAI / SPECIAL DEVICES" at bounding box center [268, 207] width 470 height 13
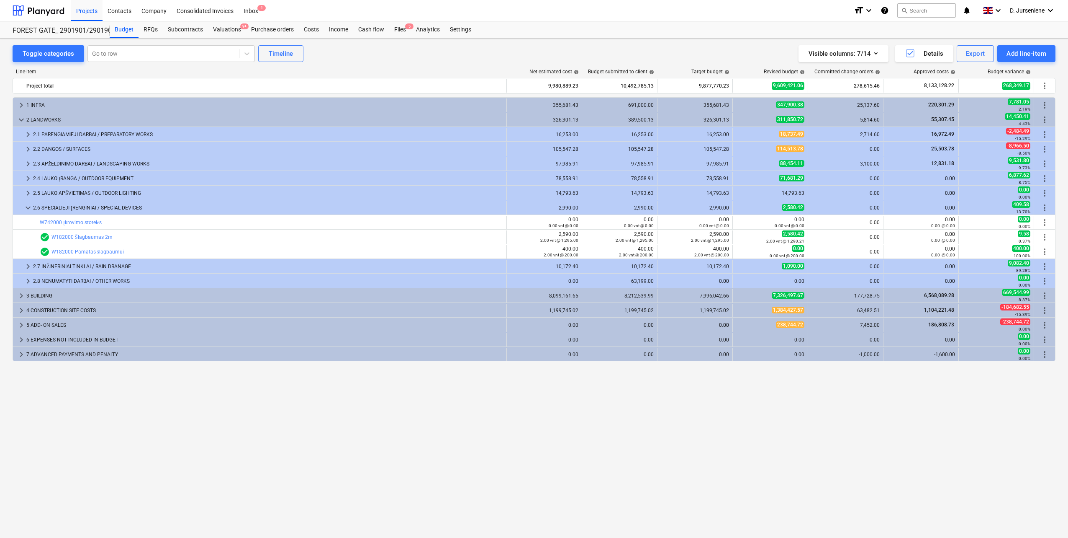
click at [66, 203] on div "2.6 SPECIALIEJI ĮRENGINIAI / SPECIAL DEVICES" at bounding box center [268, 207] width 470 height 13
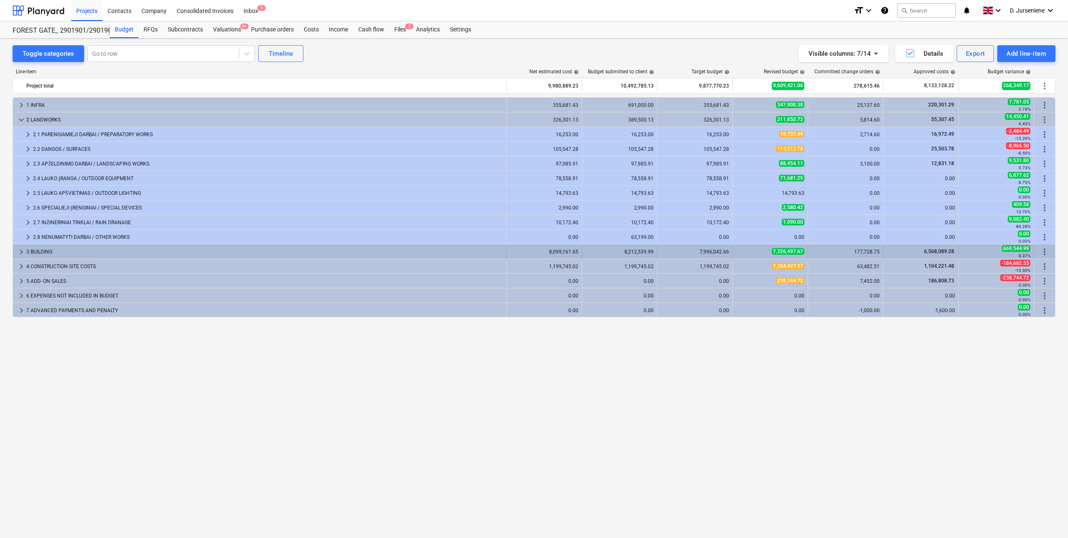
click at [46, 252] on div "3 BUILDING" at bounding box center [264, 251] width 477 height 13
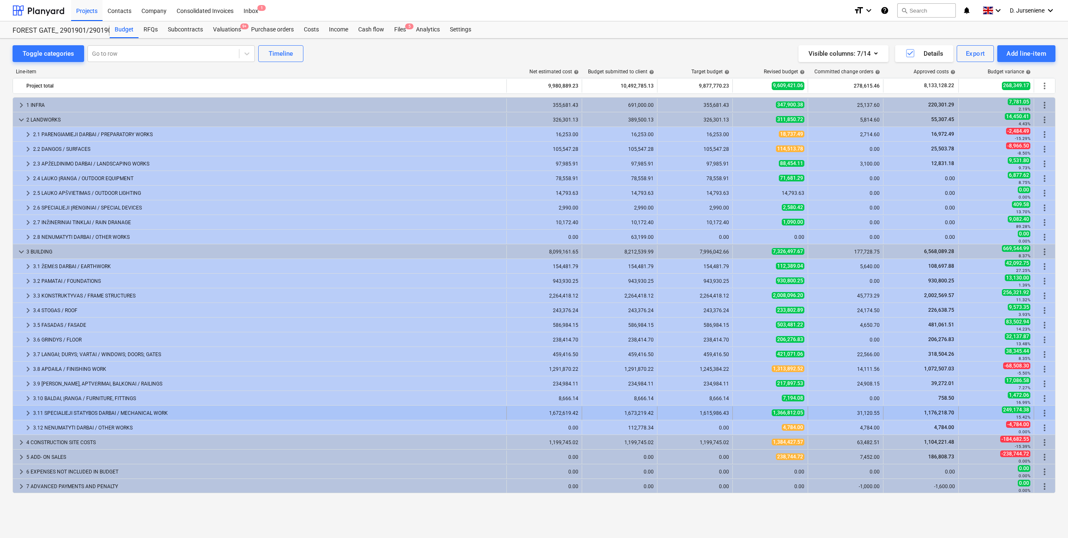
click at [68, 410] on div "3.11 SPECIALIEJI STATYBOS DARBAI / MECHANICAL WORK" at bounding box center [268, 412] width 470 height 13
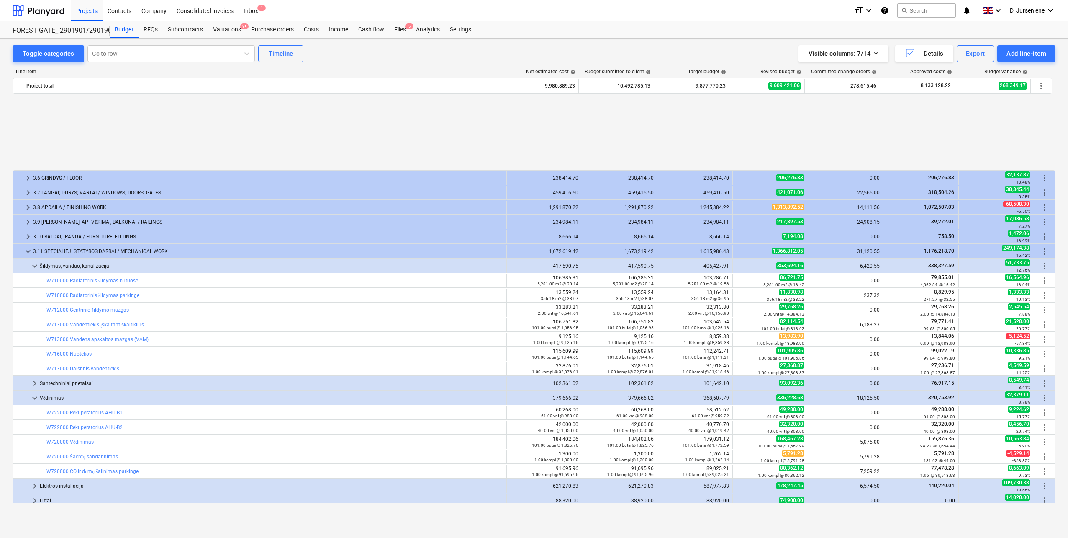
scroll to position [254, 0]
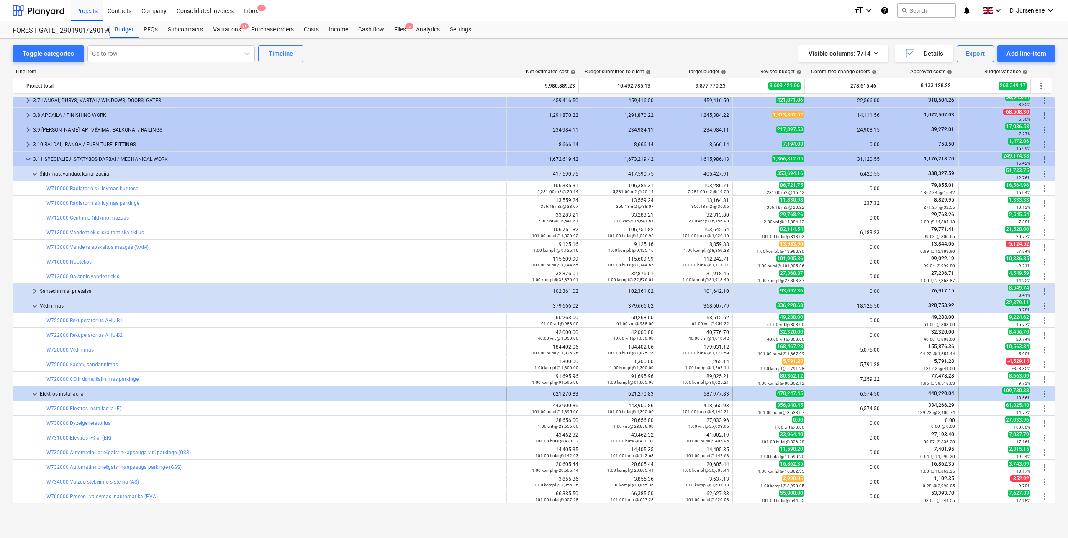
click at [136, 394] on div "Elektros instaliacija" at bounding box center [271, 393] width 463 height 13
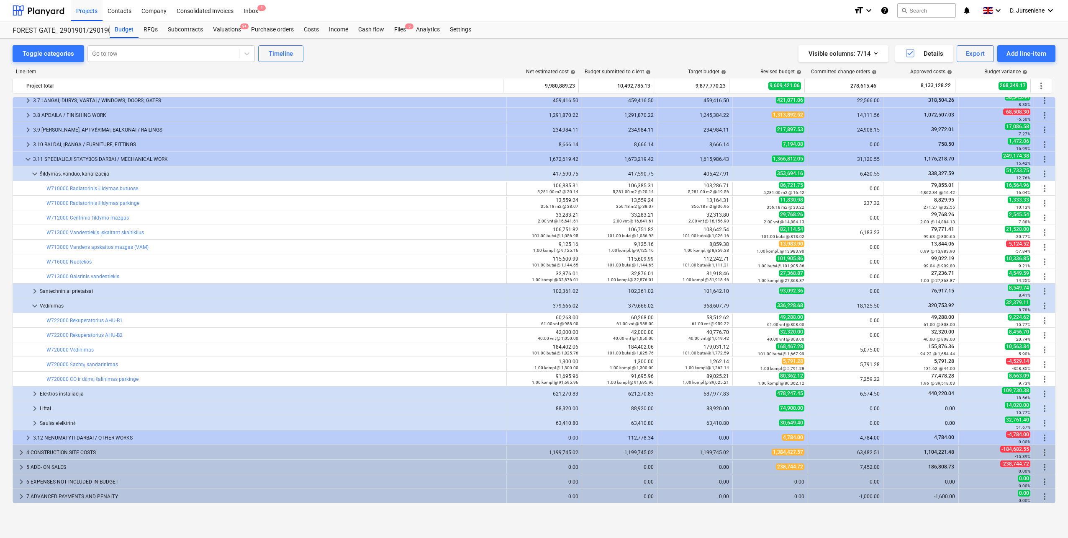
click at [134, 395] on div "Elektros instaliacija" at bounding box center [271, 393] width 463 height 13
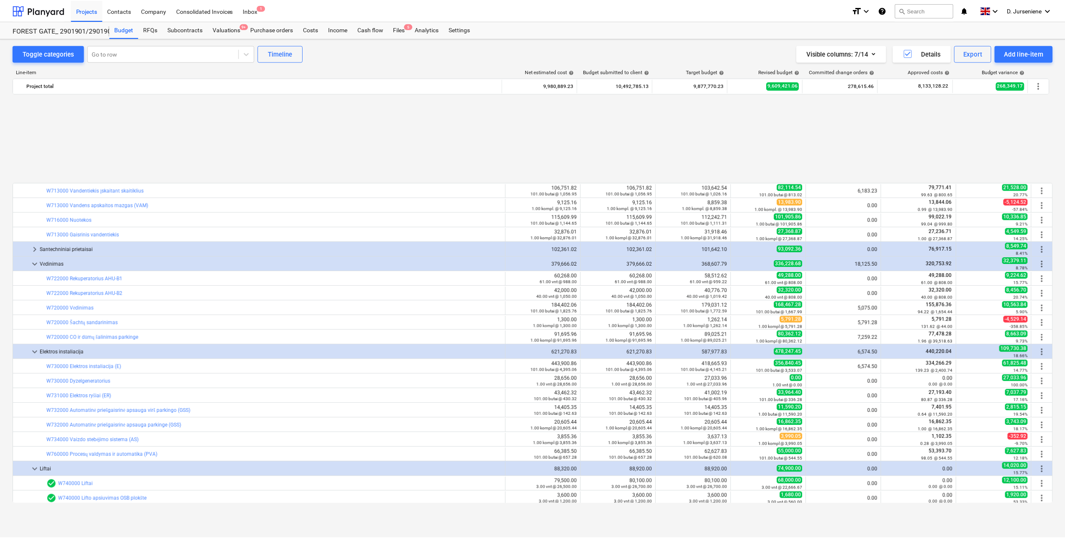
scroll to position [400, 0]
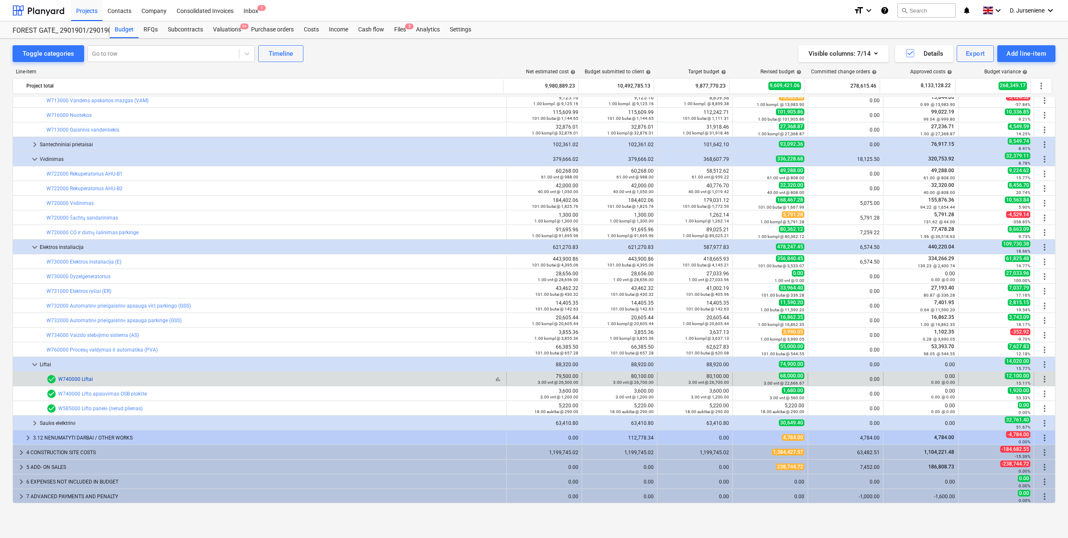
click at [74, 378] on link "W740000 Liftai" at bounding box center [75, 379] width 35 height 6
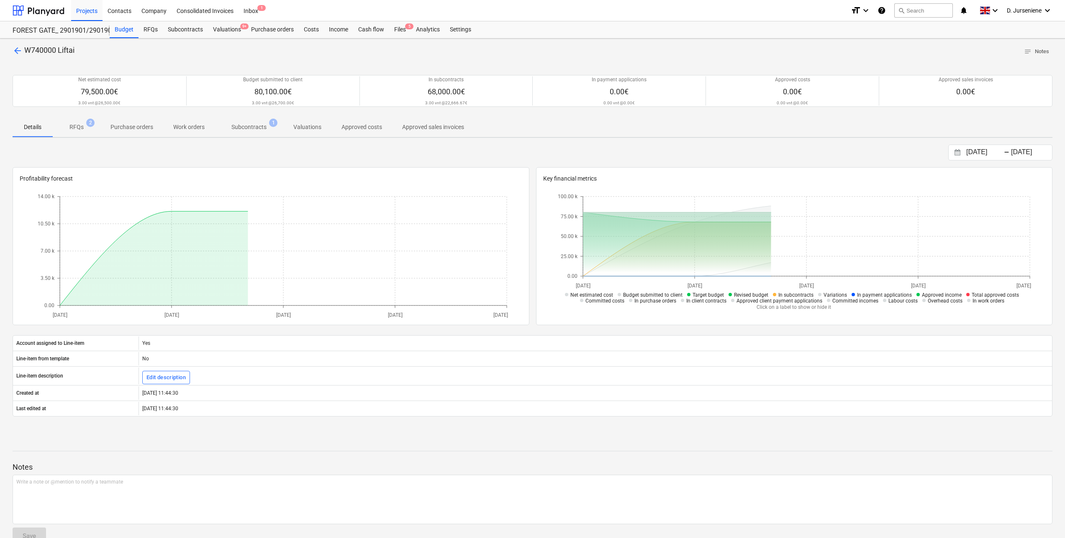
click at [261, 125] on p "Subcontracts" at bounding box center [249, 127] width 35 height 9
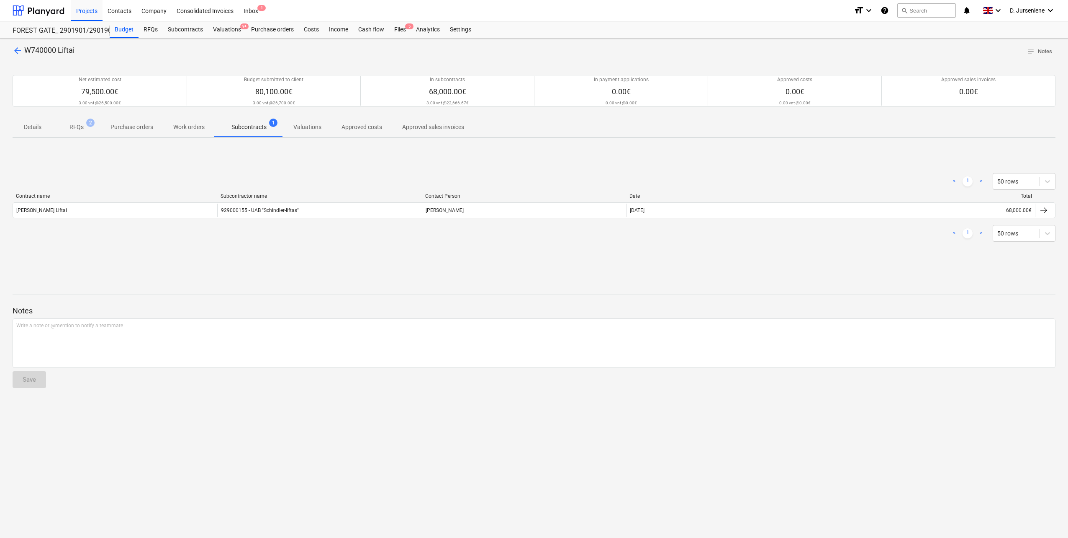
click at [365, 124] on p "Approved costs" at bounding box center [362, 127] width 41 height 9
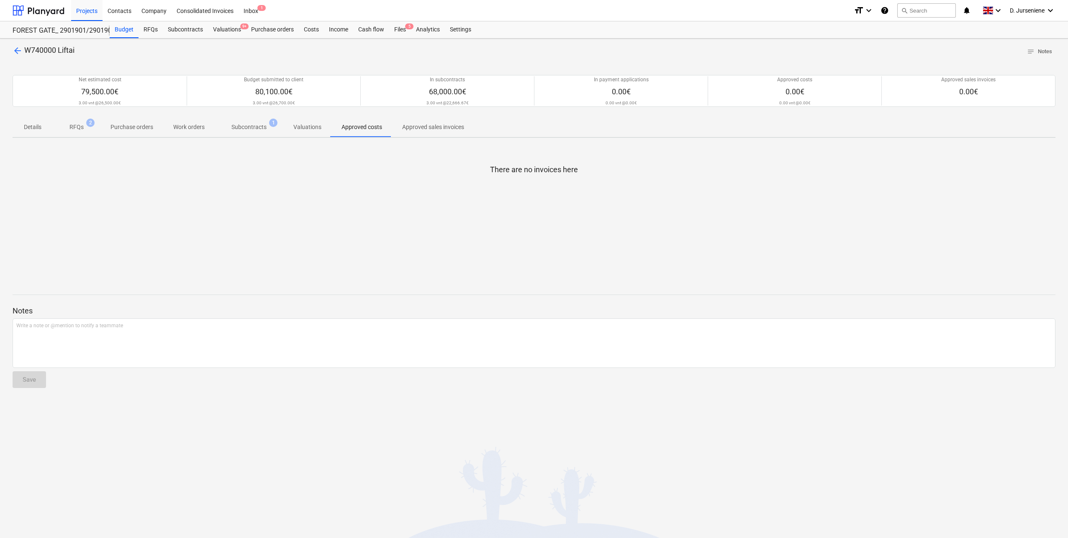
click at [233, 129] on p "Subcontracts" at bounding box center [249, 127] width 35 height 9
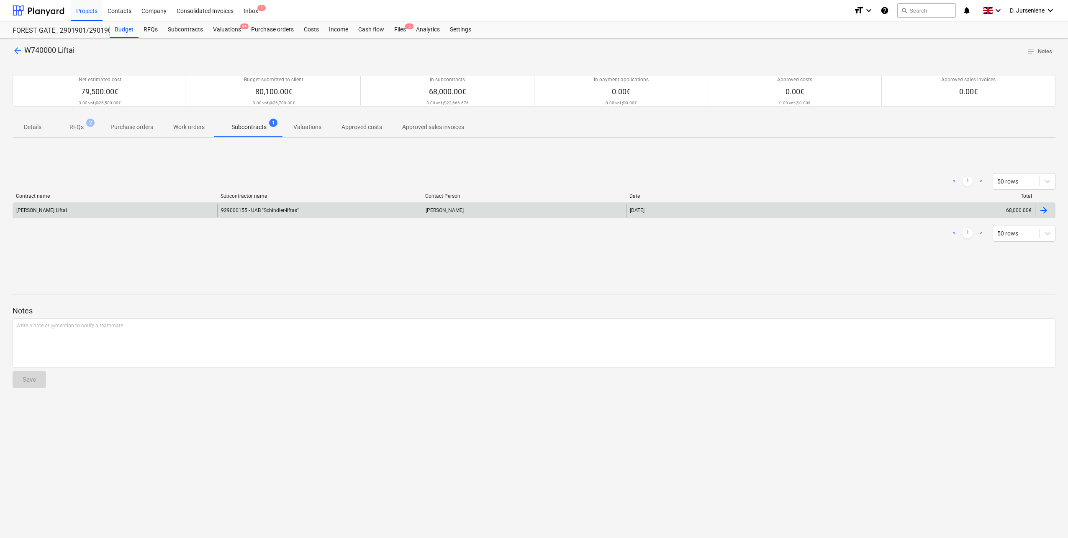
click at [1046, 208] on div at bounding box center [1044, 210] width 10 height 10
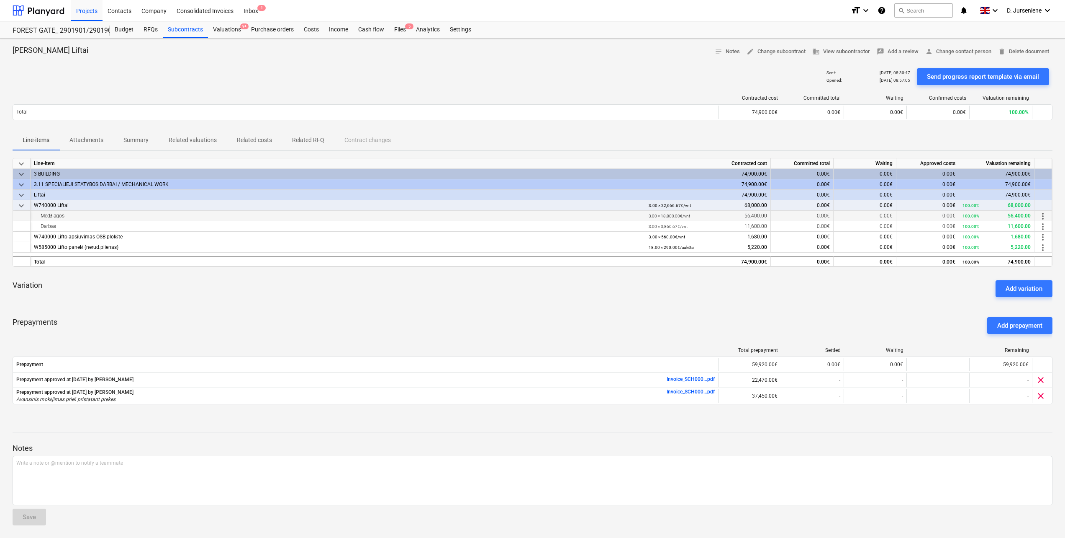
scroll to position [1, 0]
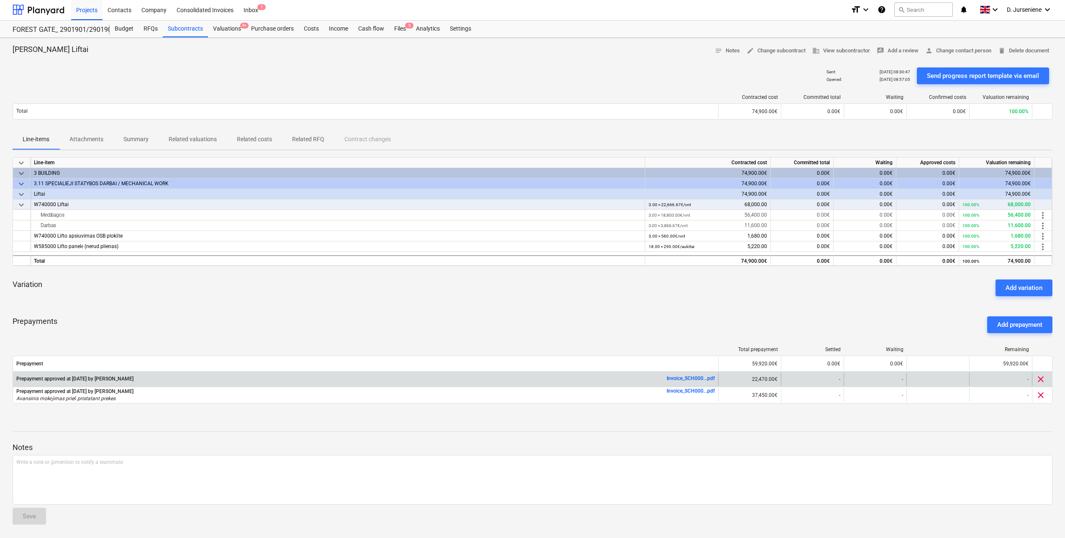
click at [682, 378] on link "Invoice_SCH000...pdf" at bounding box center [691, 378] width 48 height 6
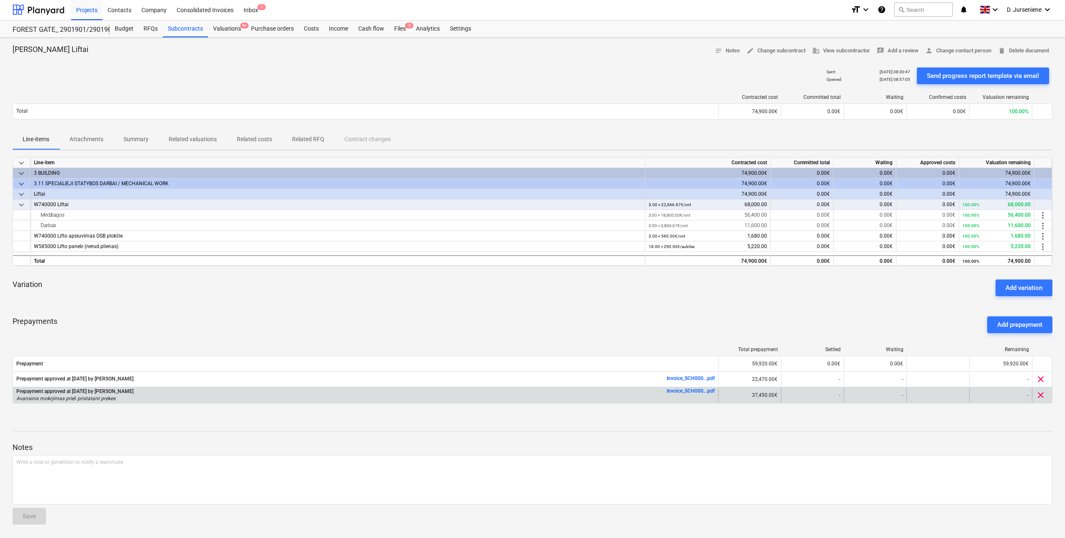
click at [693, 390] on link "Invoice_SCH000...pdf" at bounding box center [691, 391] width 48 height 6
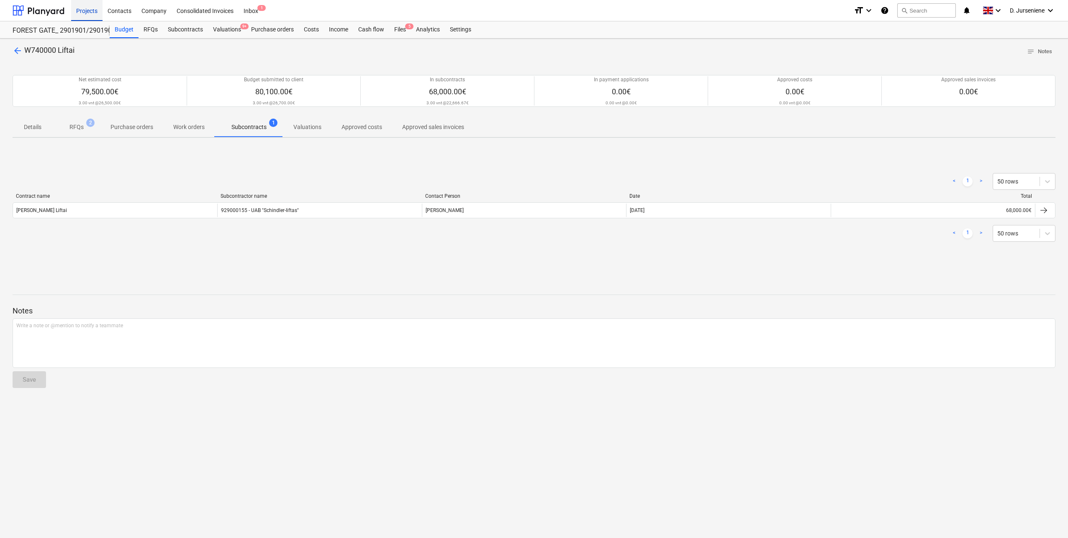
click at [91, 15] on div "Projects" at bounding box center [86, 10] width 31 height 21
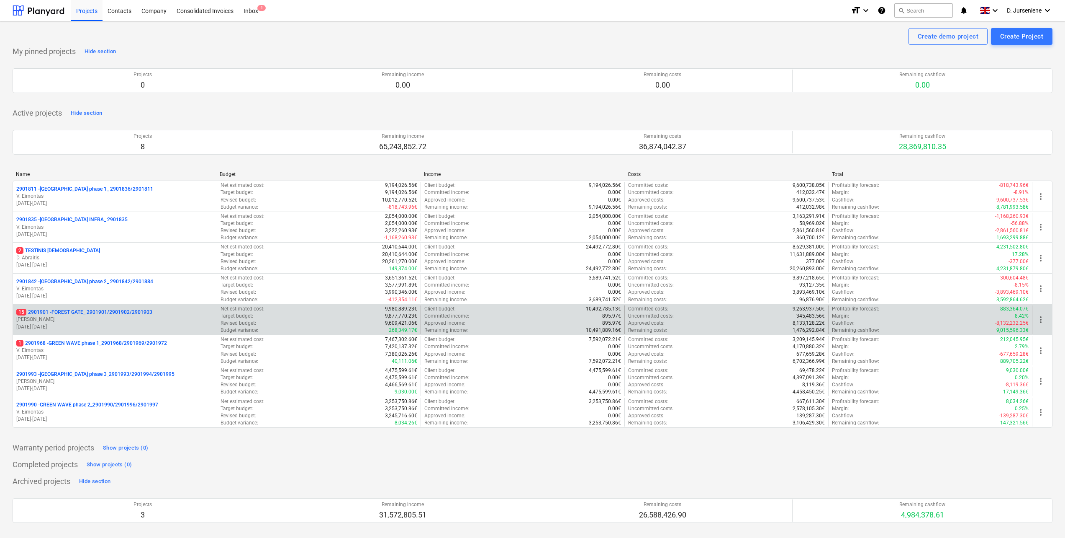
click at [83, 315] on p "15 2901901 - FOREST GATE_ 2901901/2901902/2901903" at bounding box center [84, 312] width 136 height 7
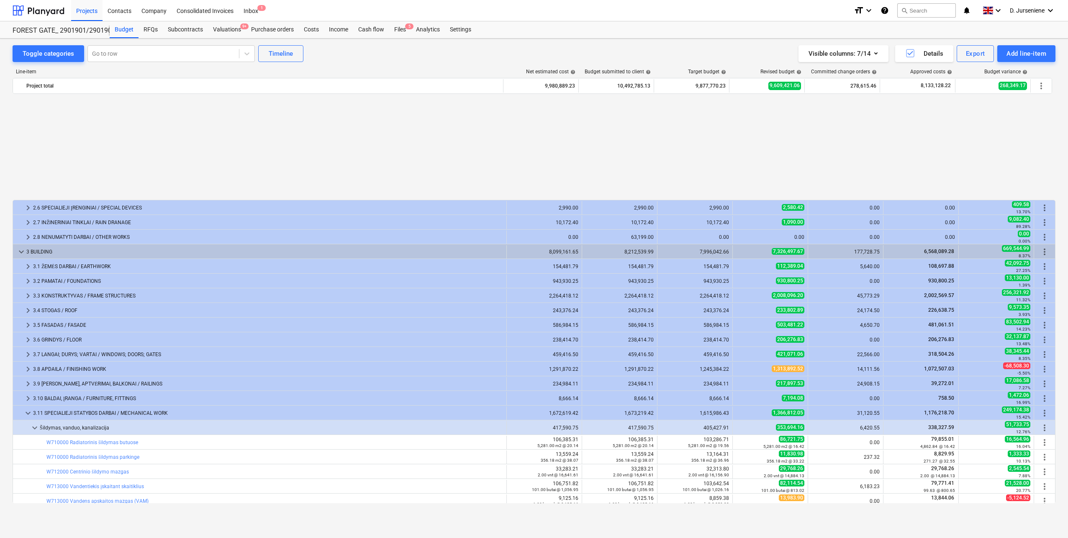
scroll to position [400, 0]
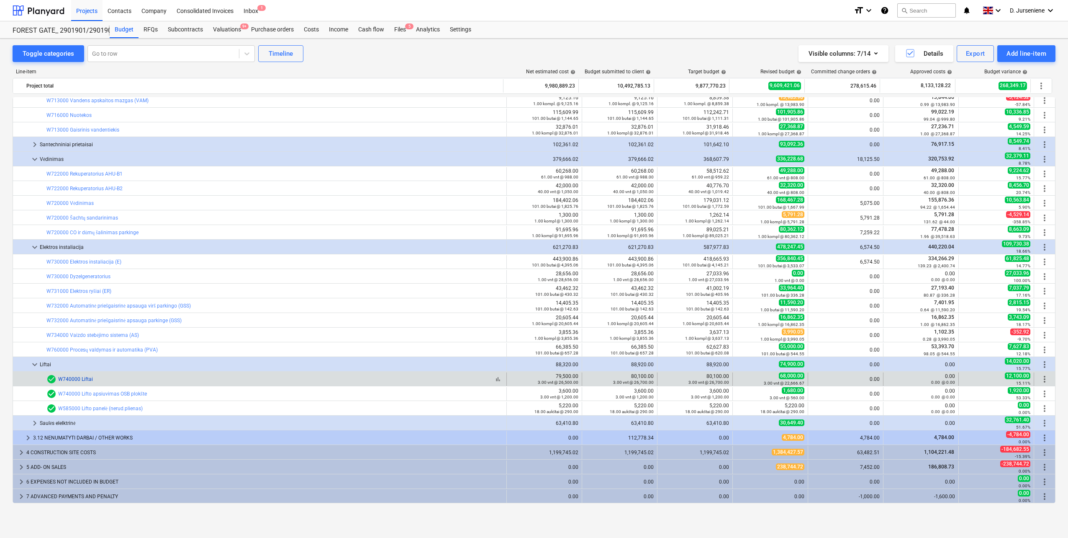
click at [83, 379] on link "W740000 Liftai" at bounding box center [75, 379] width 35 height 6
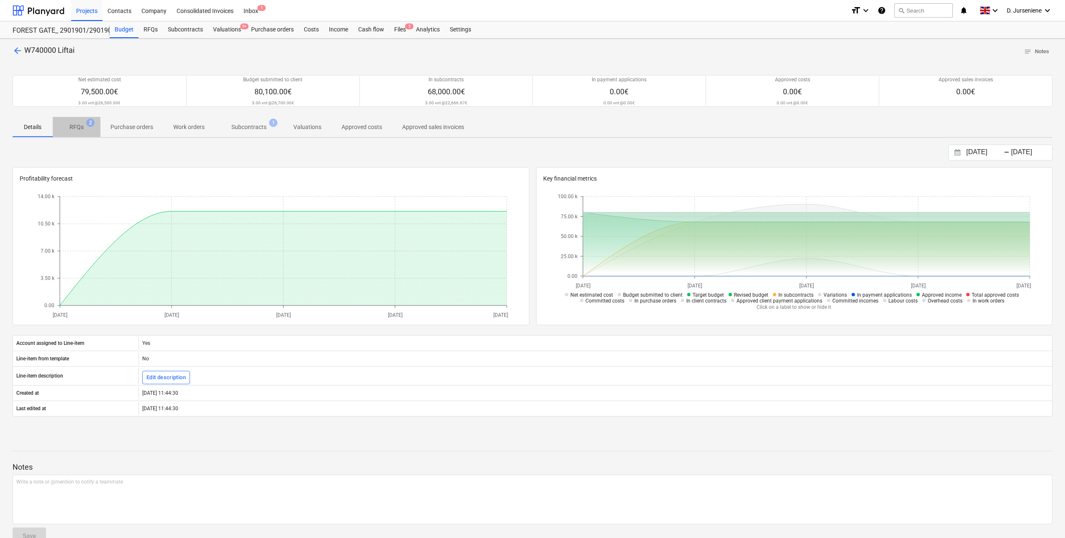
click at [77, 126] on p "RFQs" at bounding box center [76, 127] width 14 height 9
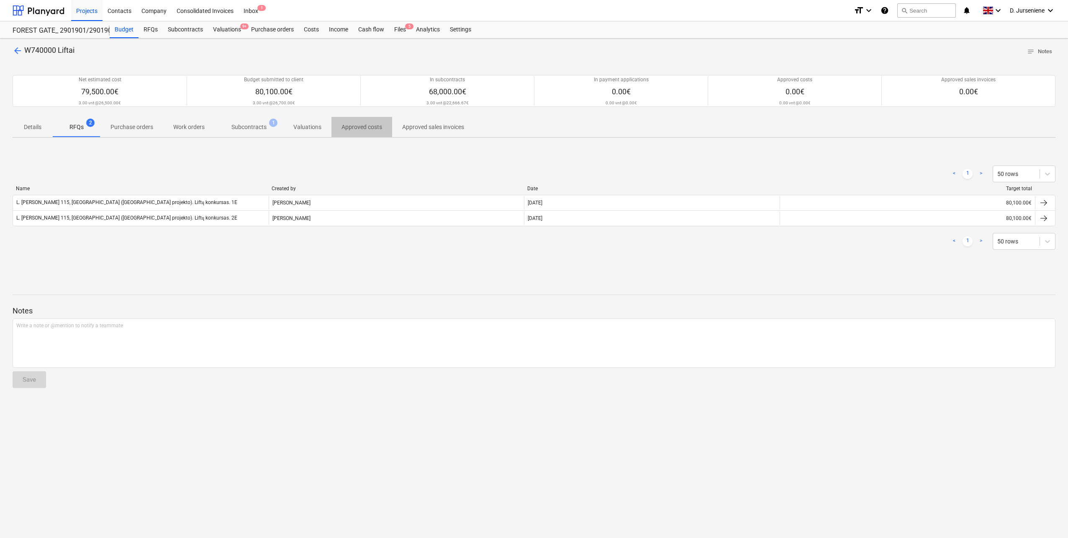
click at [375, 123] on p "Approved costs" at bounding box center [362, 127] width 41 height 9
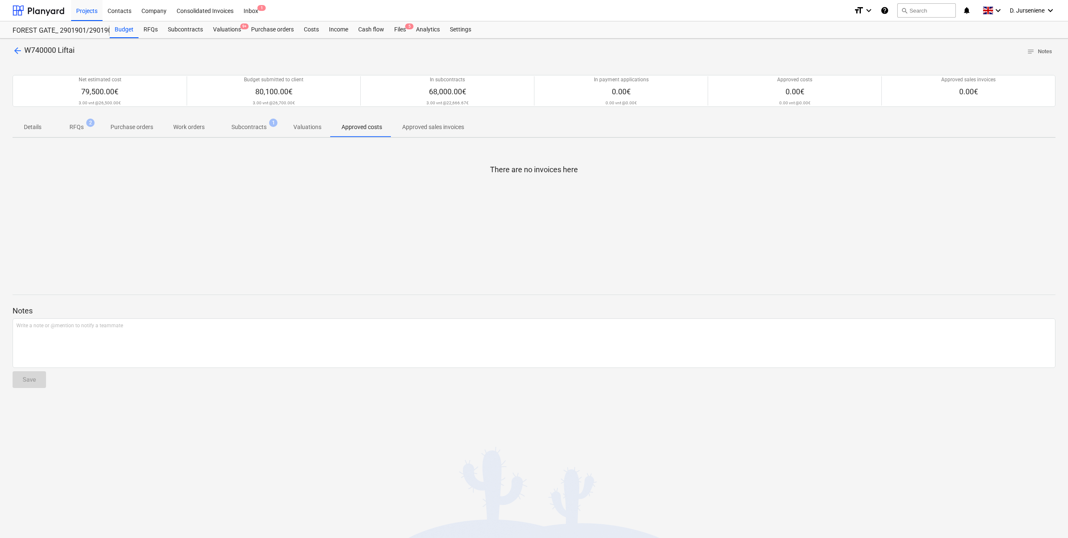
click at [28, 128] on p "Details" at bounding box center [33, 127] width 20 height 9
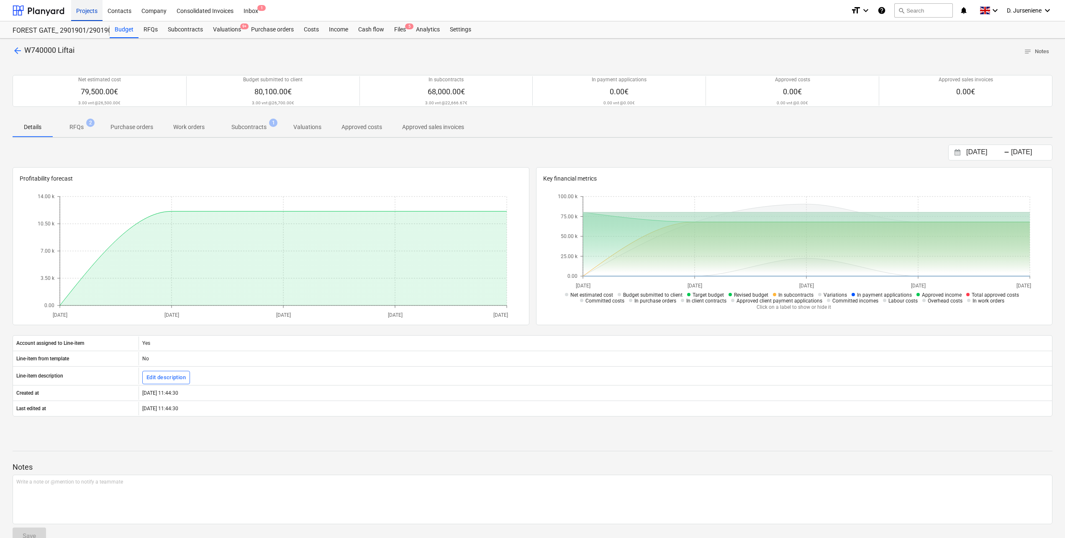
click at [84, 13] on div "Projects" at bounding box center [86, 10] width 31 height 21
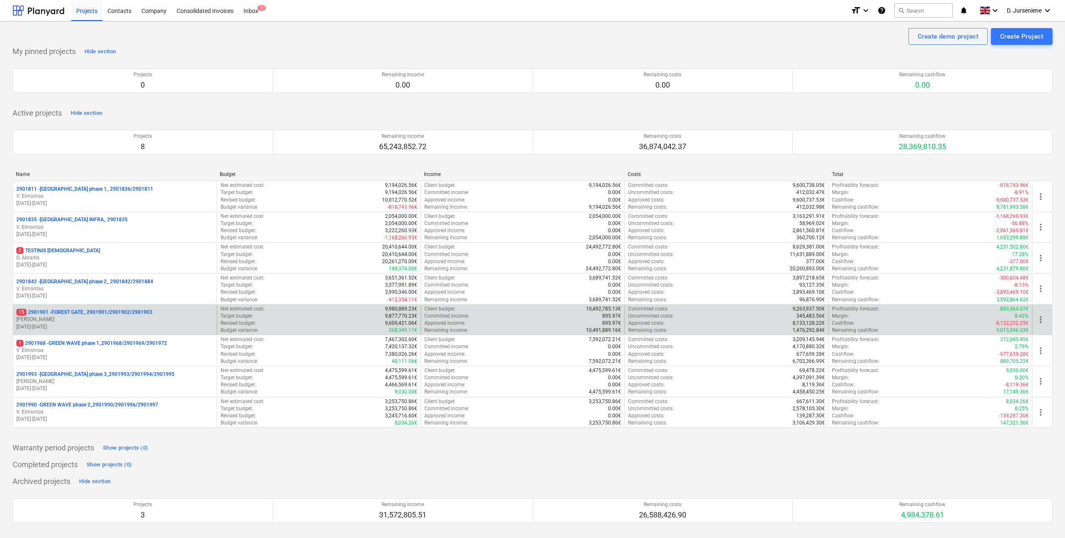
click at [93, 319] on p "J. Karalius" at bounding box center [114, 319] width 197 height 7
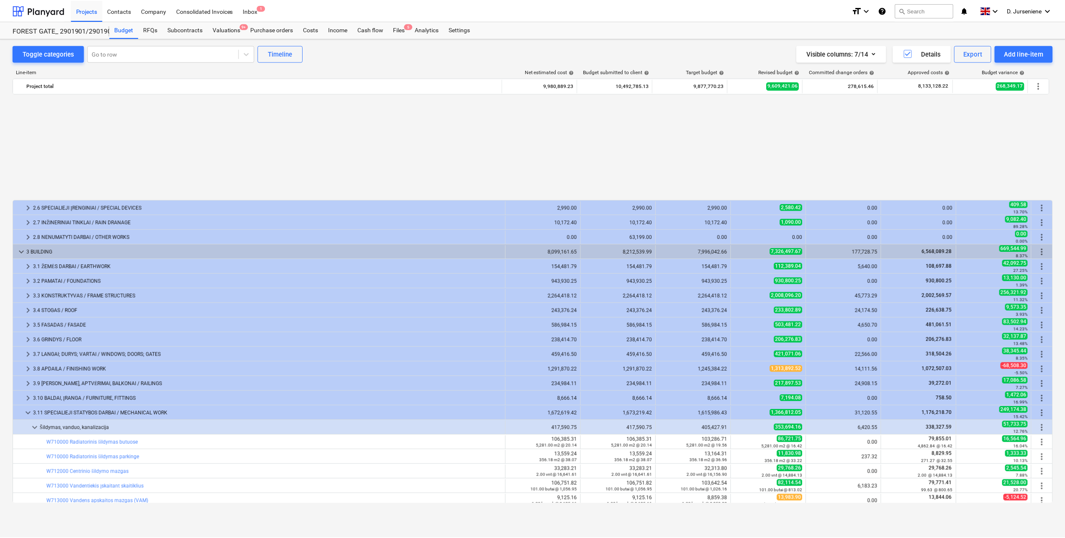
scroll to position [400, 0]
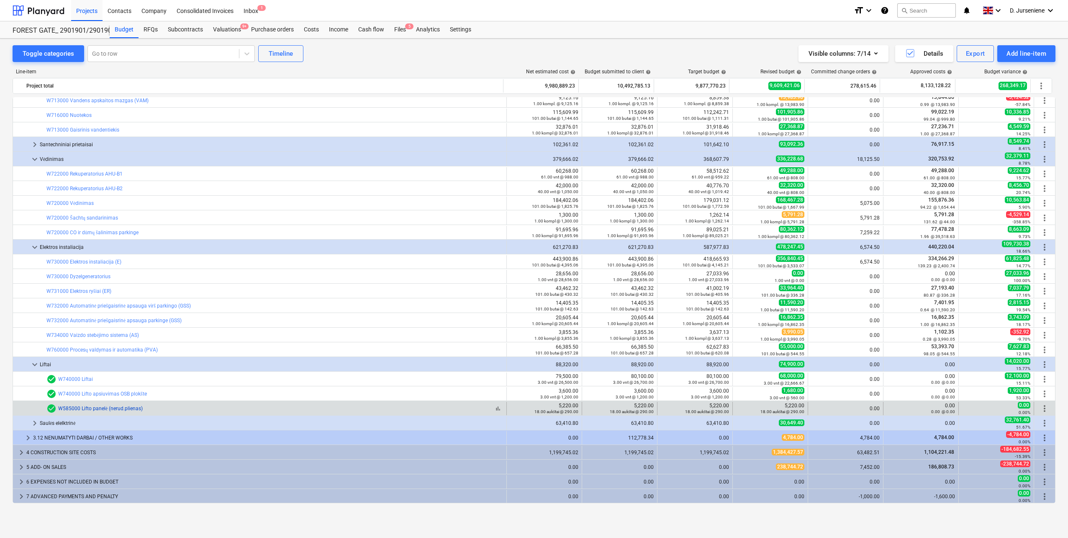
click at [120, 406] on link "W585000 Lifto panelė (nerud.plienas)" at bounding box center [100, 408] width 85 height 6
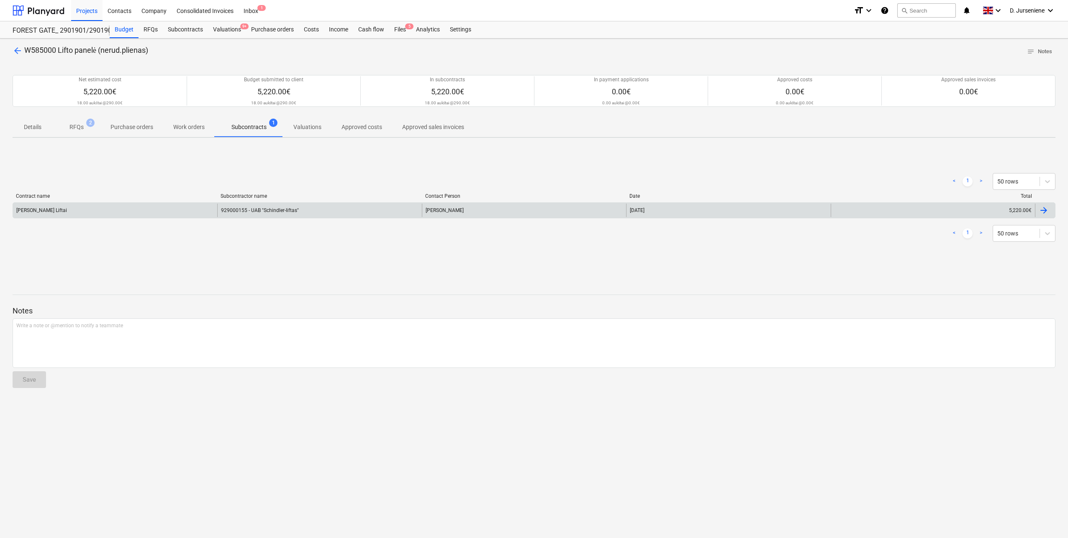
click at [1048, 209] on div at bounding box center [1044, 210] width 10 height 10
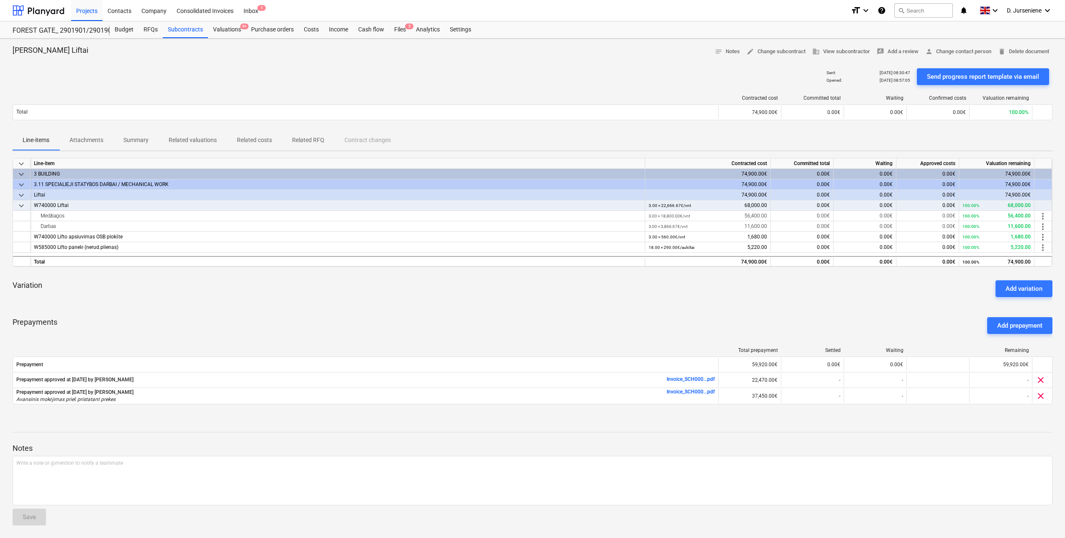
click at [310, 138] on p "Related RFQ" at bounding box center [308, 140] width 32 height 9
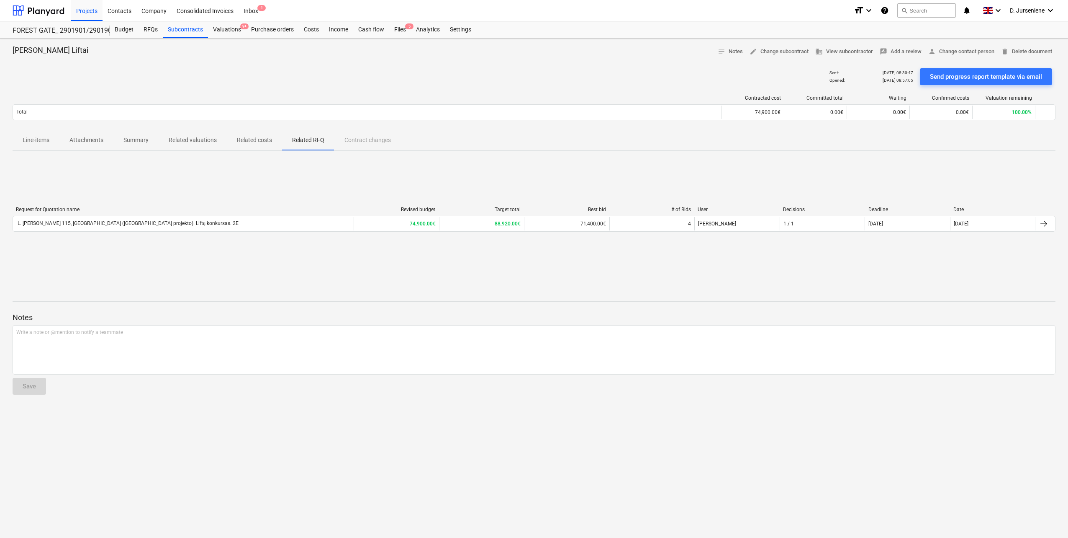
click at [260, 138] on p "Related costs" at bounding box center [254, 140] width 35 height 9
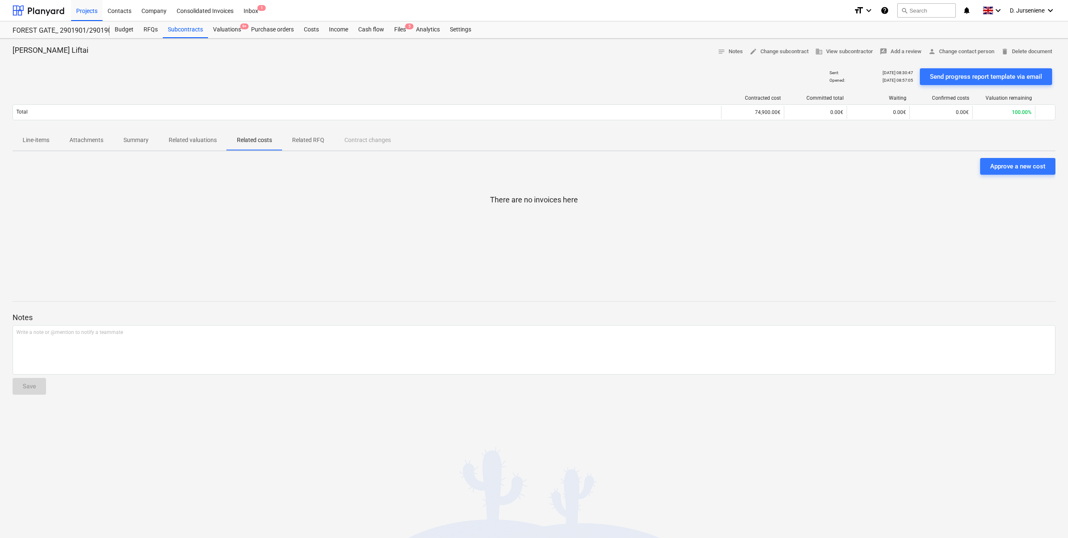
drag, startPoint x: 211, startPoint y: 140, endPoint x: 156, endPoint y: 143, distance: 54.9
click at [211, 140] on p "Related valuations" at bounding box center [193, 140] width 48 height 9
click at [132, 137] on p "Summary" at bounding box center [135, 140] width 25 height 9
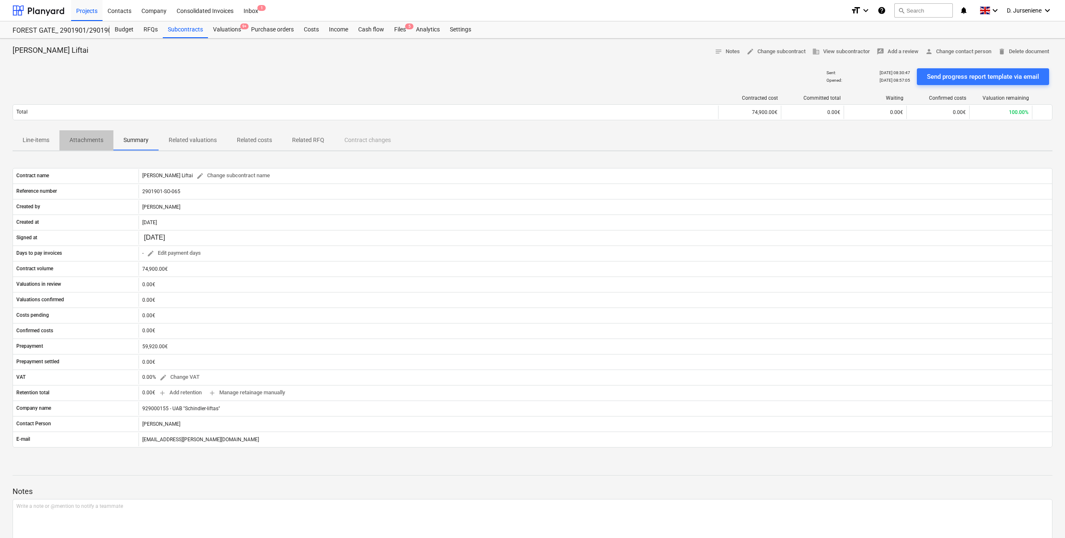
click at [85, 141] on p "Attachments" at bounding box center [86, 140] width 34 height 9
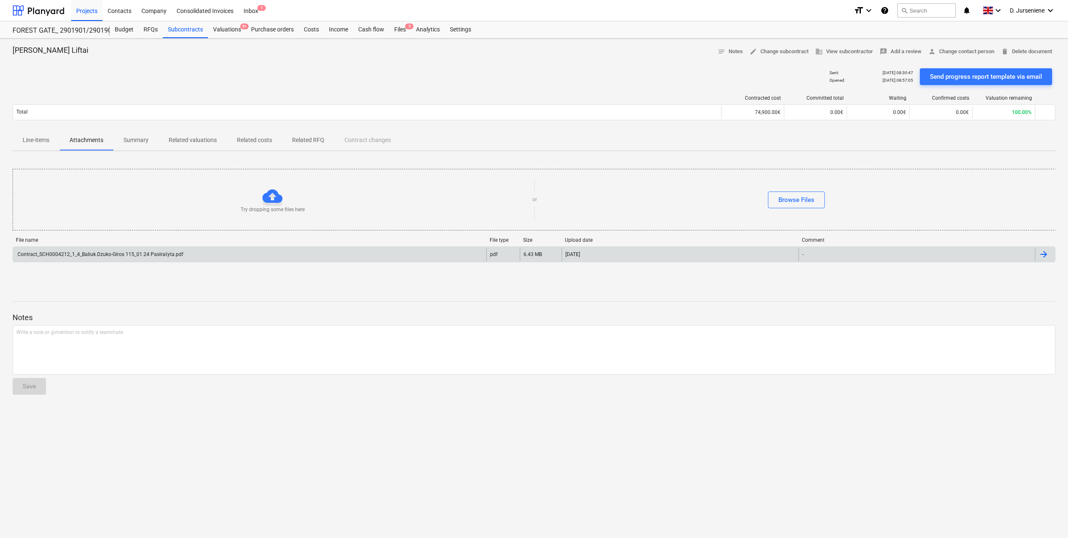
click at [139, 252] on div "Contract_SCH0004212_1_4_Baliuk.Dzuko-Giros 115_01.24 Pasirašyta.pdf" at bounding box center [99, 254] width 167 height 6
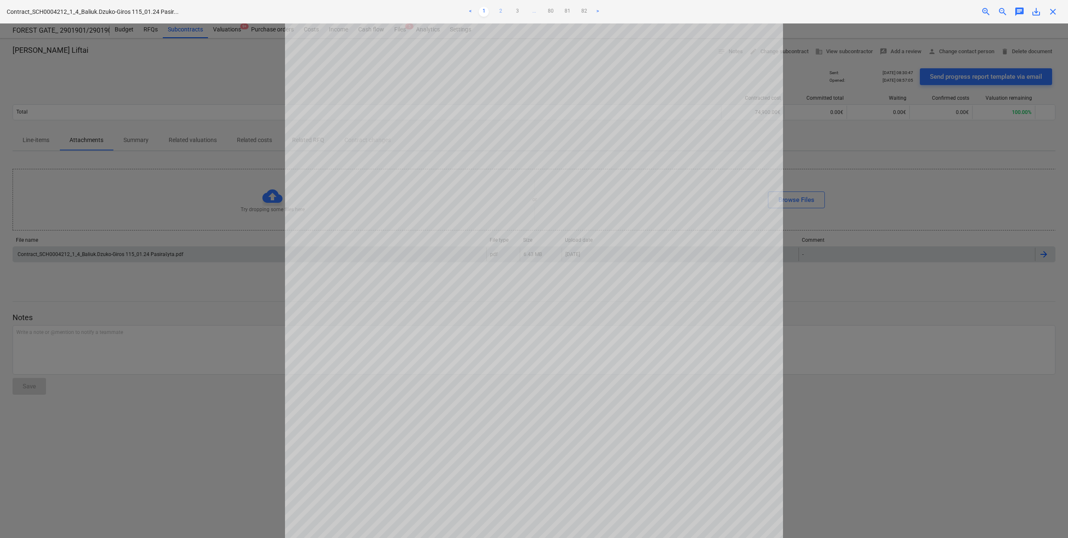
click at [502, 10] on link "2" at bounding box center [501, 12] width 10 height 10
click at [515, 10] on link "3" at bounding box center [517, 12] width 10 height 10
click at [525, 10] on link "4" at bounding box center [526, 12] width 10 height 10
click at [533, 10] on link "5" at bounding box center [534, 12] width 10 height 10
click at [541, 10] on link "6" at bounding box center [543, 12] width 10 height 10
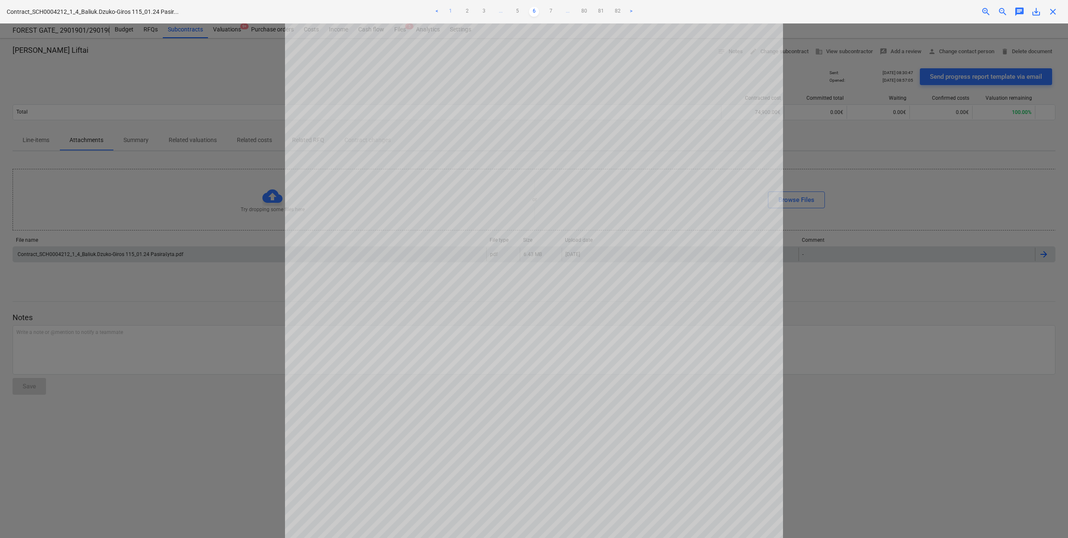
click at [449, 11] on link "1" at bounding box center [450, 12] width 10 height 10
click at [178, 101] on div at bounding box center [534, 280] width 1068 height 514
click at [1052, 12] on span "close" at bounding box center [1053, 12] width 10 height 10
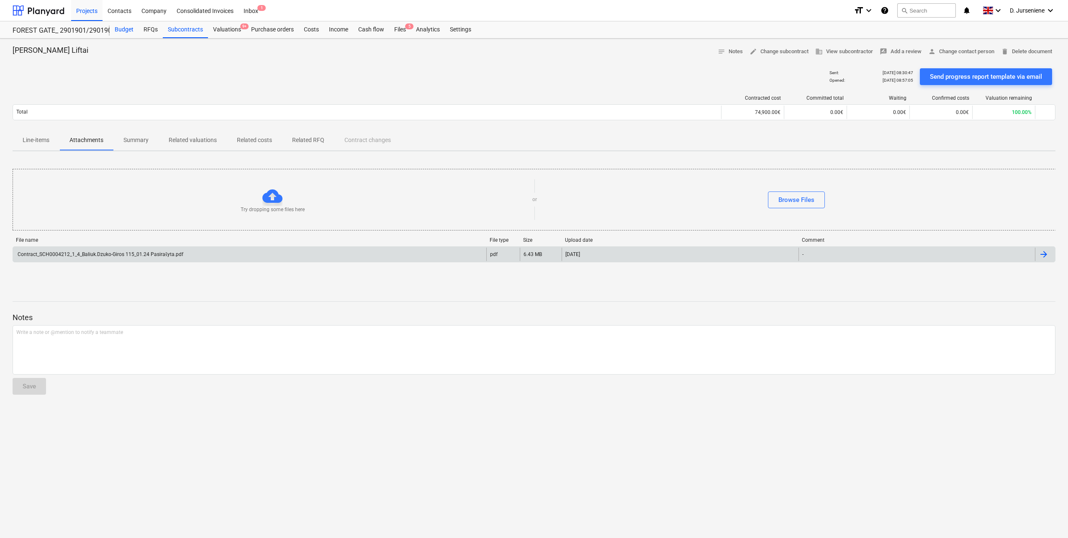
click at [129, 25] on div "Budget" at bounding box center [124, 29] width 29 height 17
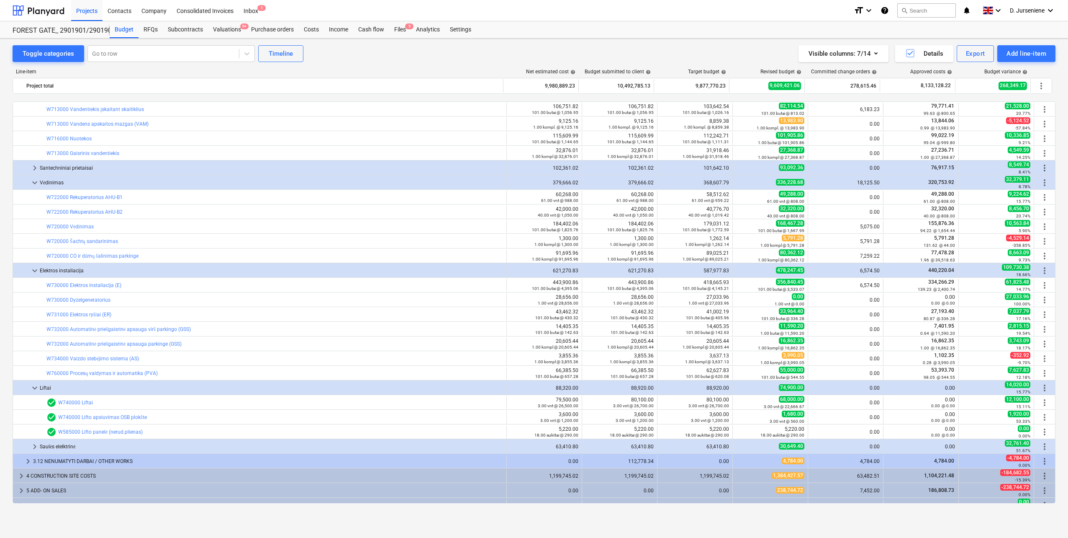
scroll to position [400, 0]
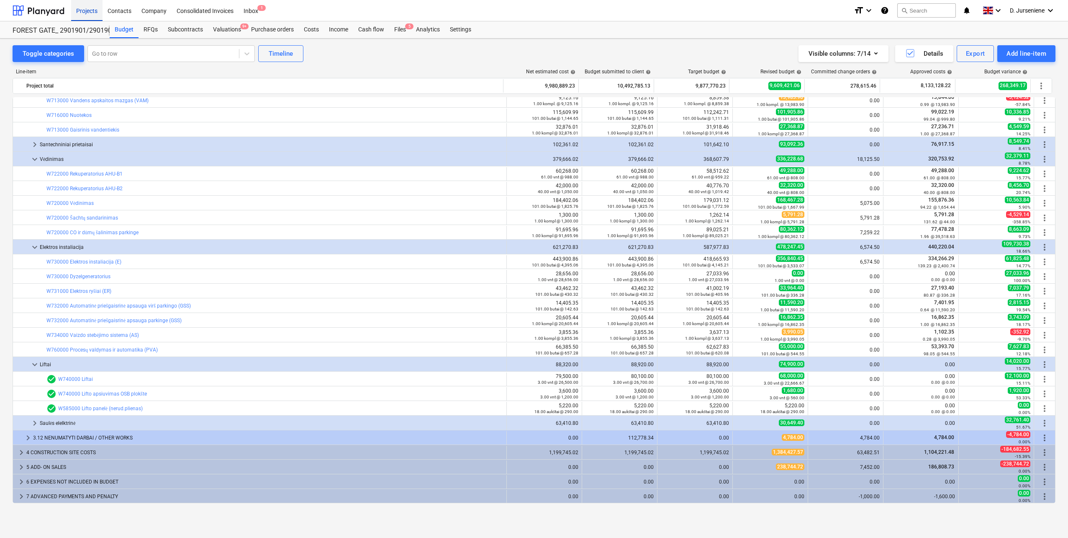
click at [87, 14] on div "Projects" at bounding box center [86, 10] width 31 height 21
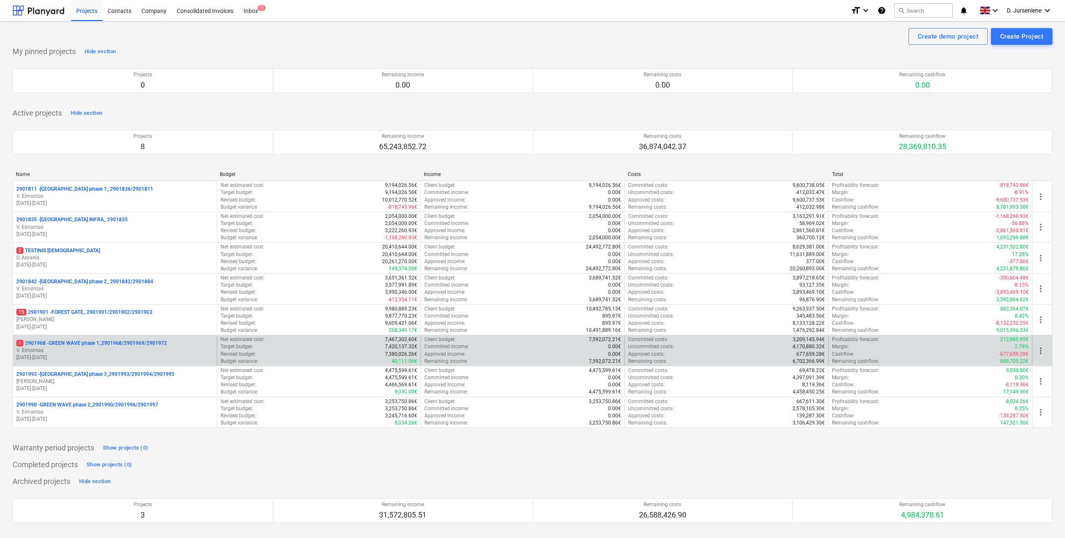
click at [77, 343] on p "1 2901968 - GREEN WAVE phase 1_2901968/2901969/2901972" at bounding box center [91, 343] width 151 height 7
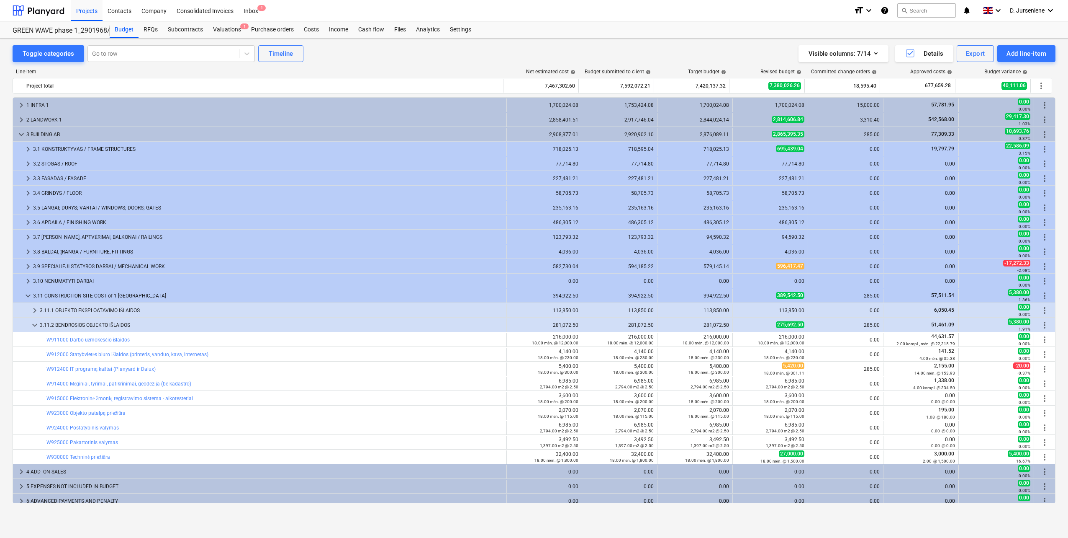
scroll to position [5, 0]
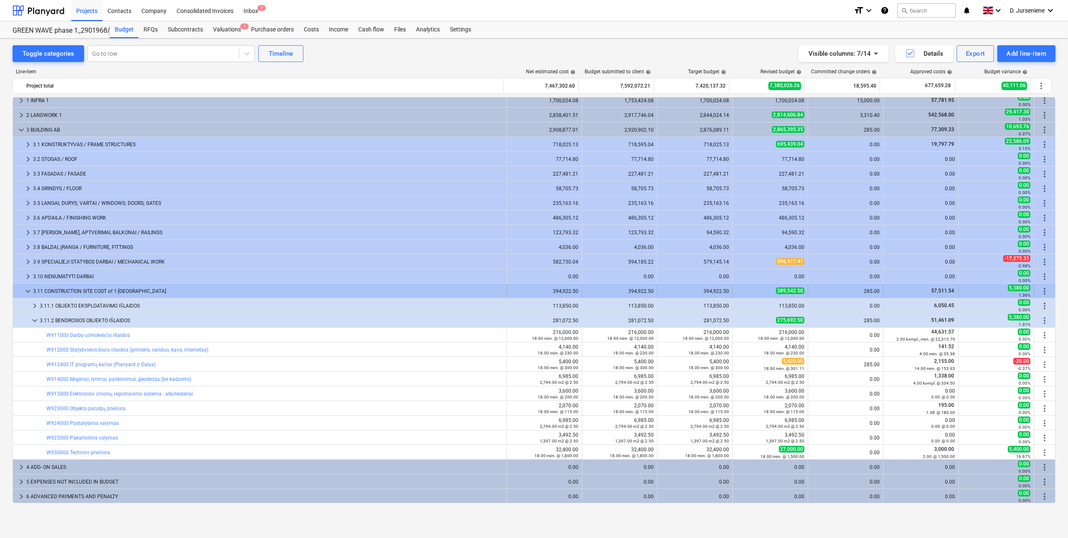
click at [28, 290] on span "keyboard_arrow_down" at bounding box center [28, 291] width 10 height 10
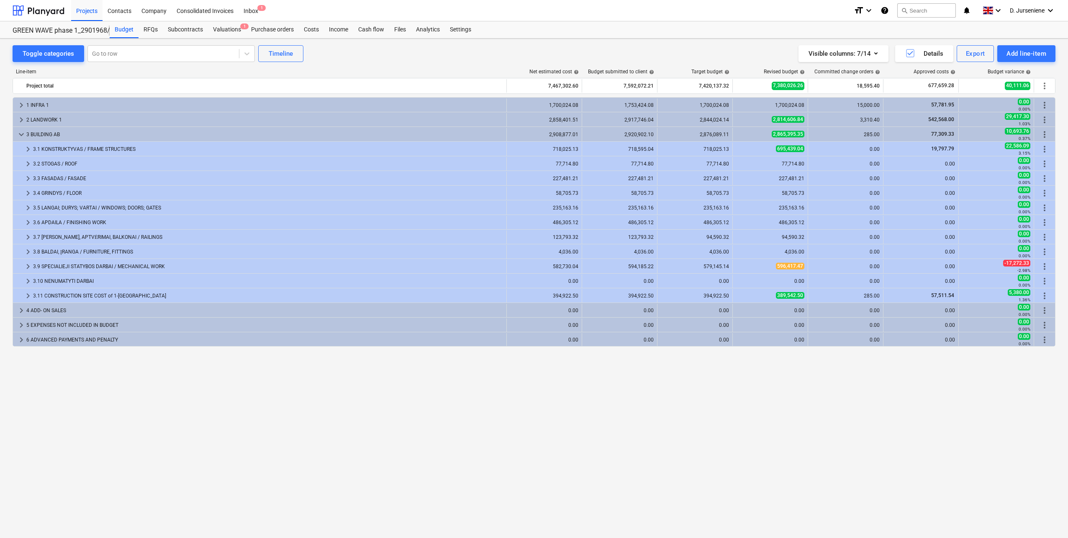
scroll to position [0, 0]
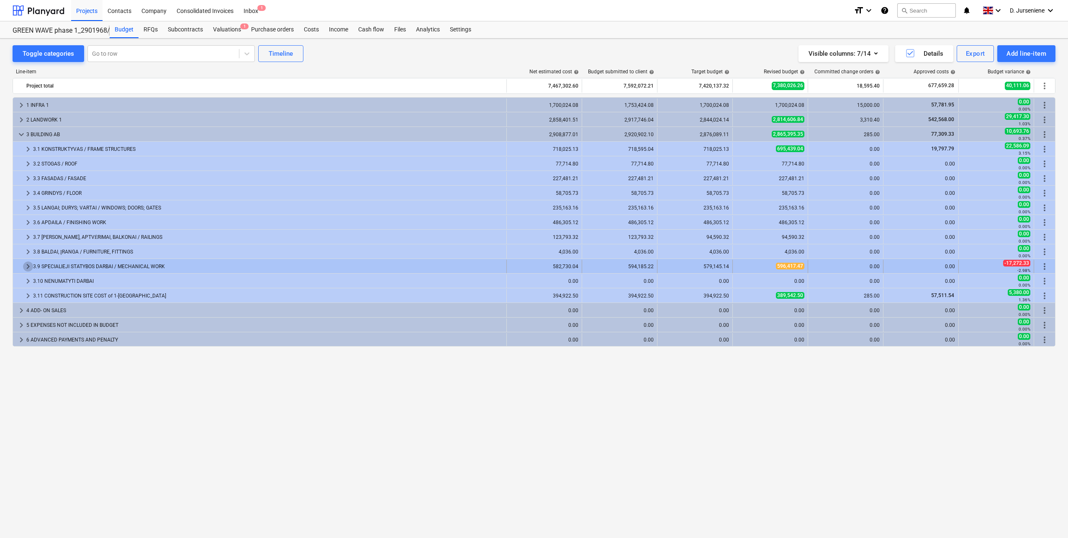
click at [27, 266] on span "keyboard_arrow_right" at bounding box center [28, 266] width 10 height 10
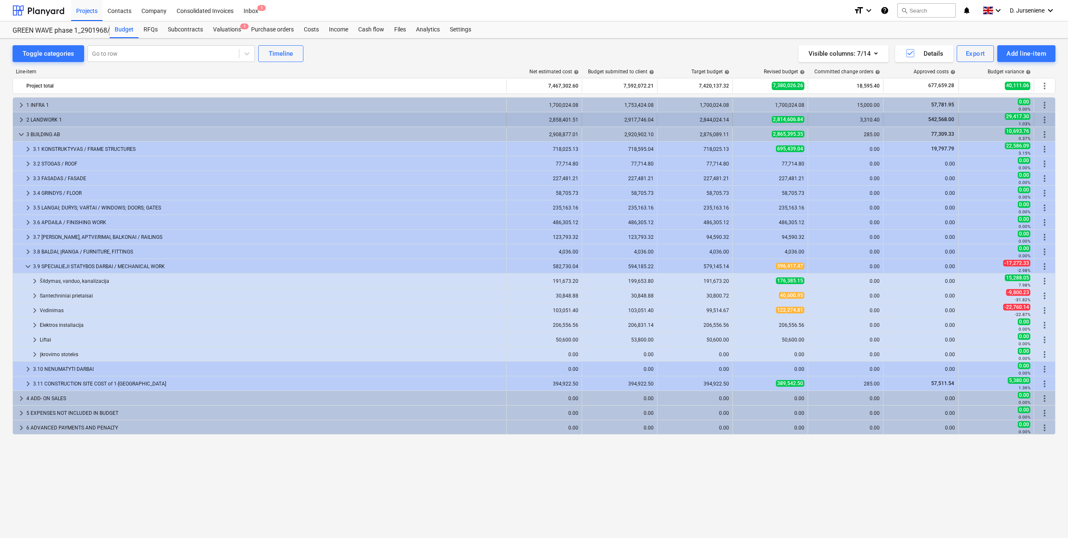
click at [23, 118] on span "keyboard_arrow_right" at bounding box center [21, 120] width 10 height 10
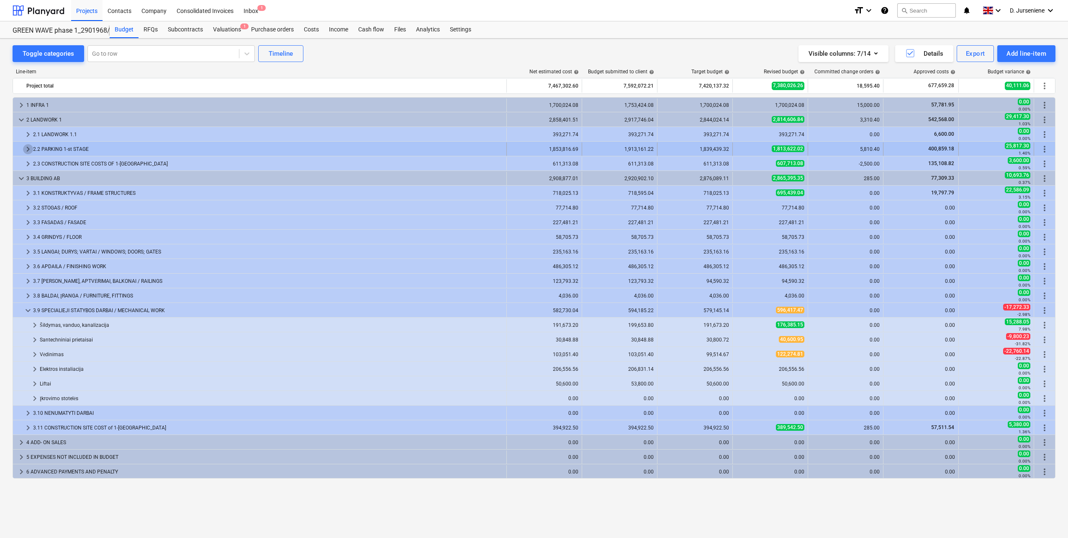
click at [29, 150] on span "keyboard_arrow_right" at bounding box center [28, 149] width 10 height 10
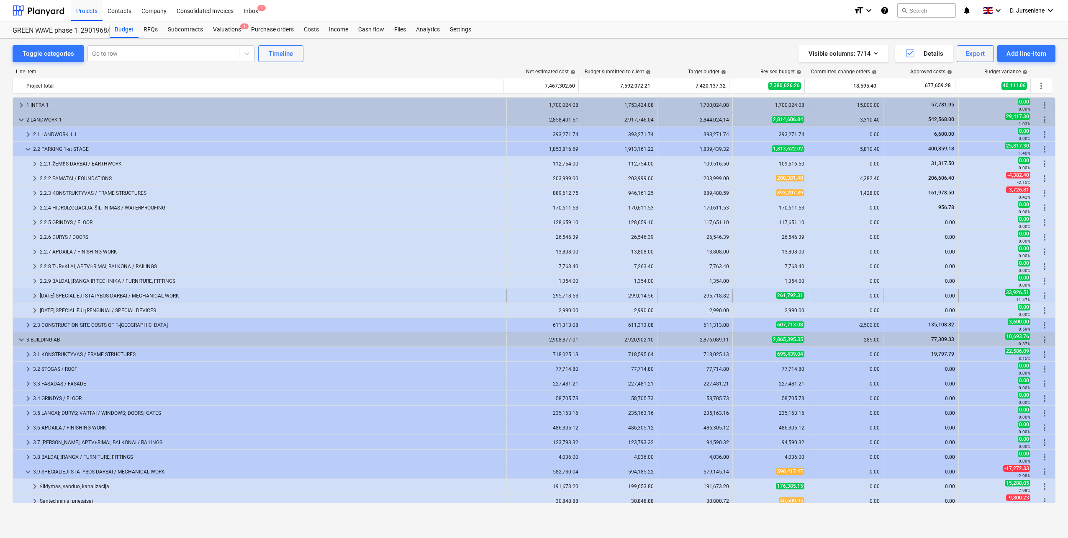
click at [35, 292] on span "keyboard_arrow_right" at bounding box center [35, 296] width 10 height 10
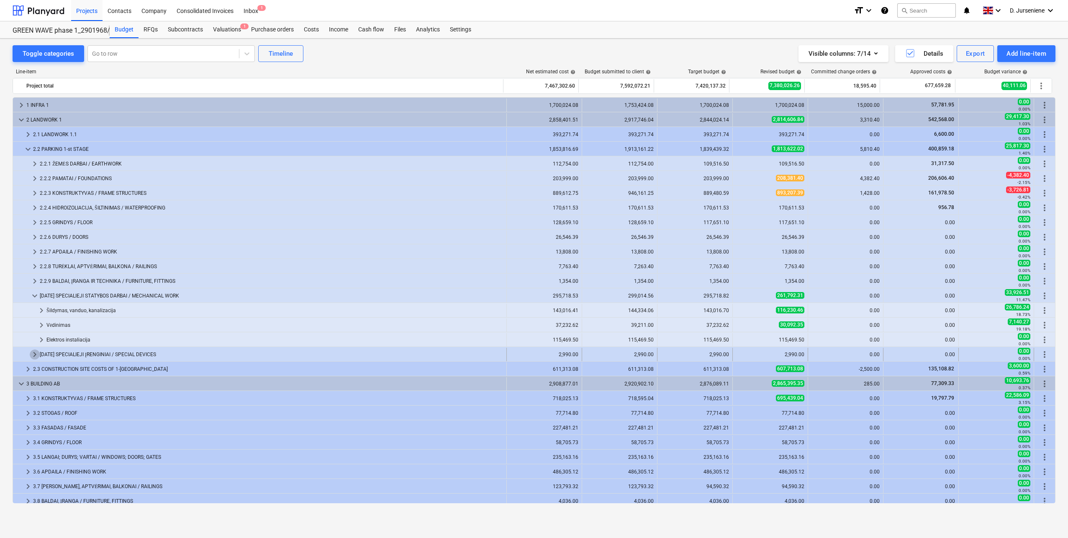
click at [34, 350] on span "keyboard_arrow_right" at bounding box center [35, 354] width 10 height 10
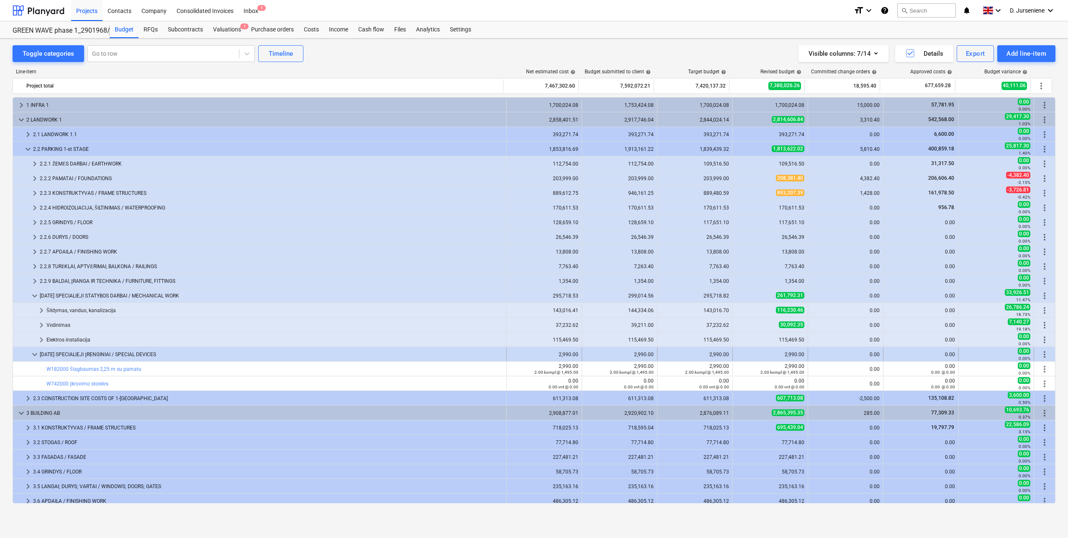
click at [32, 356] on span "keyboard_arrow_down" at bounding box center [35, 354] width 10 height 10
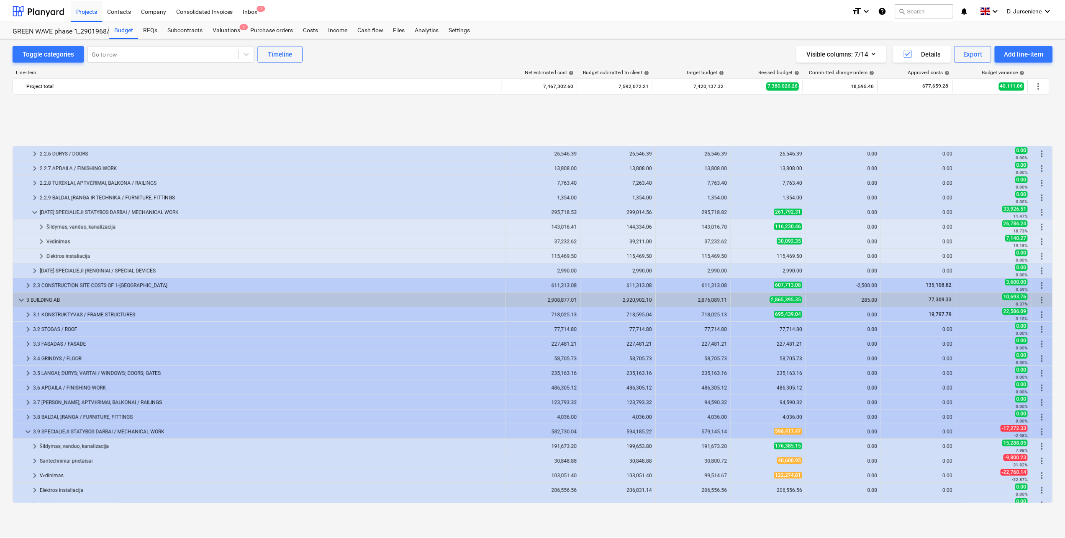
scroll to position [180, 0]
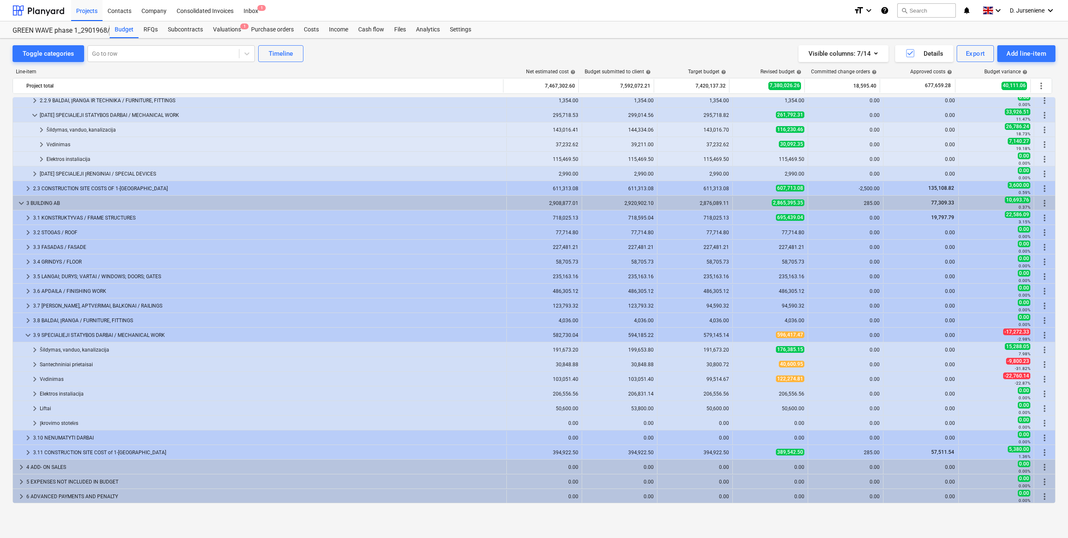
click at [446, 58] on div "Toggle categories Go to row Timeline Visible columns : 7/14 Details Export Add …" at bounding box center [534, 53] width 1043 height 17
click at [141, 378] on div "Vėdinimas" at bounding box center [271, 378] width 463 height 13
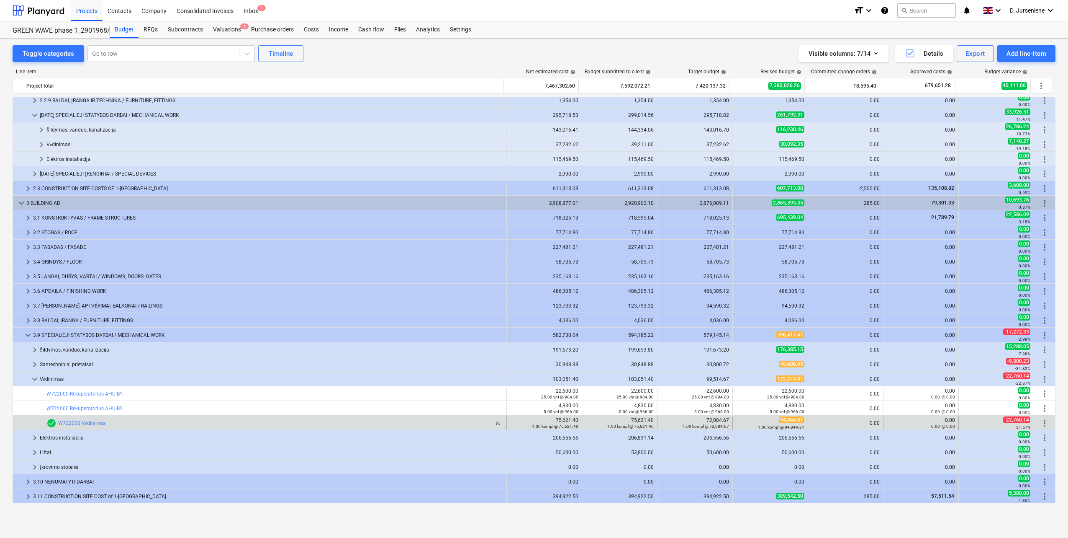
click at [131, 425] on div "bar_chart check_circle W722000 Vėdinimas" at bounding box center [274, 423] width 457 height 10
click at [82, 423] on link "W722000 Vėdinimas" at bounding box center [81, 423] width 47 height 6
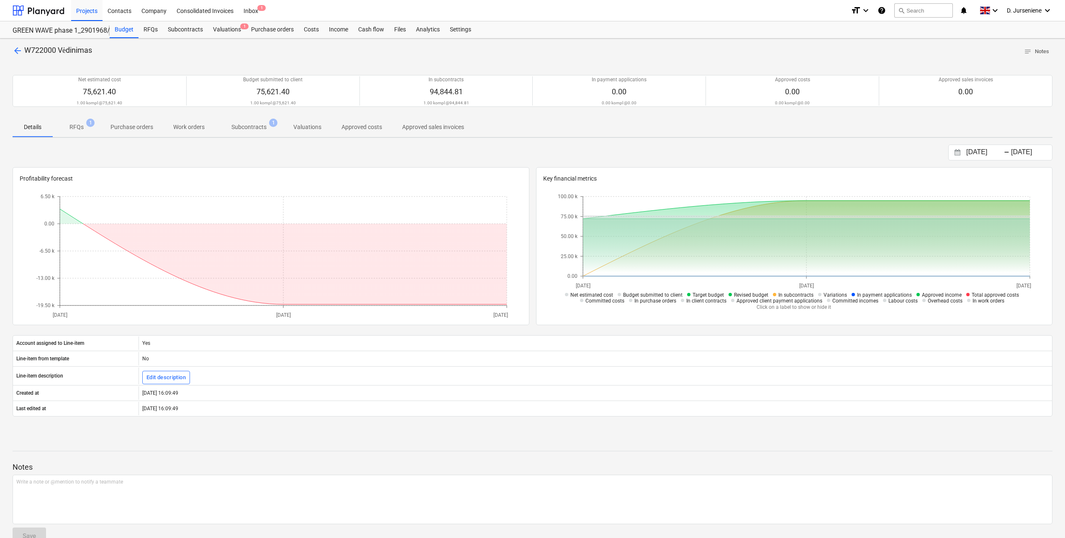
click at [253, 121] on span "Subcontracts 1" at bounding box center [249, 126] width 69 height 15
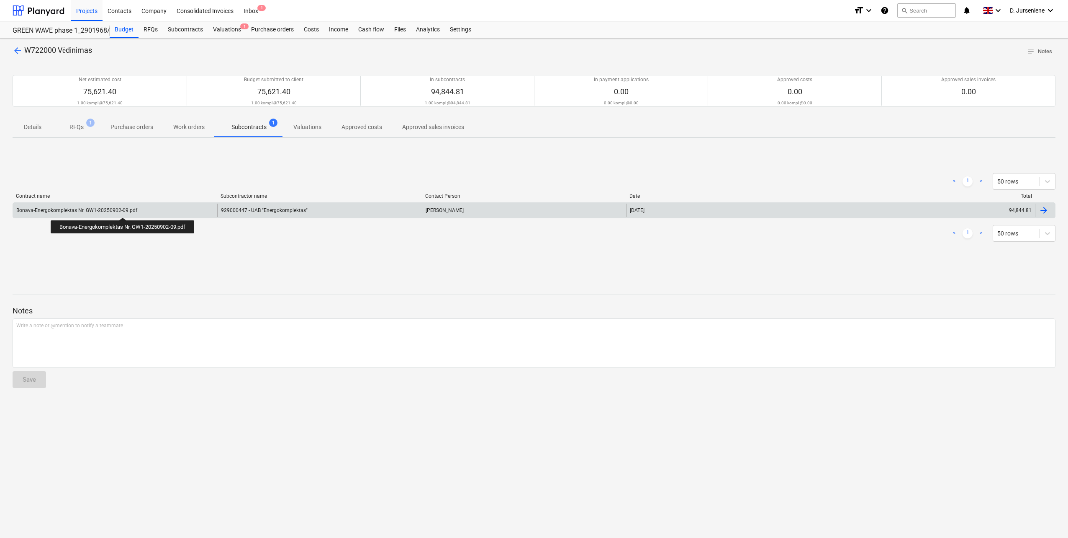
click at [124, 210] on div "Bonava-Energokomplektas Nr. GW1-20250902-09.pdf" at bounding box center [76, 210] width 121 height 6
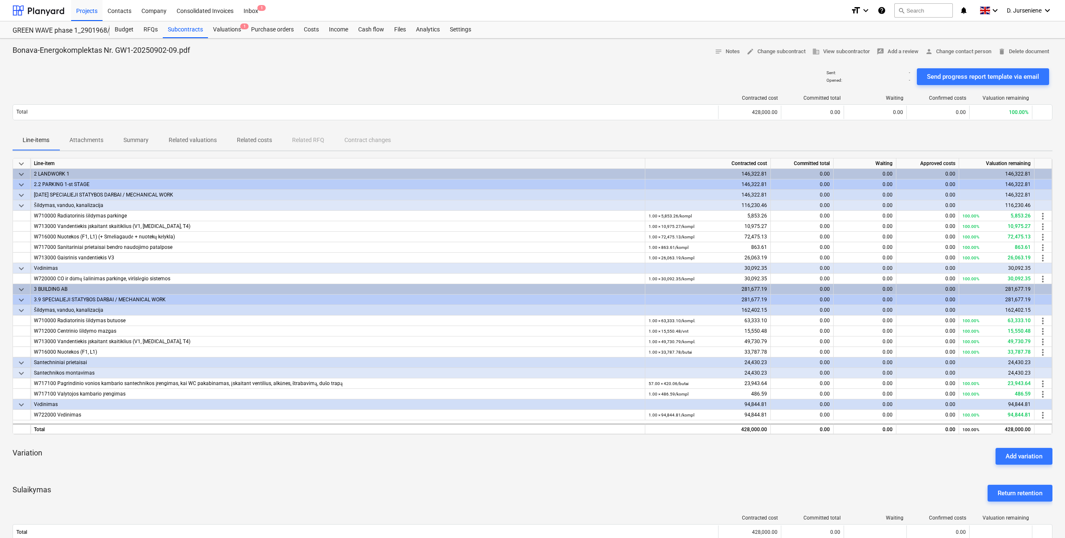
click at [159, 126] on div "Contracted cost Committed total Waiting Confirmed costs Valuation remaining Tot…" at bounding box center [533, 109] width 1040 height 42
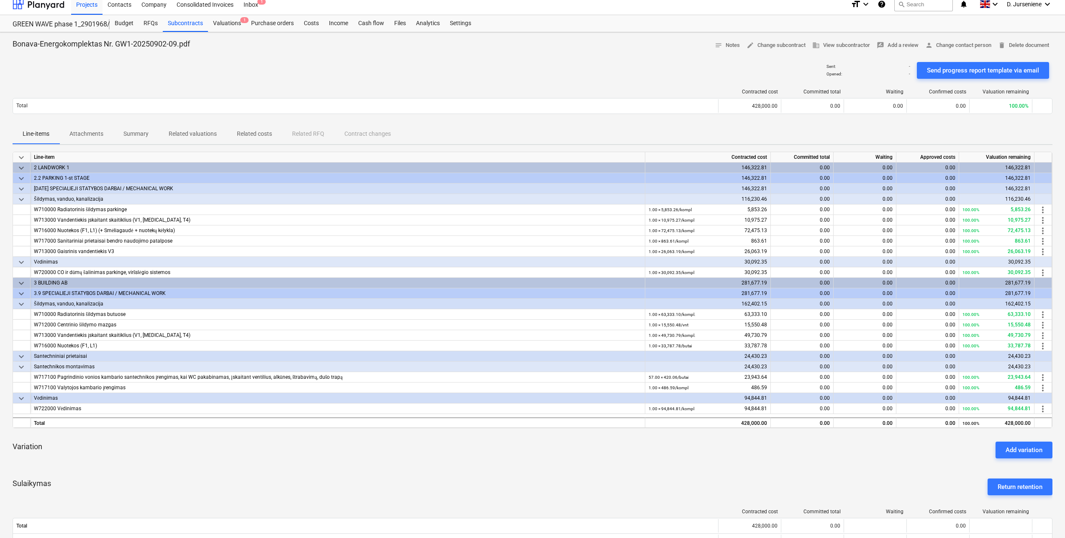
scroll to position [4, 0]
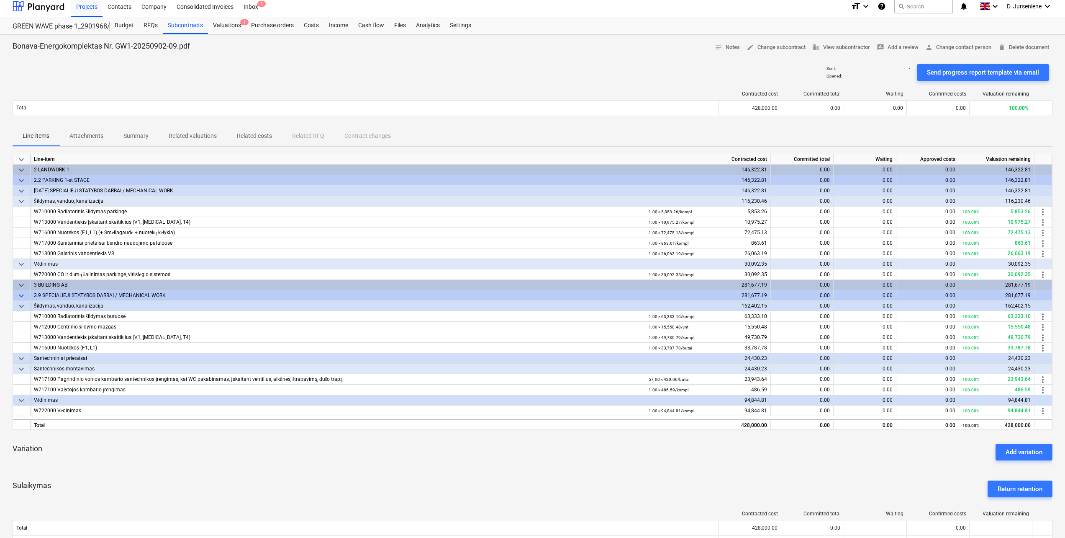
click at [605, 70] on div "Sent : - Opened : - Send progress report template via email" at bounding box center [533, 72] width 1040 height 23
click at [188, 22] on div "Subcontracts" at bounding box center [185, 25] width 45 height 17
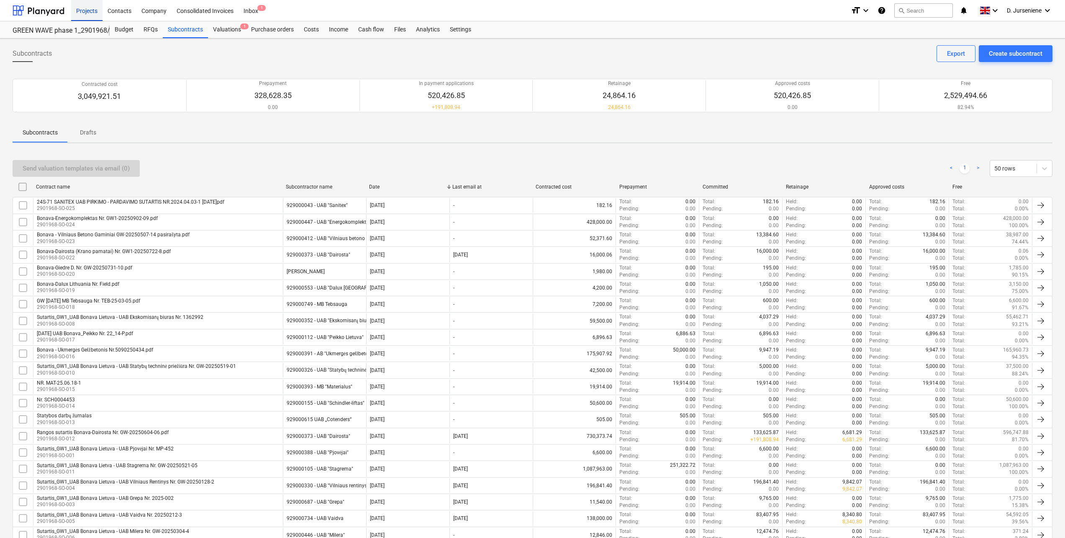
click at [97, 9] on div "Projects" at bounding box center [86, 10] width 31 height 21
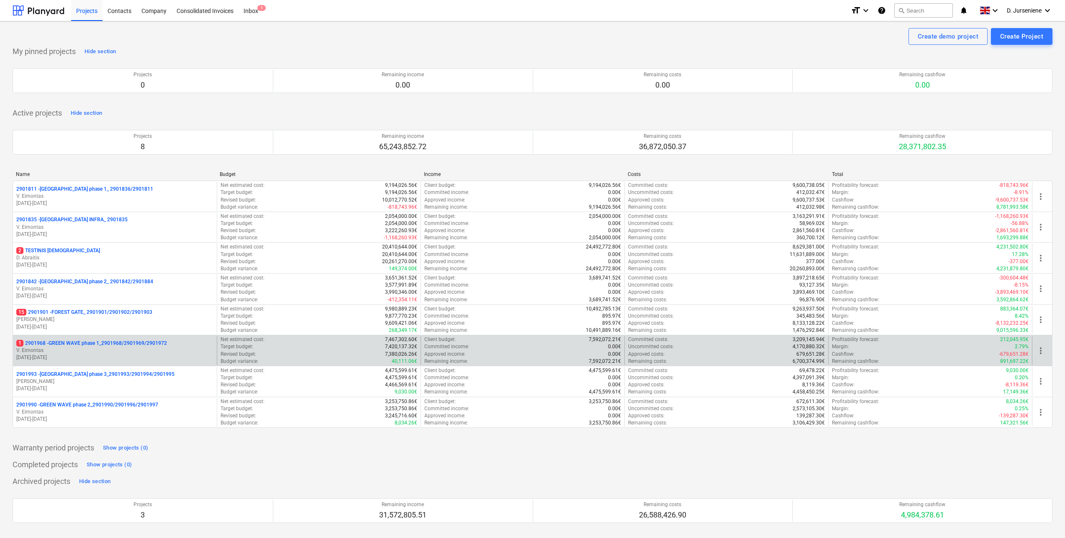
click at [97, 343] on p "1 2901968 - GREEN WAVE phase 1_2901968/2901969/2901972" at bounding box center [91, 343] width 151 height 7
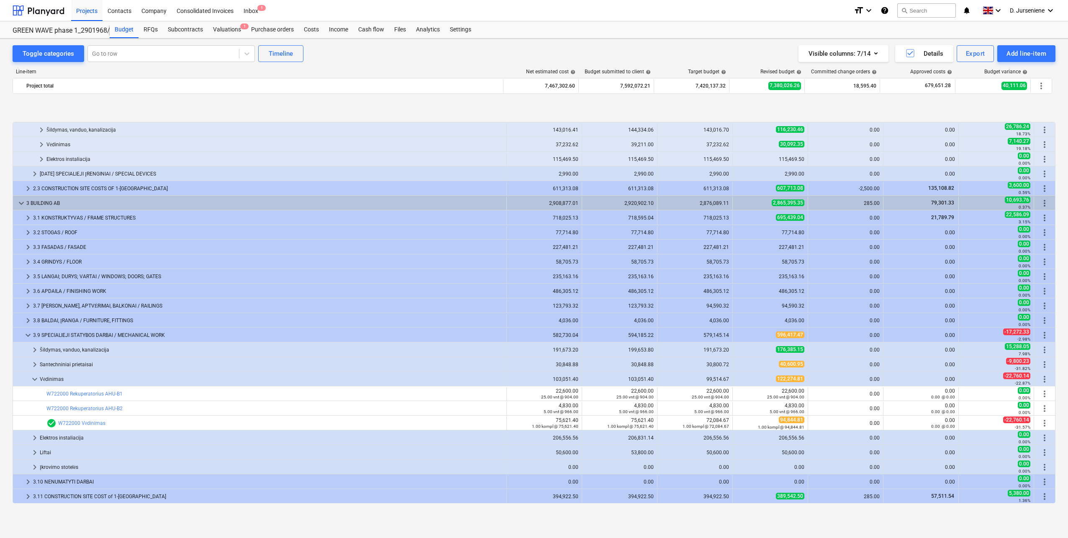
scroll to position [222, 0]
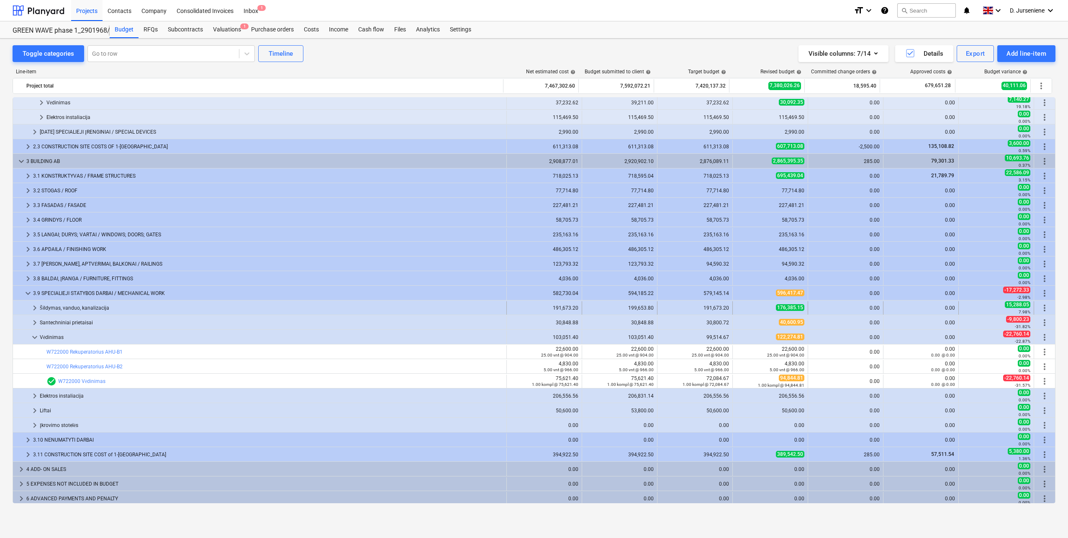
click at [76, 305] on div "Šildymas, vanduo, kanalizacija" at bounding box center [271, 307] width 463 height 13
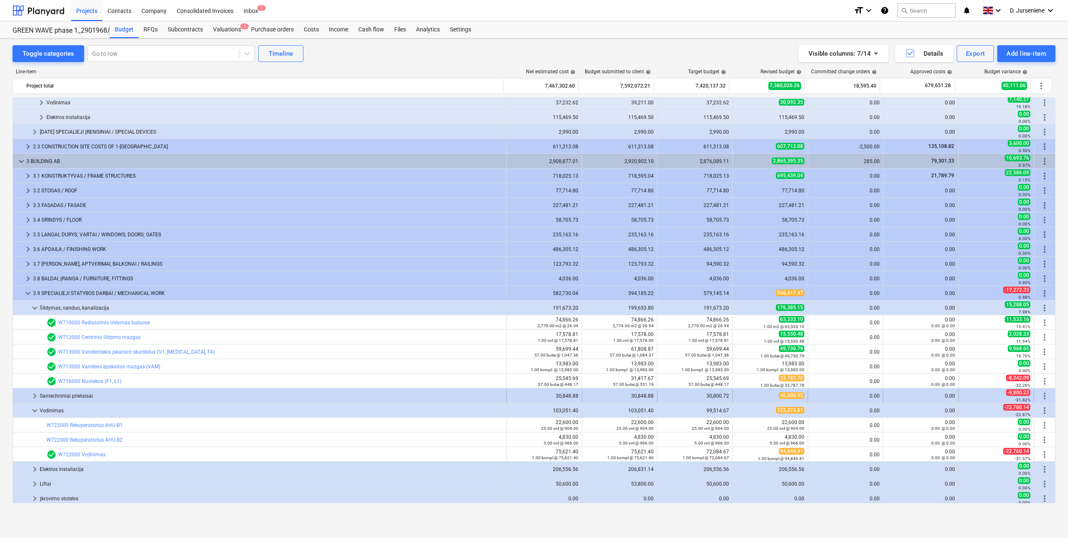
click at [76, 395] on div "Santechniniai prietaisai" at bounding box center [271, 395] width 463 height 13
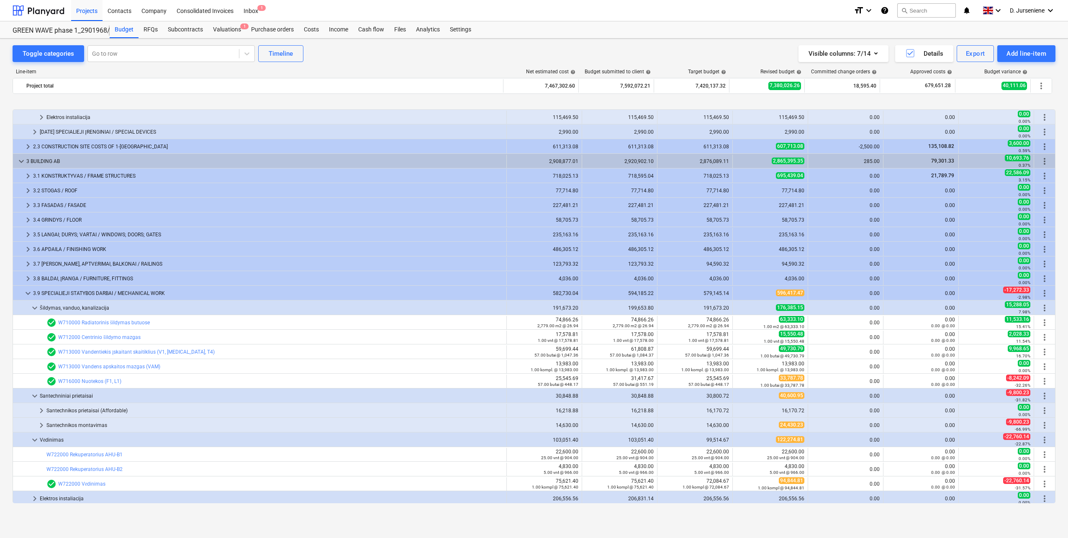
scroll to position [264, 0]
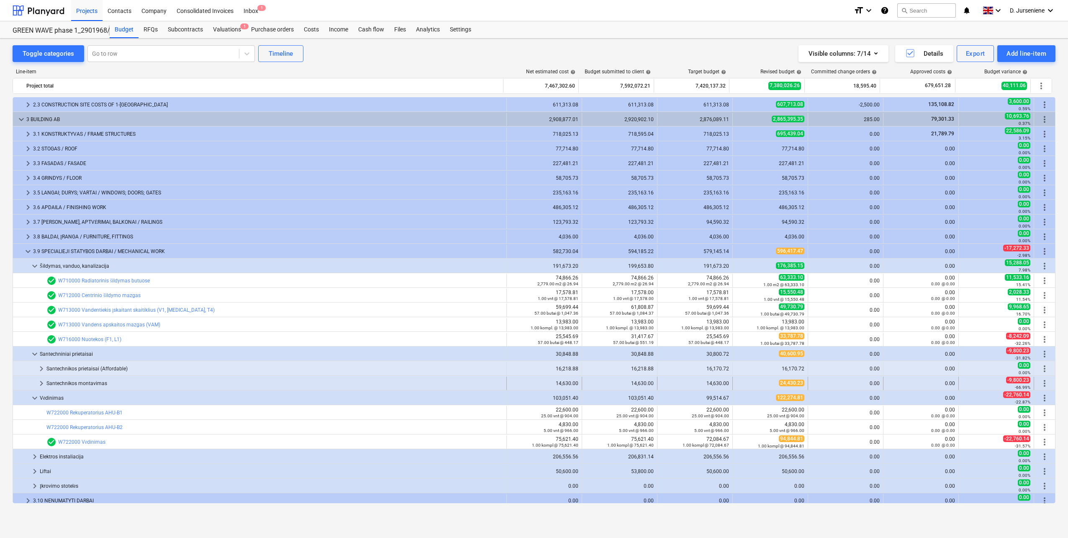
click at [96, 381] on div "Santechnikos montavimas" at bounding box center [274, 382] width 457 height 13
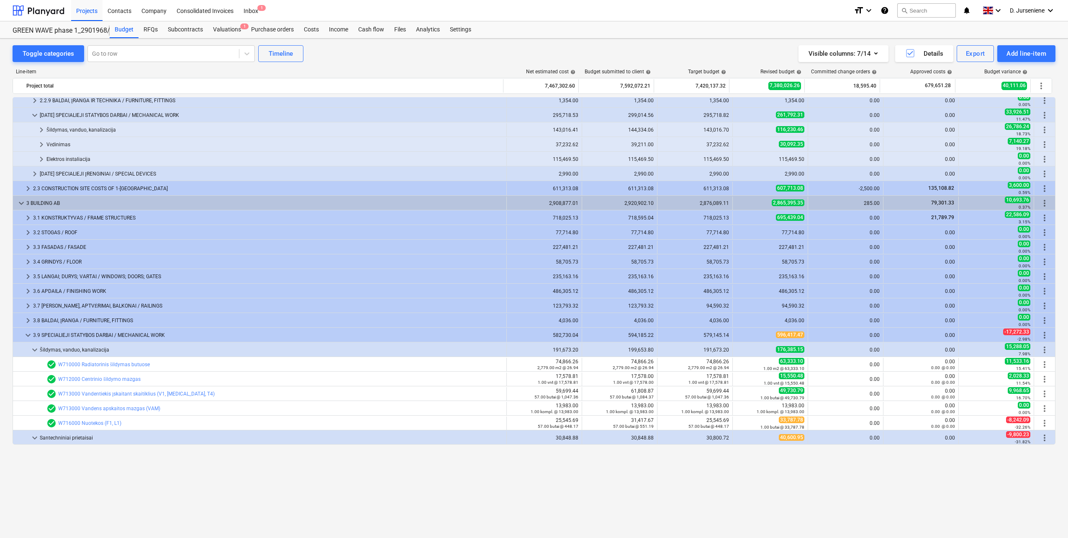
scroll to position [97, 0]
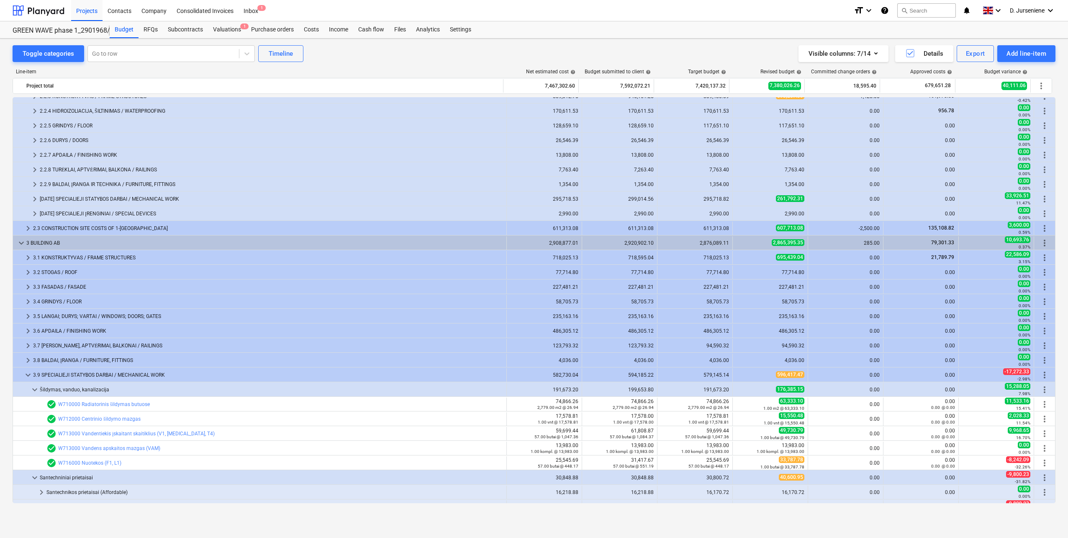
click at [135, 196] on div "2.2.10 SPECIALIEJI STATYBOS DARBAI / MECHANICAL WORK" at bounding box center [271, 198] width 463 height 13
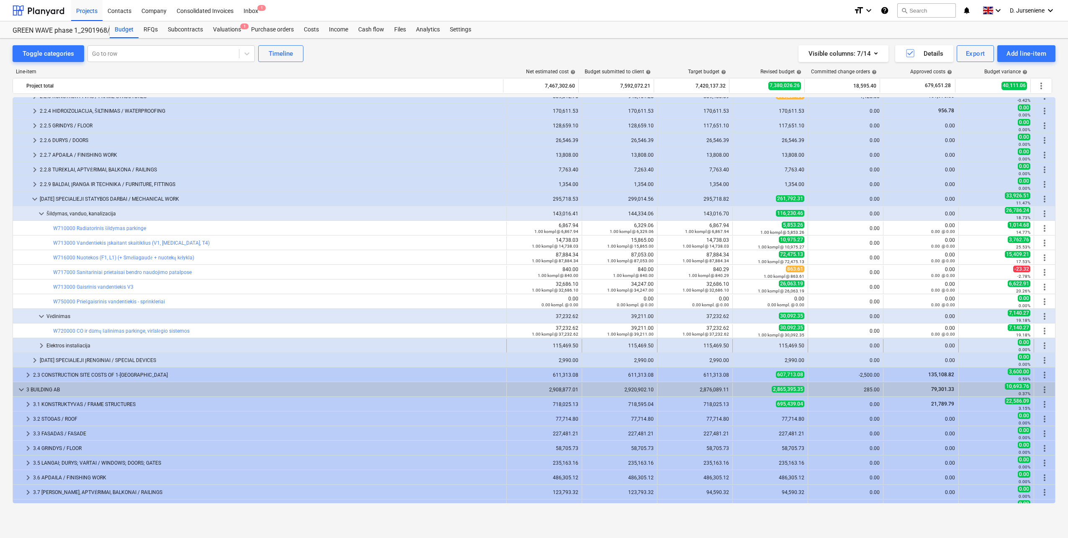
click at [314, 347] on div "Elektros instaliacija" at bounding box center [274, 345] width 457 height 13
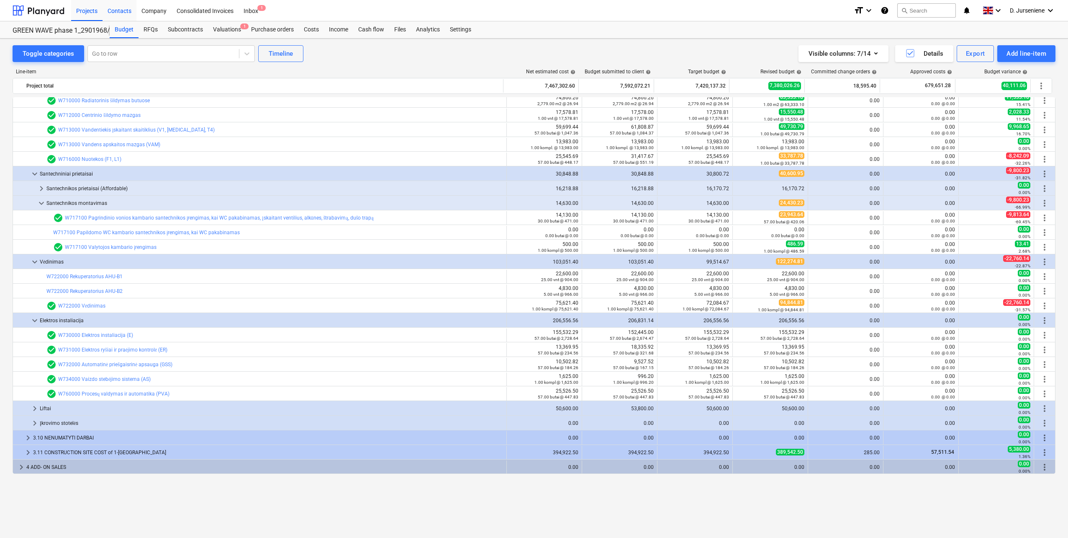
scroll to position [285, 0]
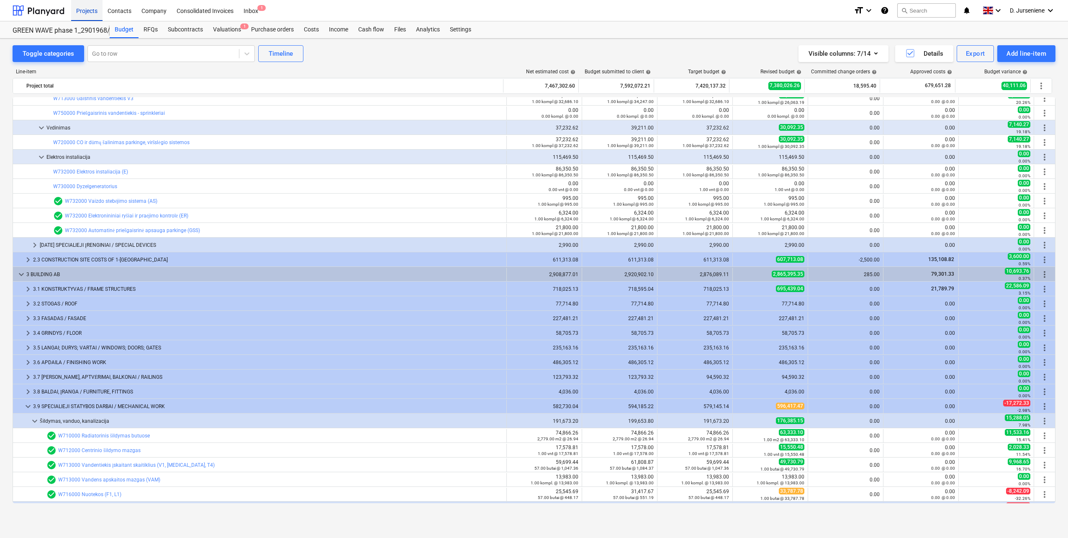
click at [81, 10] on div "Projects" at bounding box center [86, 10] width 31 height 21
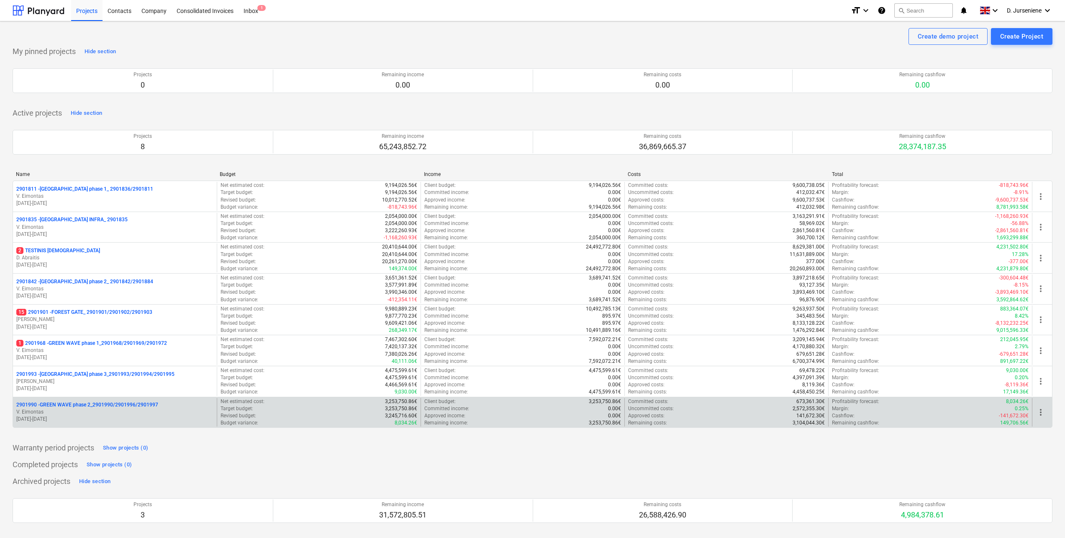
click at [111, 407] on p "2901990 - GREEN WAVE phase 2_2901990/2901996/2901997" at bounding box center [87, 404] width 142 height 7
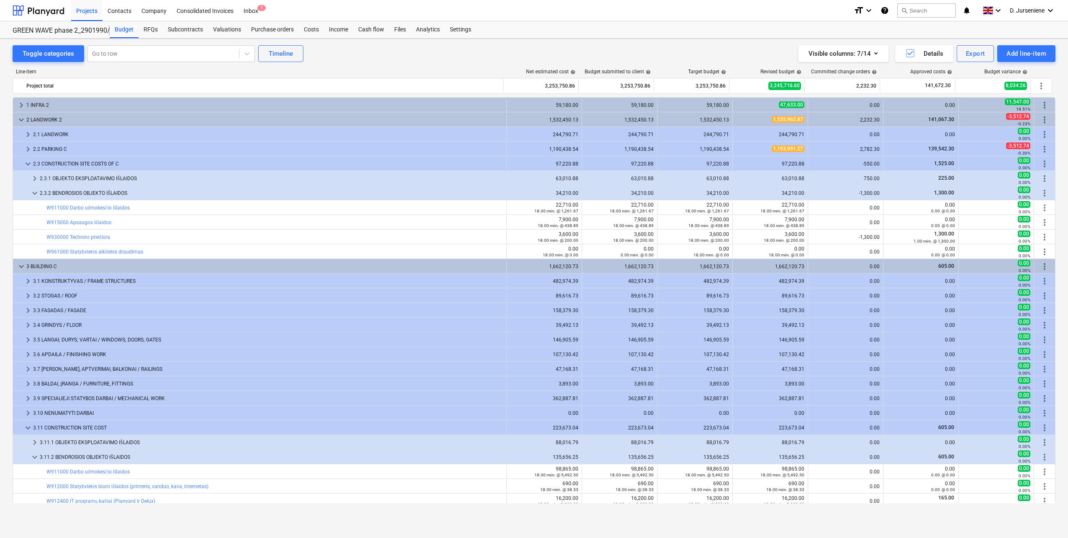
scroll to position [166, 0]
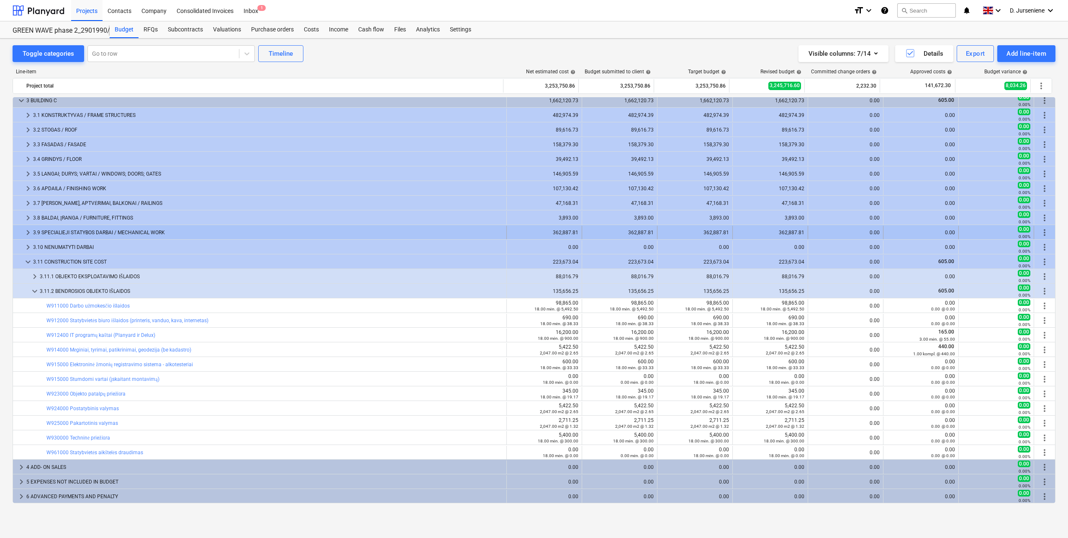
click at [82, 232] on div "3.9 SPECIALIEJI STATYBOS DARBAI / MECHANICAL WORK" at bounding box center [268, 232] width 470 height 13
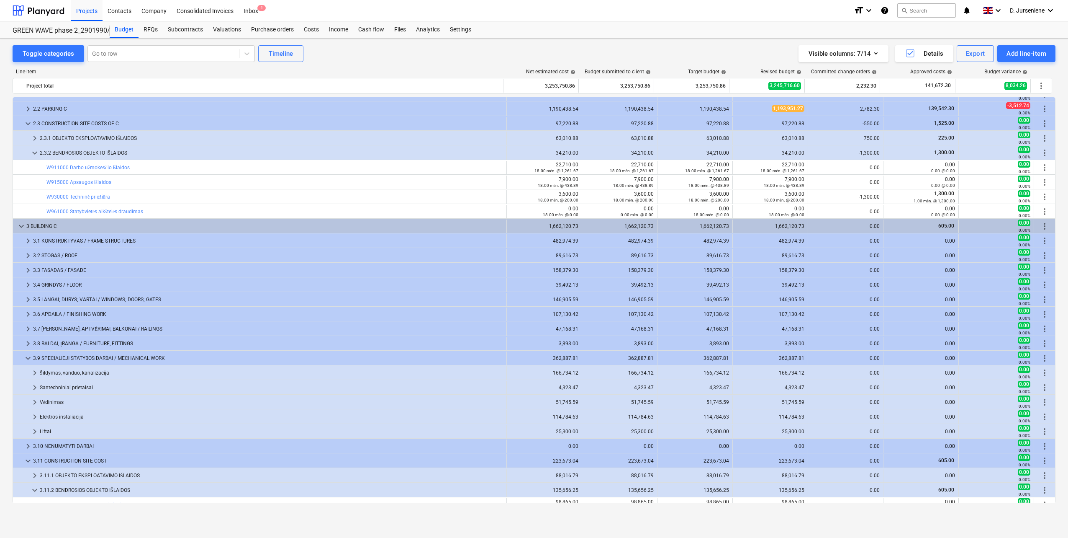
scroll to position [0, 0]
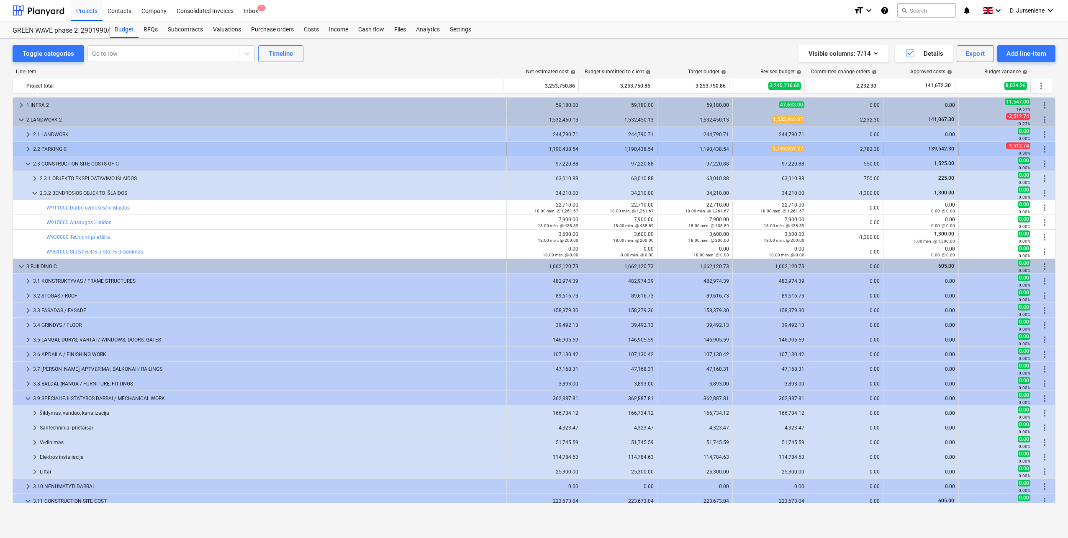
click at [76, 144] on div "2.2 PARKING C" at bounding box center [268, 148] width 470 height 13
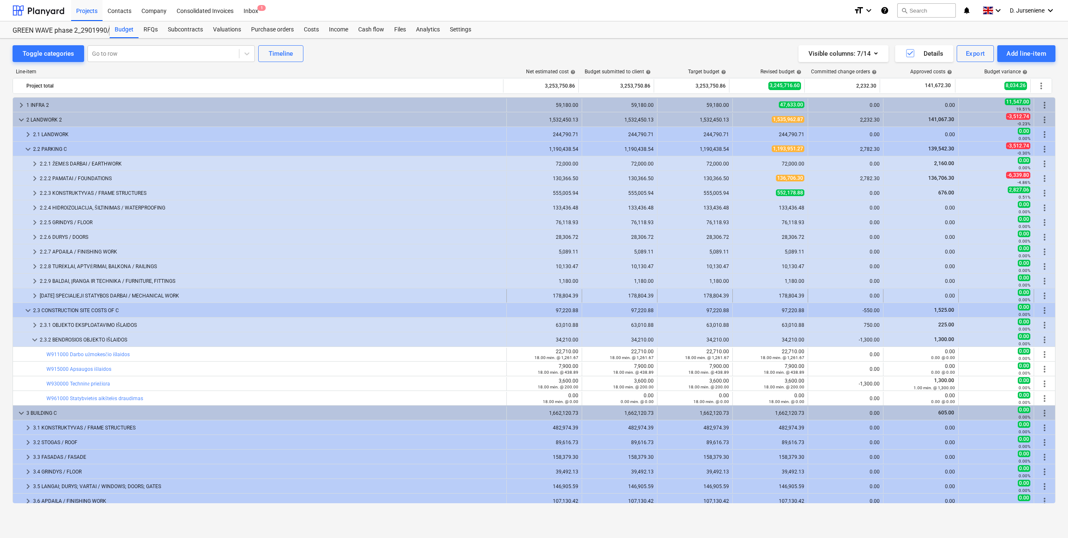
click at [79, 291] on div "2.2.10 SPECIALIEJI STATYBOS DARBAI / MECHANICAL WORK" at bounding box center [271, 295] width 463 height 13
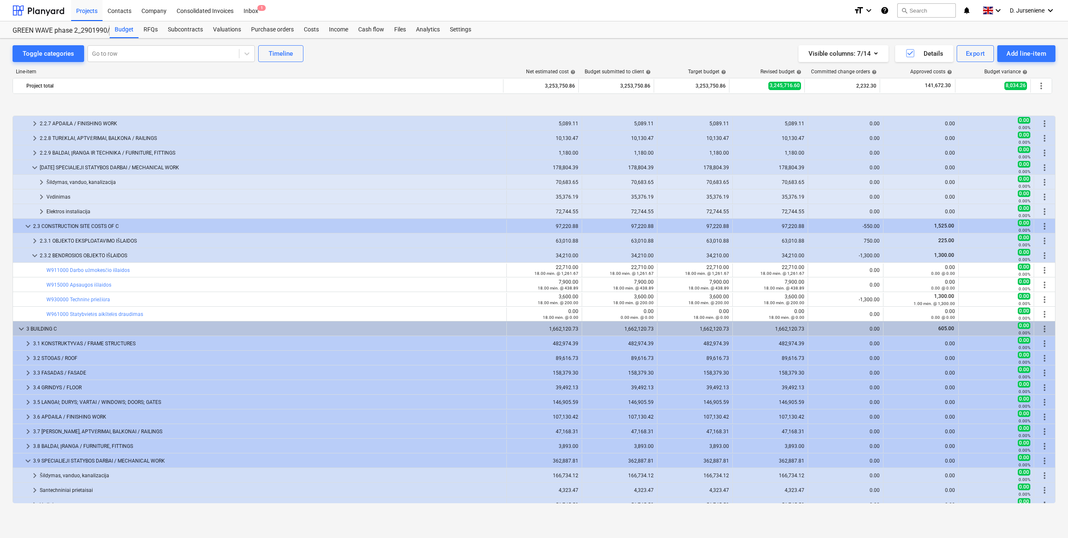
scroll to position [167, 0]
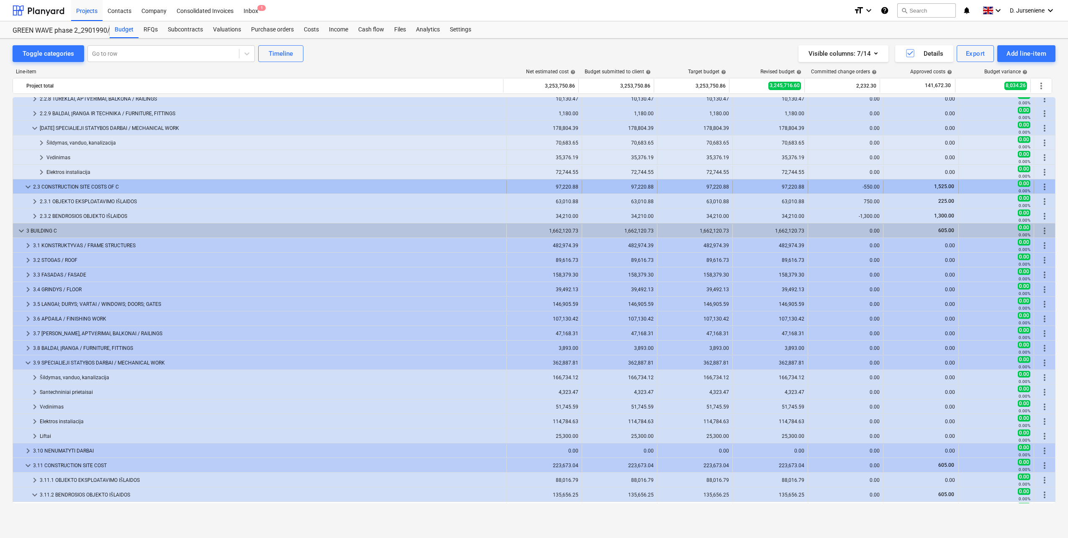
click at [26, 185] on span "keyboard_arrow_down" at bounding box center [28, 187] width 10 height 10
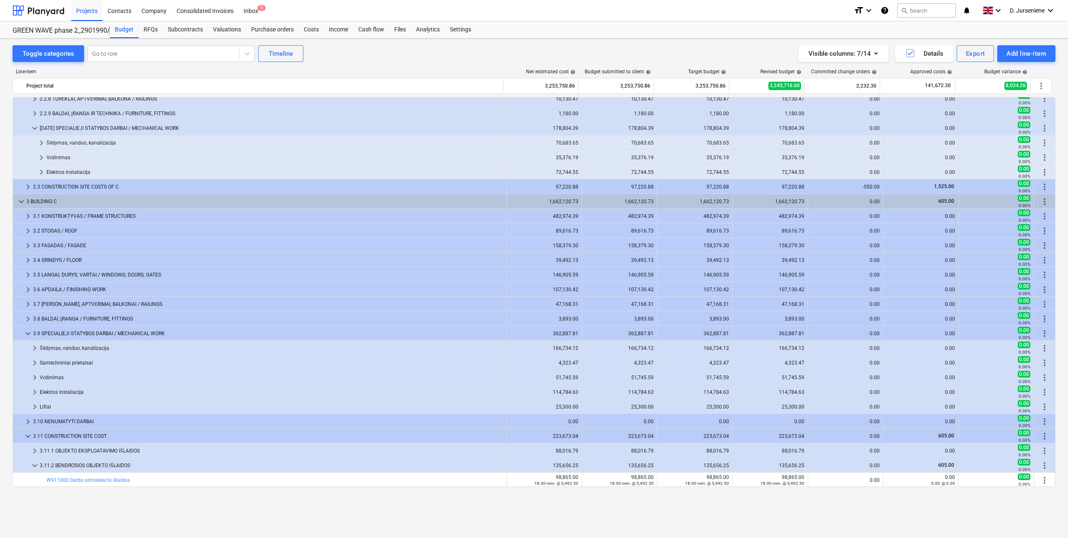
scroll to position [126, 0]
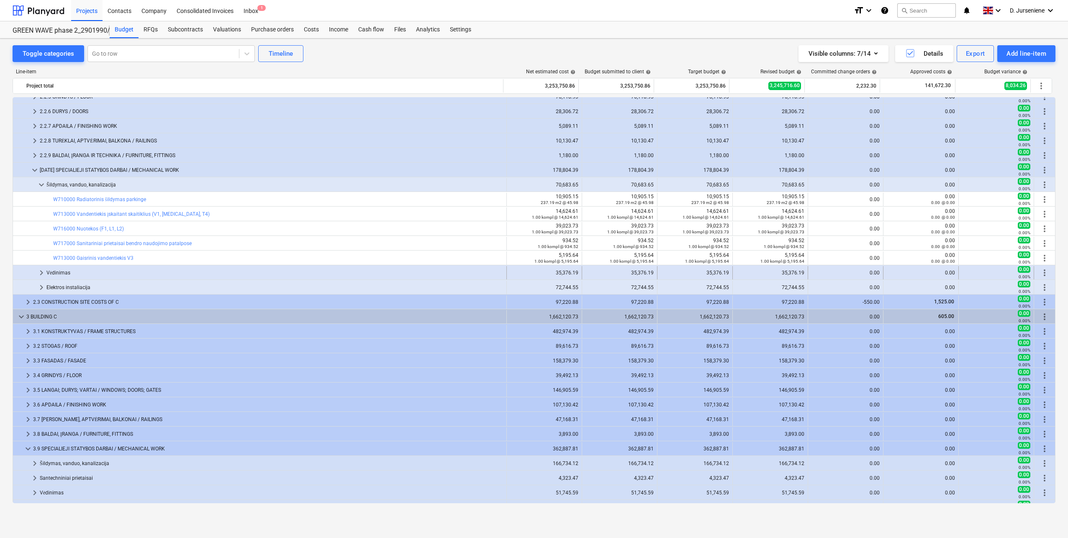
click at [57, 273] on div "Vėdinimas" at bounding box center [274, 272] width 457 height 13
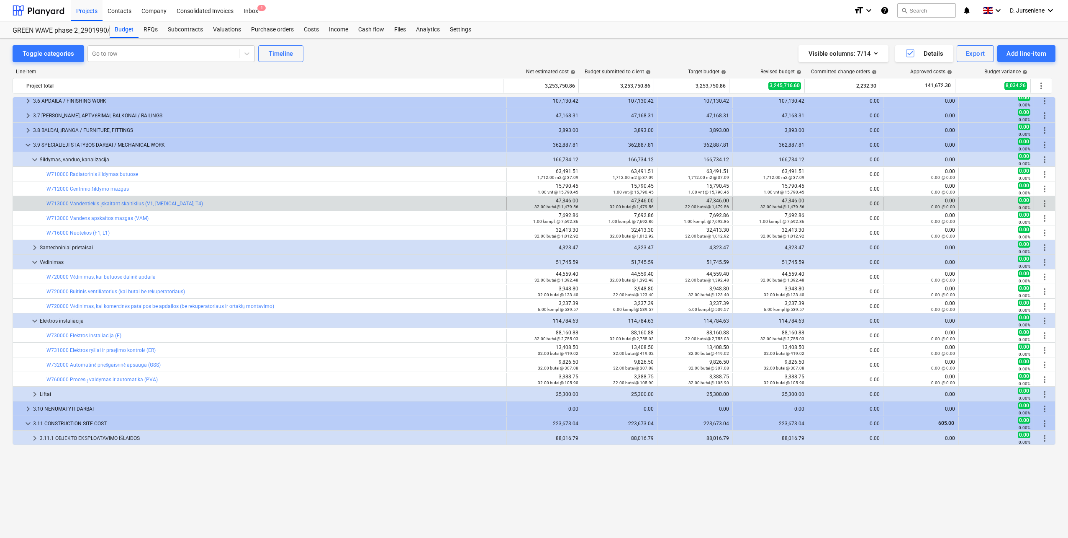
scroll to position [419, 0]
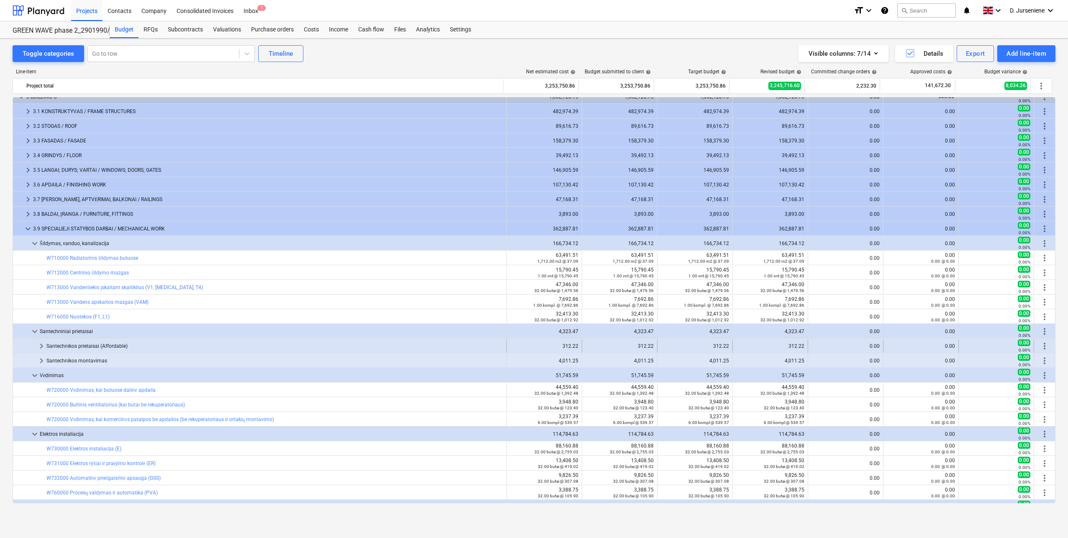
click at [95, 344] on div "Santechnikos prietaisai (Affordable)" at bounding box center [274, 345] width 457 height 13
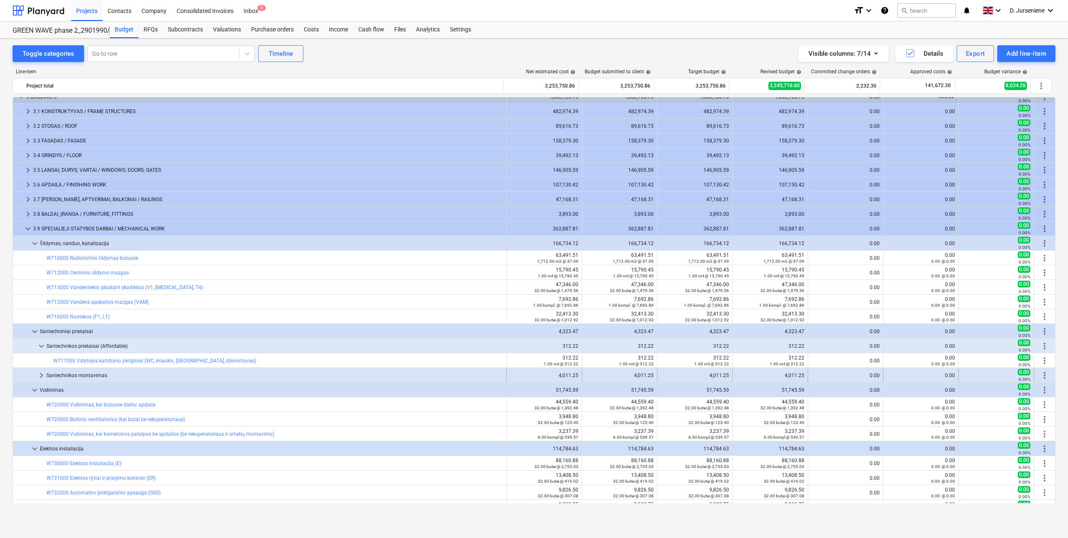
click at [86, 372] on div "Santechnikos montavimas" at bounding box center [274, 374] width 457 height 13
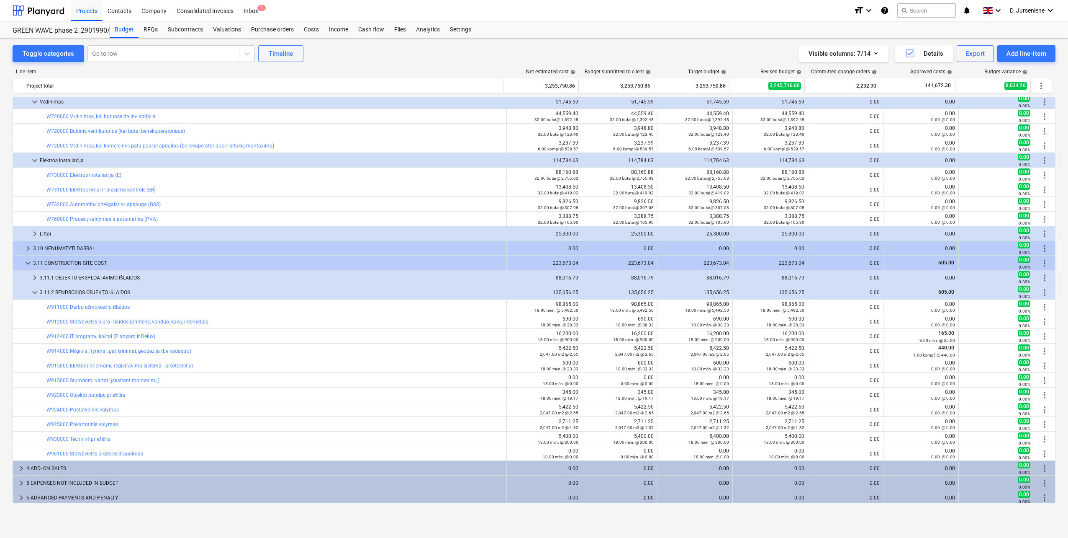
scroll to position [752, 0]
click at [21, 507] on div "Line-item Net estimated cost help Budget submitted to client help Target budget…" at bounding box center [534, 287] width 1043 height 451
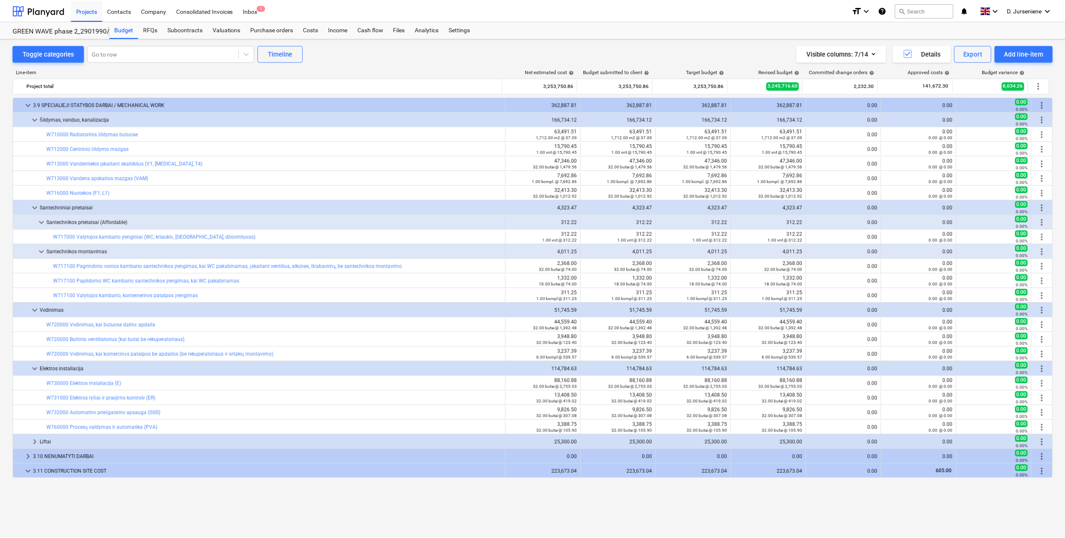
scroll to position [501, 0]
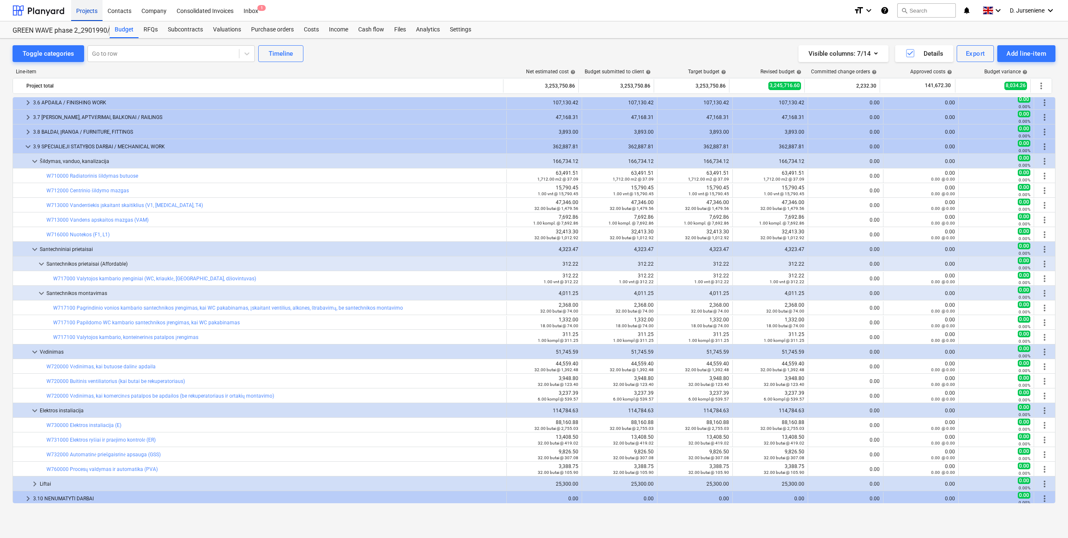
click at [81, 10] on div "Projects" at bounding box center [86, 10] width 31 height 21
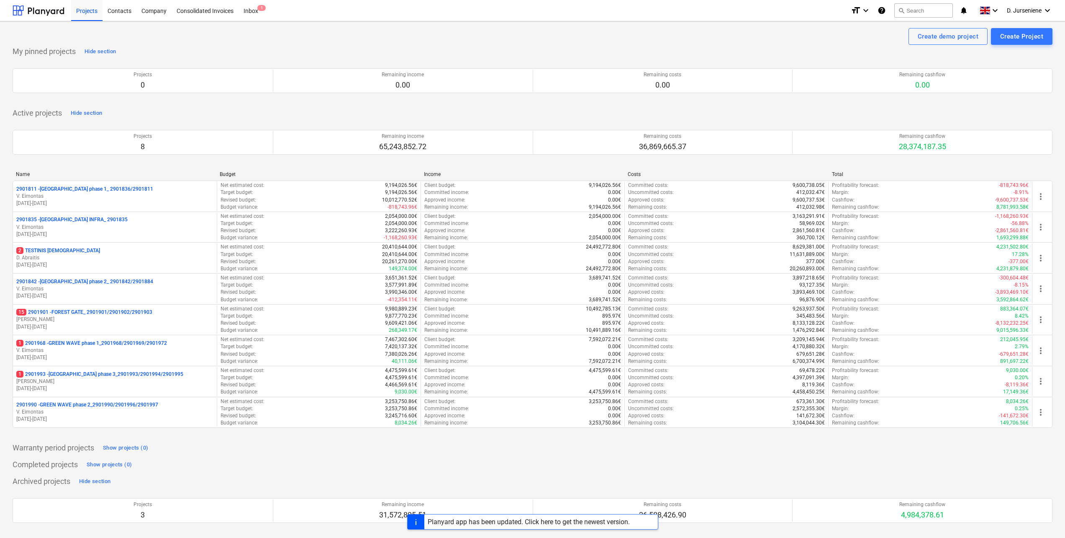
click at [787, 36] on div "Create demo project Create Project" at bounding box center [533, 36] width 1040 height 17
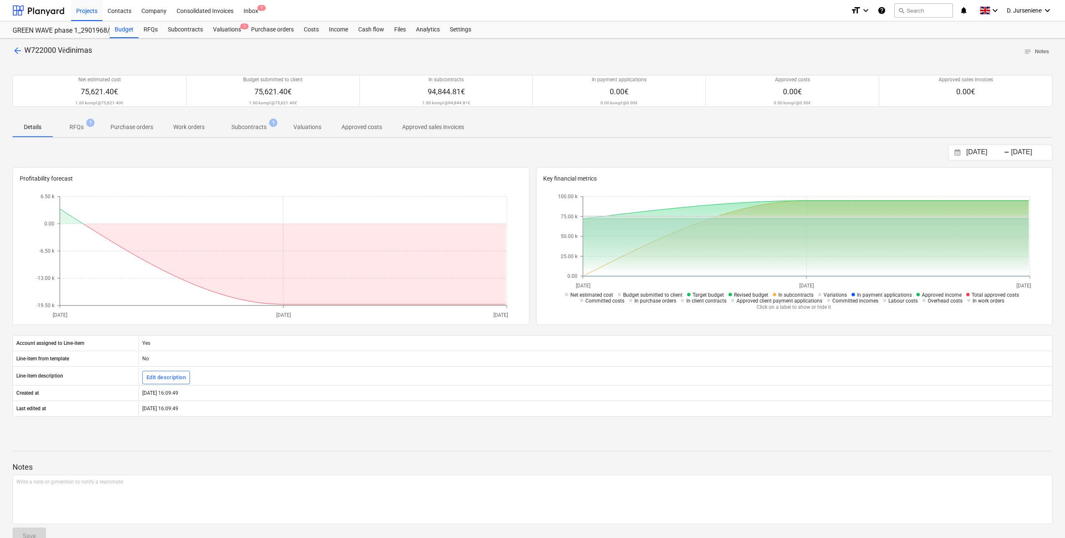
click at [245, 126] on p "Subcontracts" at bounding box center [249, 127] width 35 height 9
